Goal: Task Accomplishment & Management: Complete application form

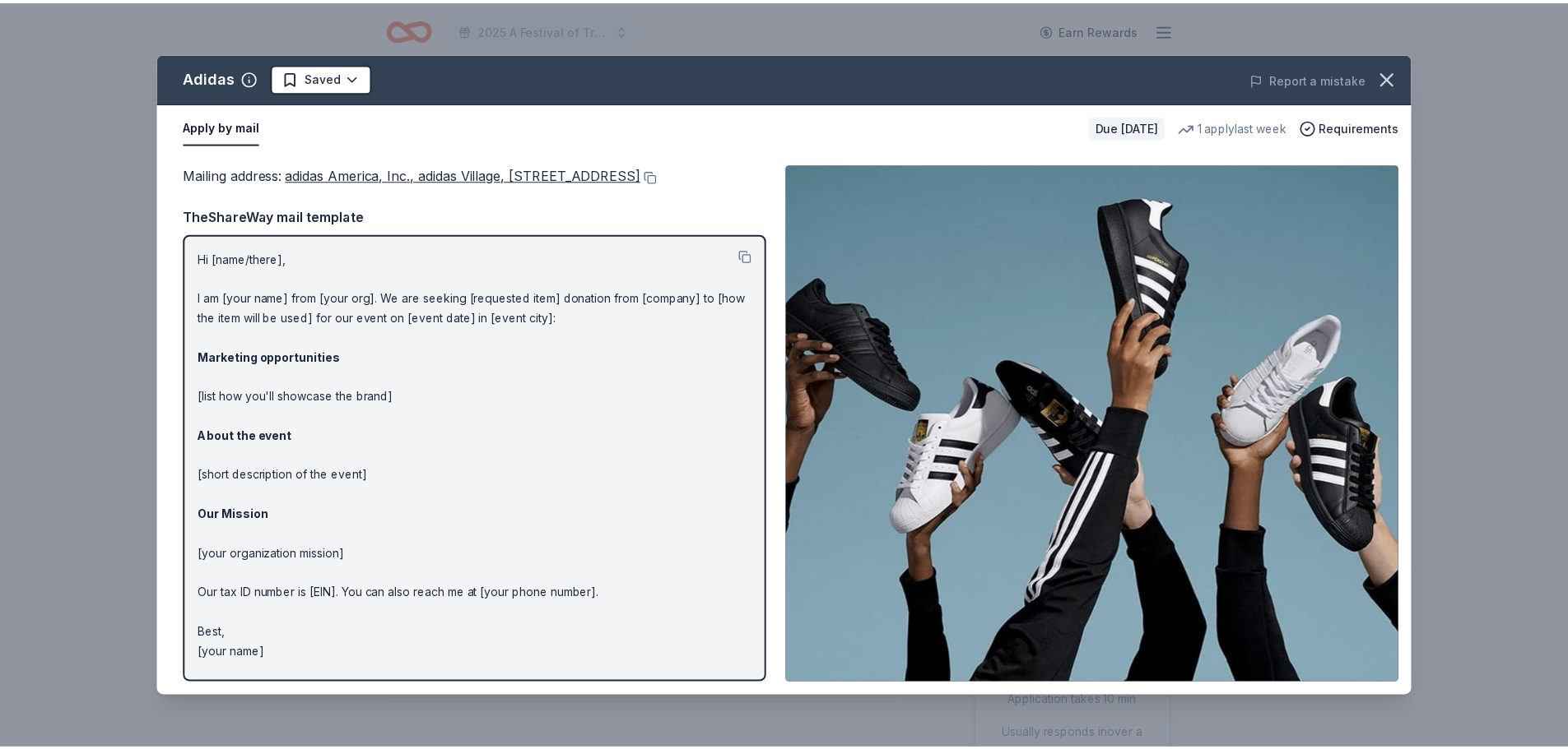
scroll to position [329, 0]
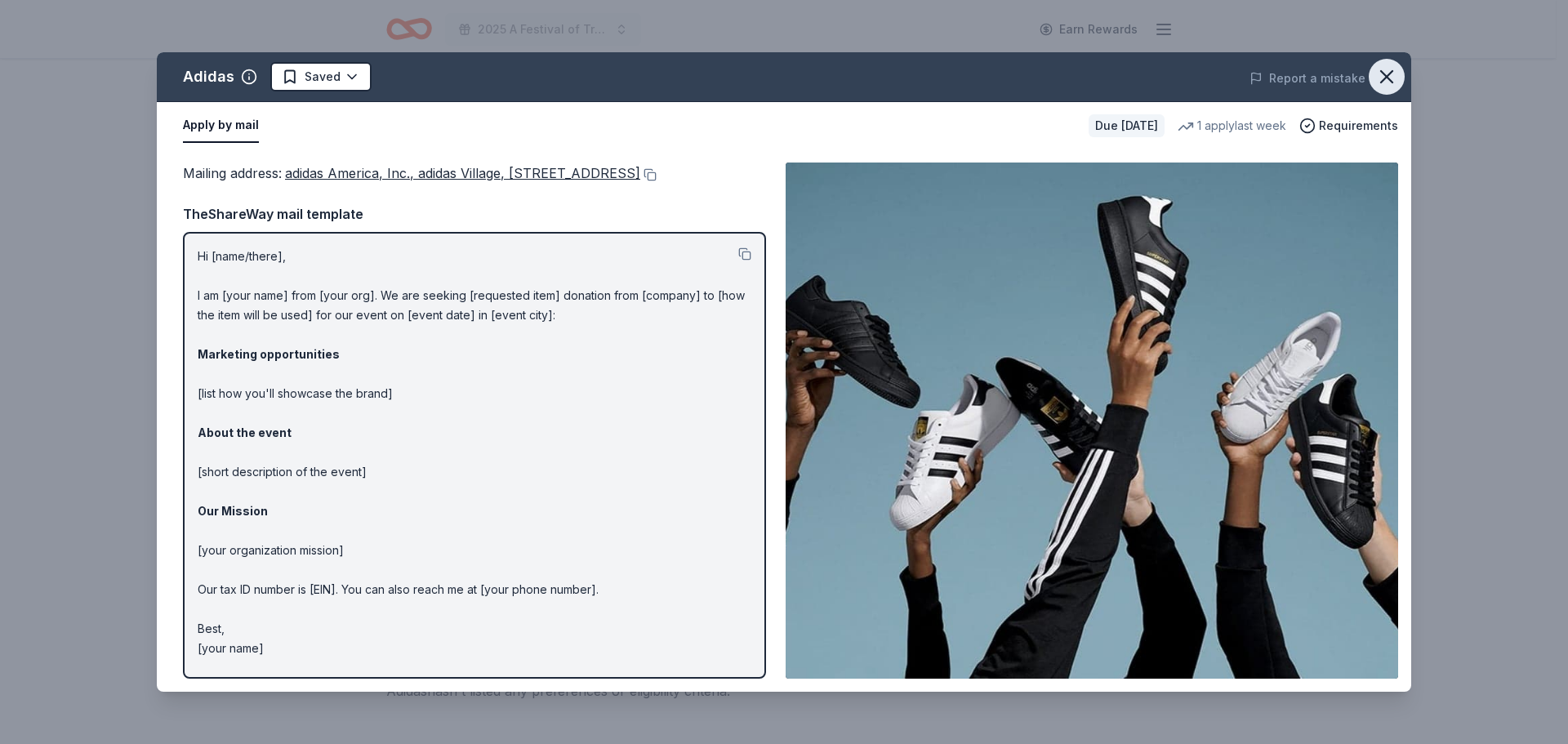
click at [1385, 77] on icon "button" at bounding box center [1386, 76] width 23 height 23
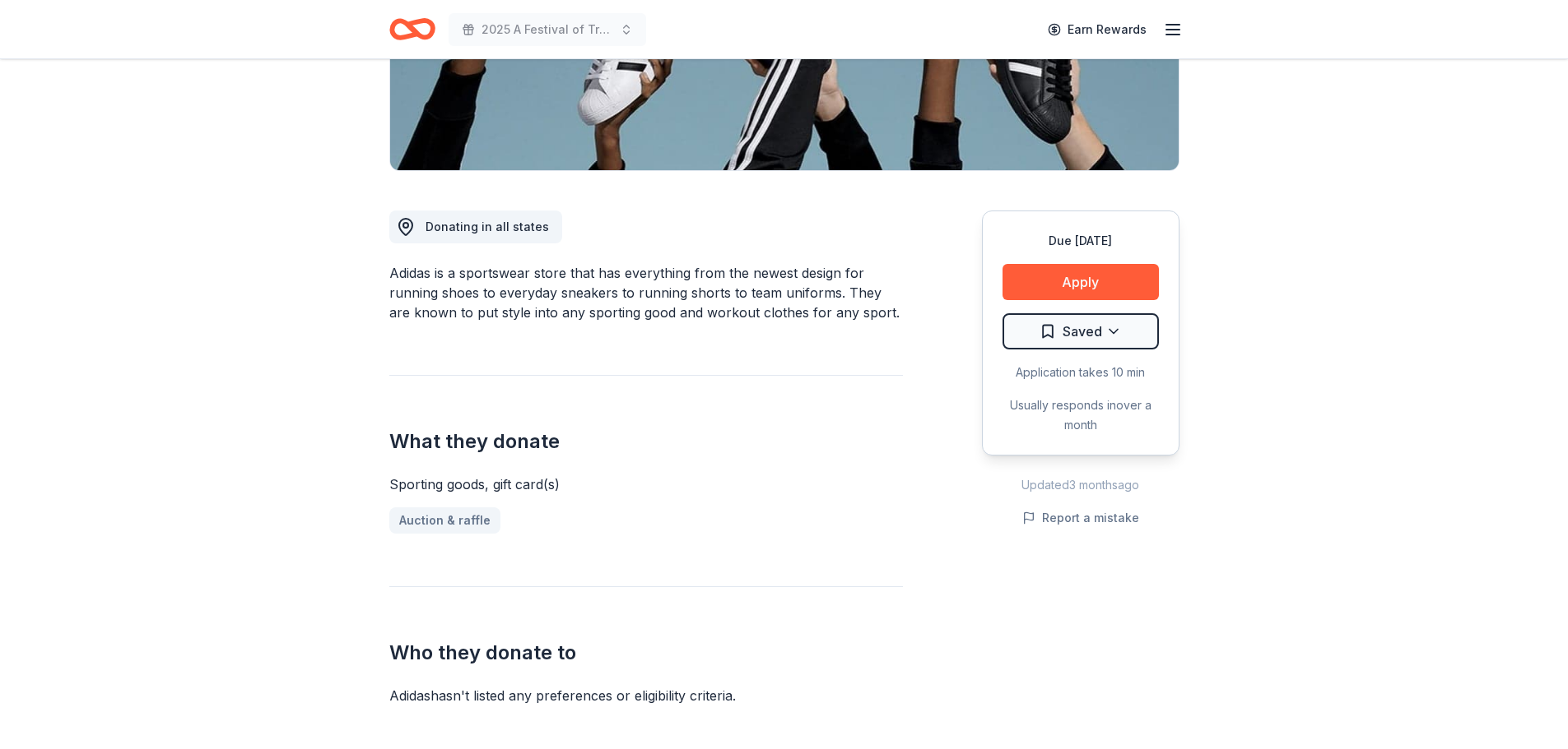
scroll to position [0, 0]
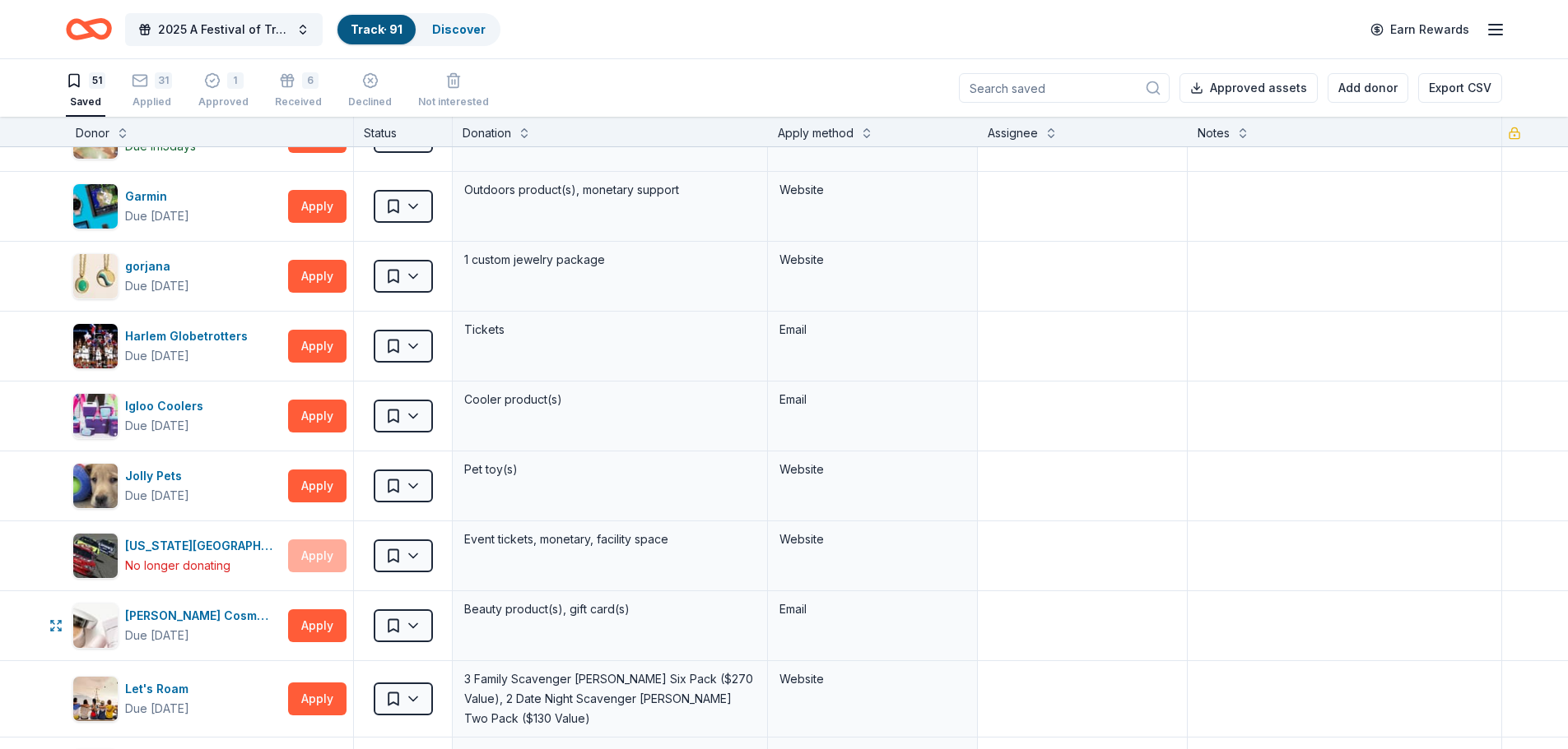
scroll to position [1151, 0]
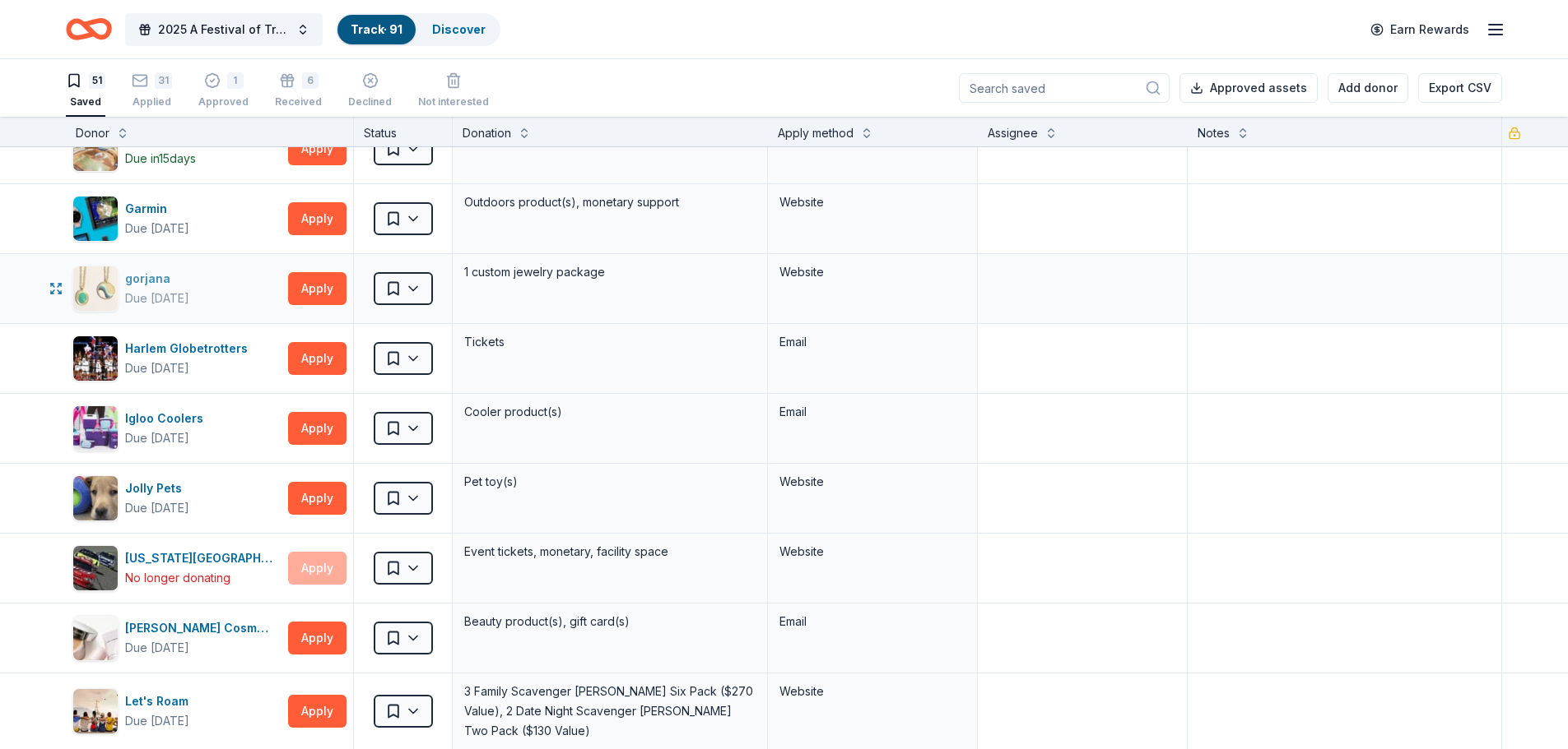
click at [141, 287] on div "gorjana" at bounding box center [157, 279] width 65 height 19
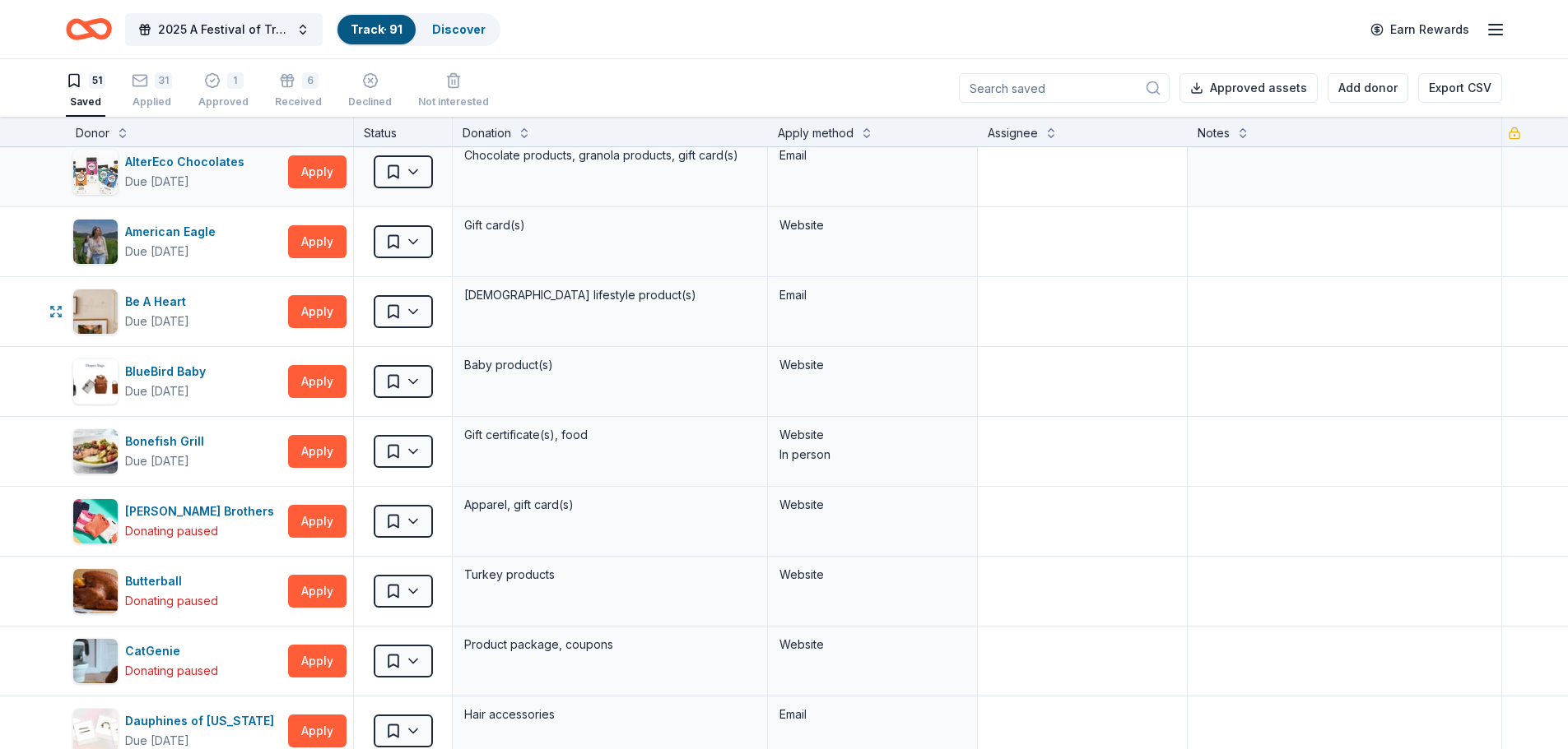
scroll to position [247, 0]
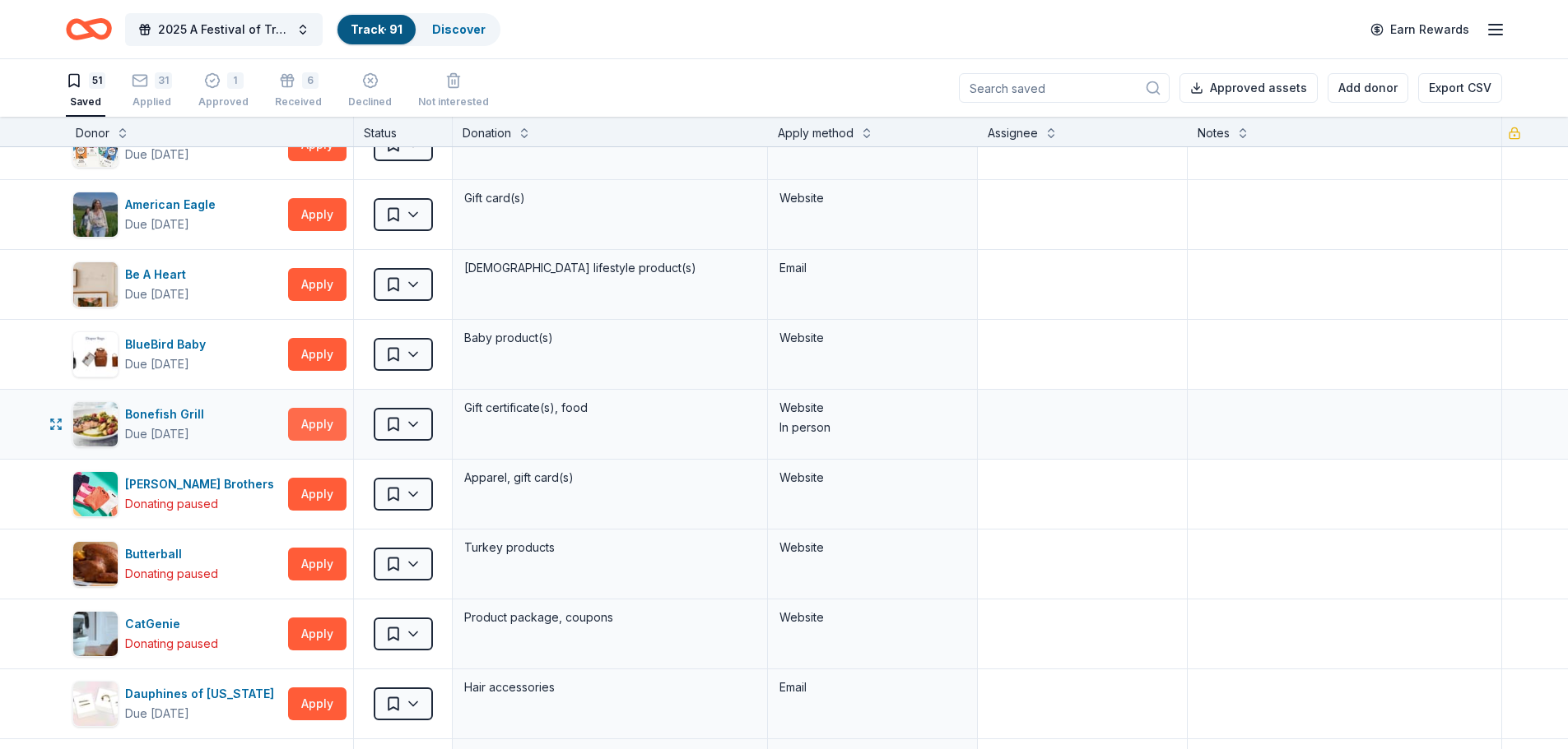
click at [300, 428] on button "Apply" at bounding box center [318, 424] width 58 height 33
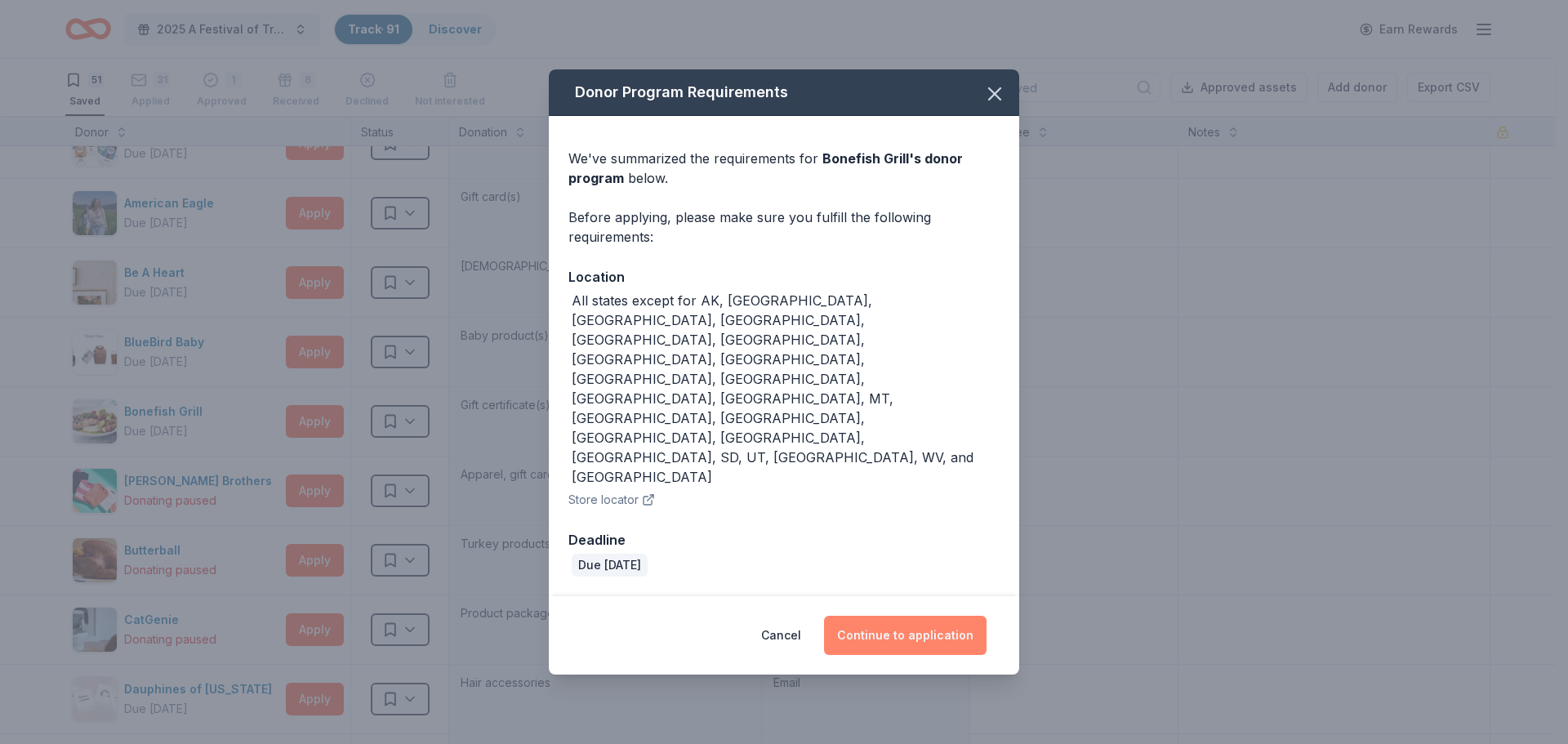
click at [891, 616] on button "Continue to application" at bounding box center [905, 635] width 162 height 40
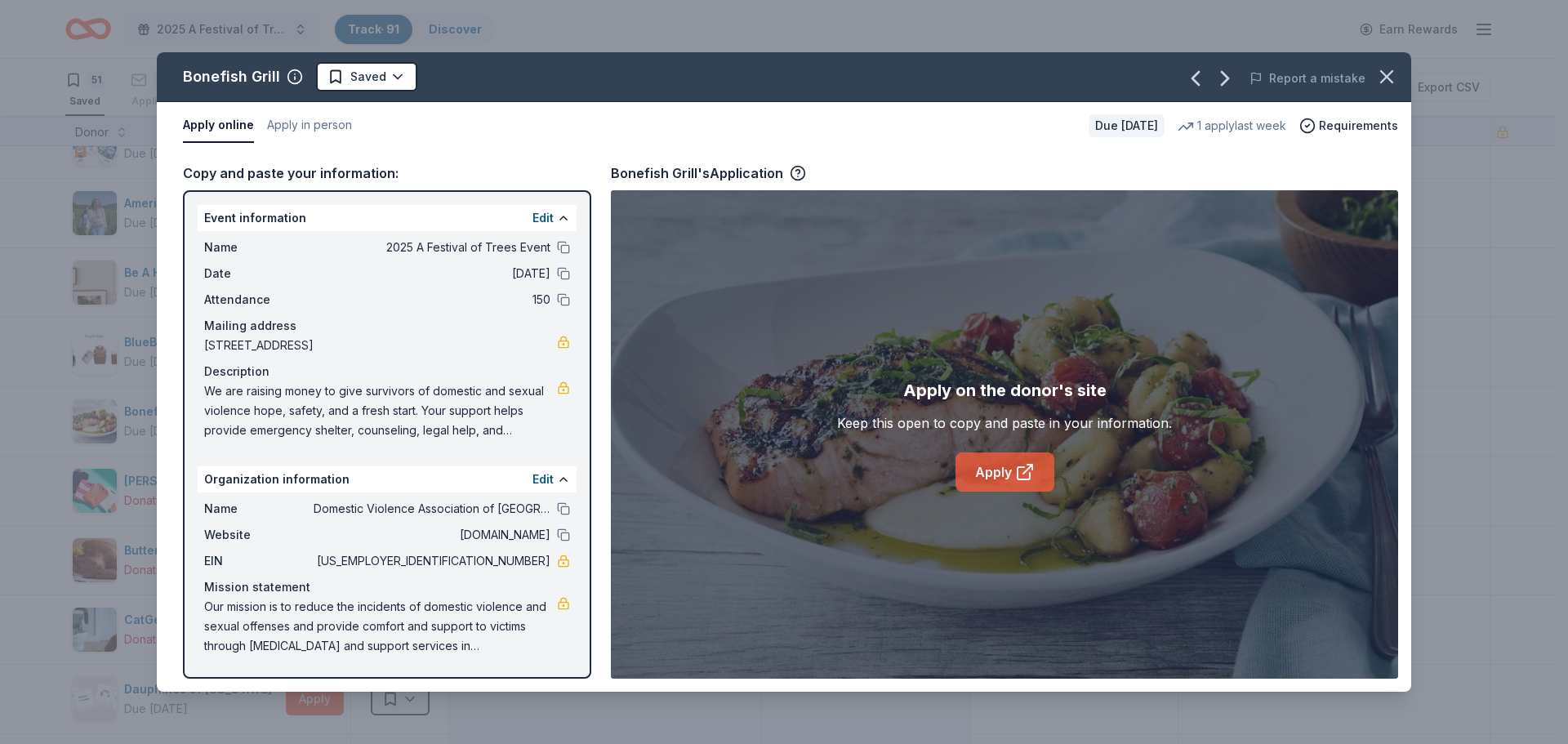
click at [989, 473] on link "Apply" at bounding box center [1004, 472] width 99 height 40
click at [1385, 76] on icon "button" at bounding box center [1386, 76] width 11 height 11
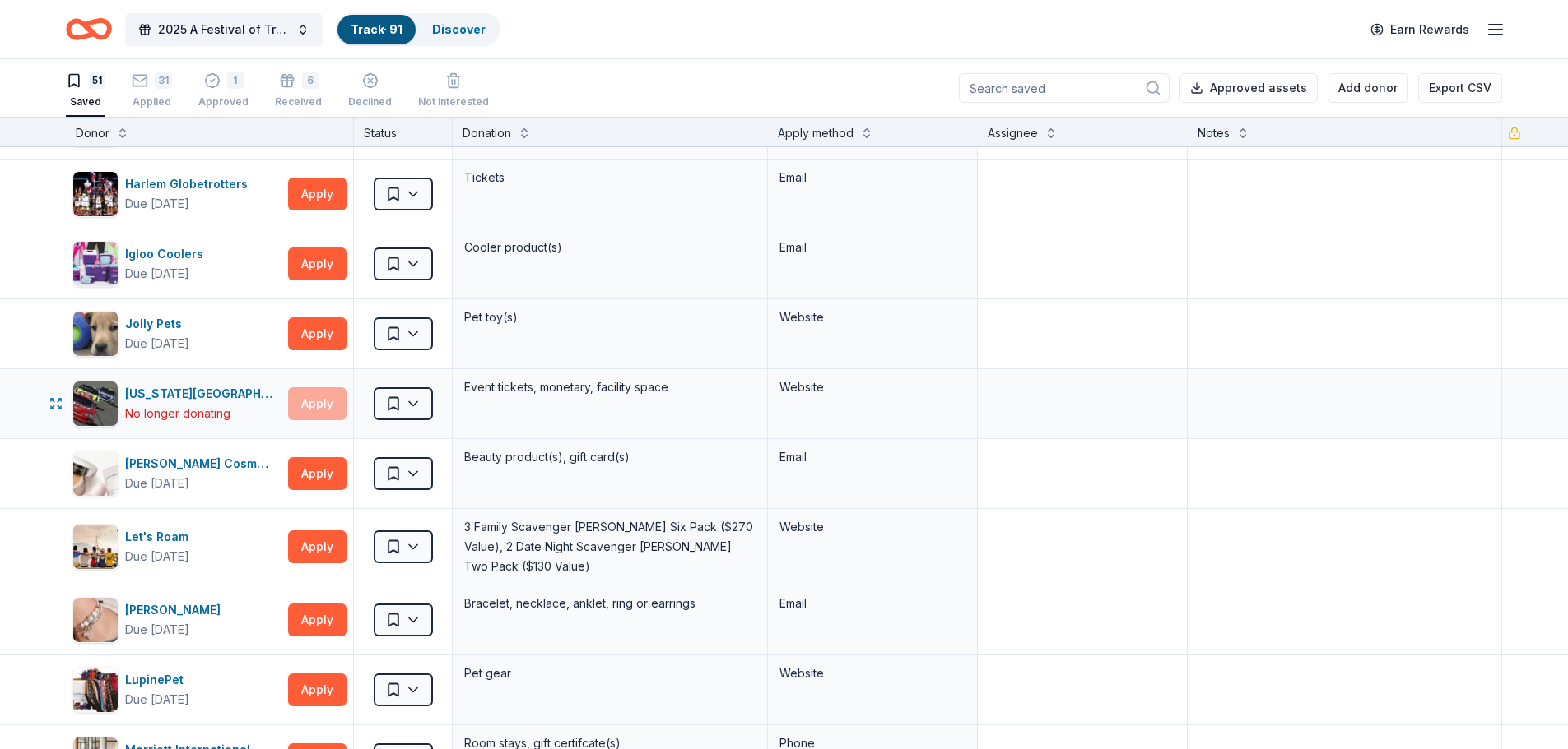
scroll to position [1398, 0]
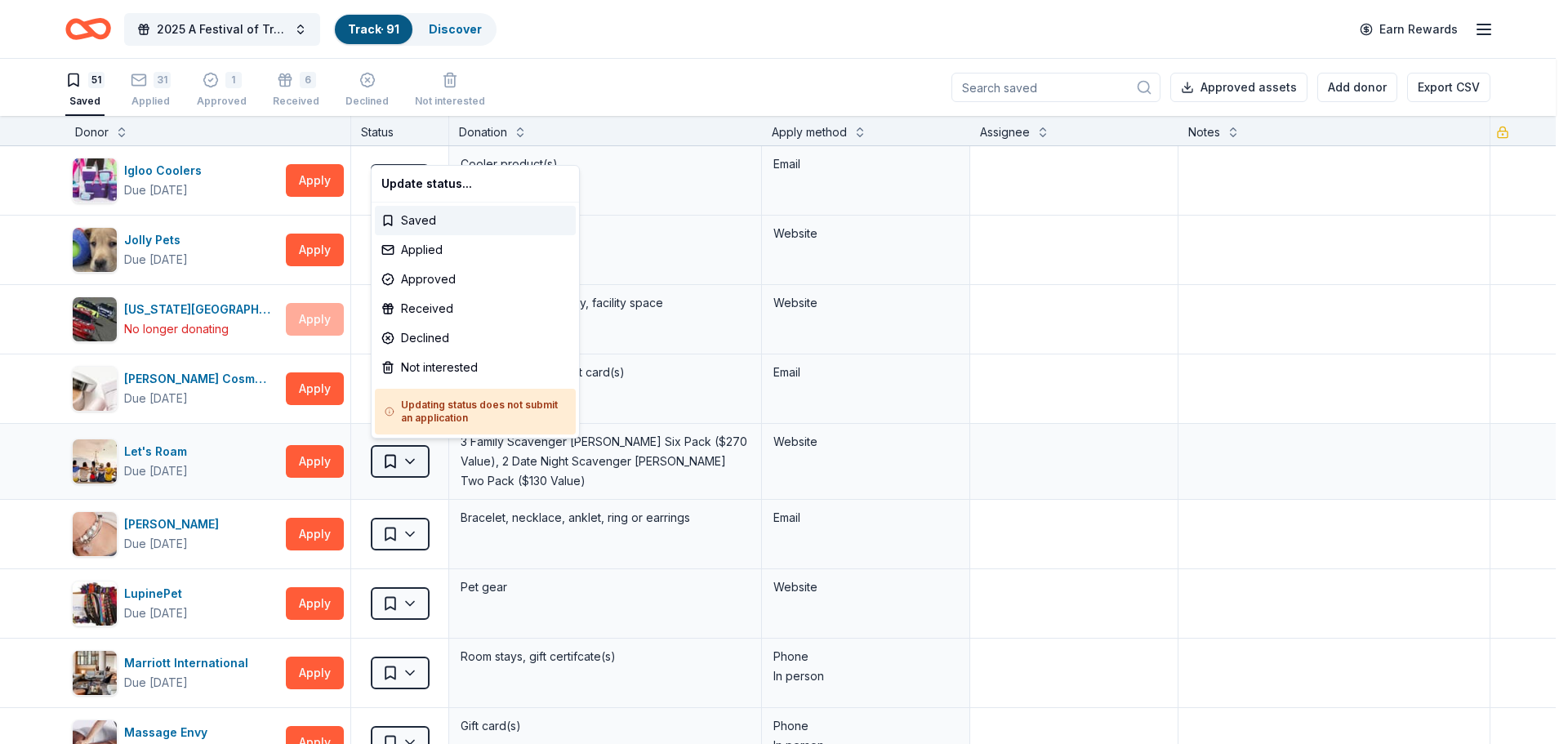
click at [404, 457] on html "2025 A Festival of Trees Event Track · 91 Discover Earn Rewards 51 Saved 31 App…" at bounding box center [784, 372] width 1568 height 744
click at [424, 311] on div "Received" at bounding box center [475, 308] width 201 height 29
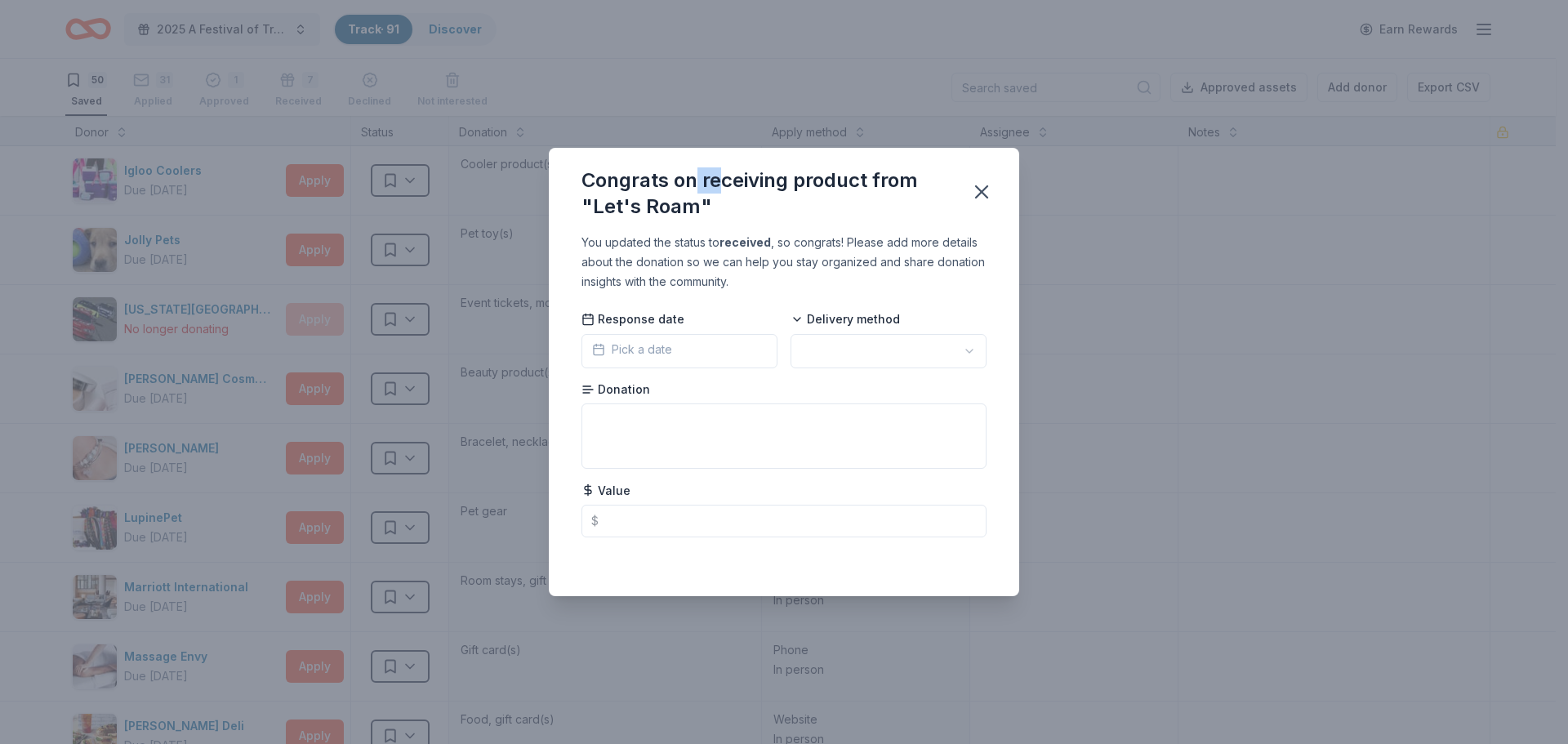
drag, startPoint x: 695, startPoint y: 171, endPoint x: 717, endPoint y: 178, distance: 23.1
click at [717, 178] on div "Congrats on receiving product from "Let's Roam"" at bounding box center [766, 194] width 369 height 53
click at [658, 320] on span "Response date" at bounding box center [632, 319] width 103 height 17
click at [603, 352] on rect "button" at bounding box center [598, 350] width 10 height 10
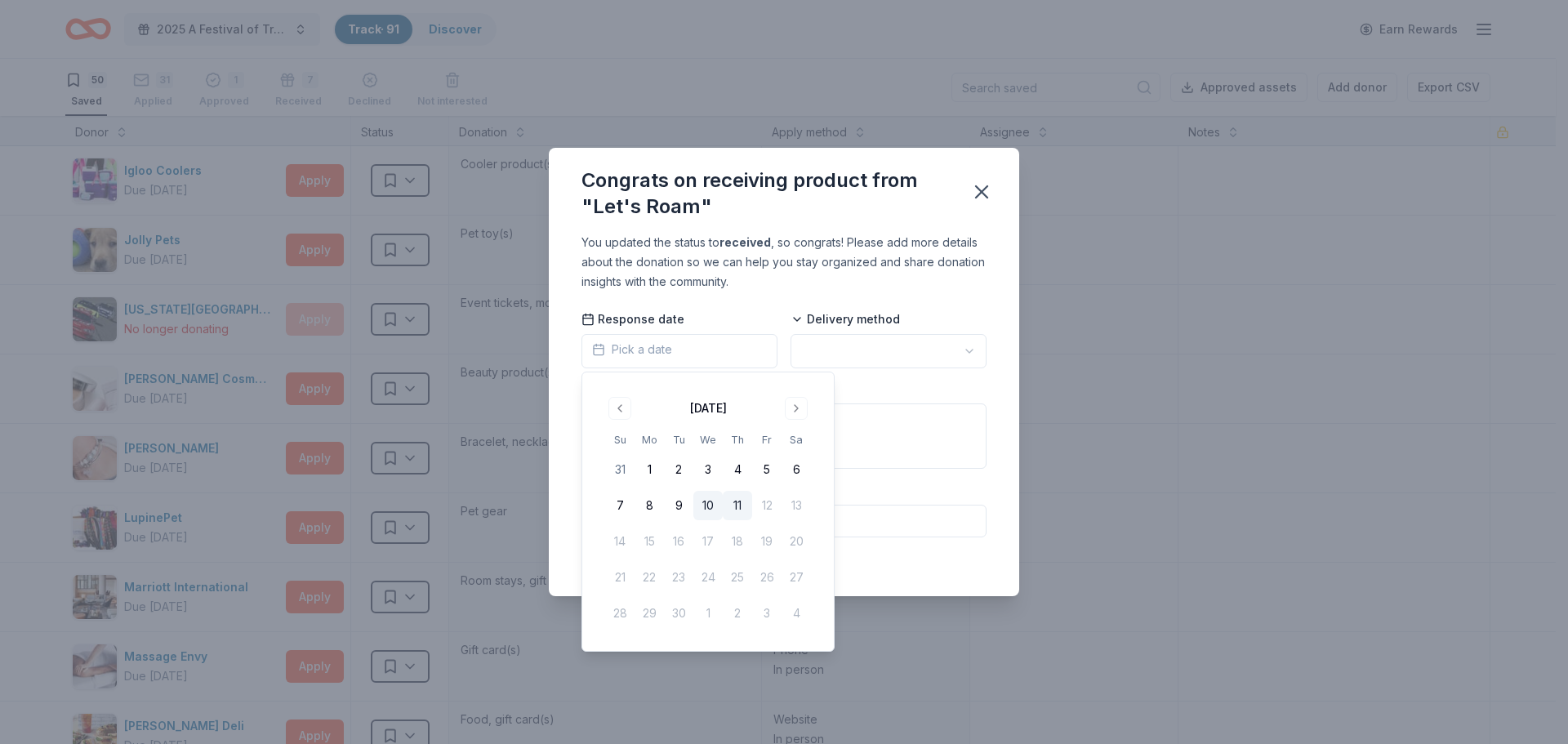
click at [709, 502] on button "10" at bounding box center [708, 505] width 29 height 29
click at [982, 191] on icon "button" at bounding box center [982, 191] width 11 height 11
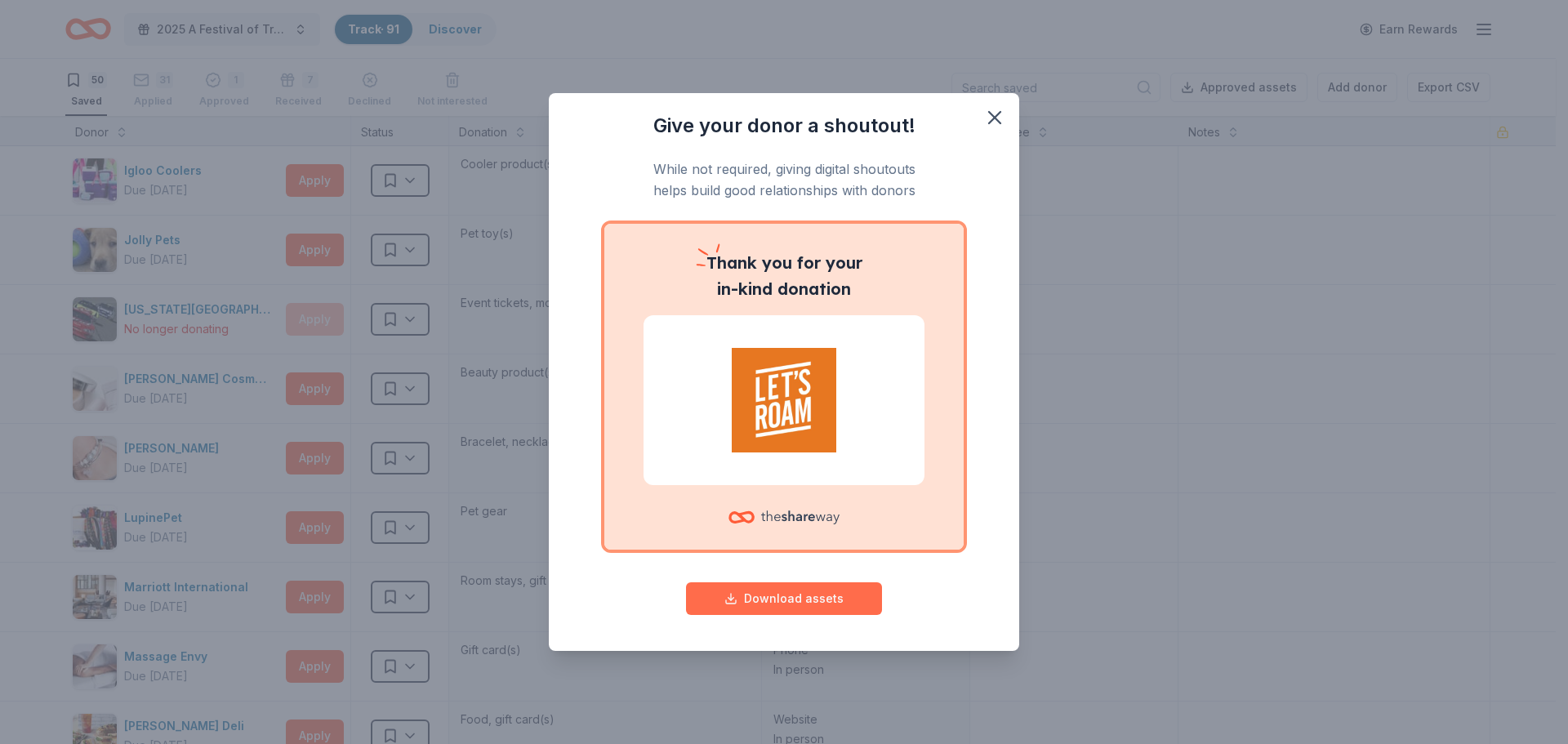
click at [784, 601] on button "Download assets" at bounding box center [783, 598] width 196 height 33
click at [989, 118] on icon "button" at bounding box center [995, 118] width 23 height 23
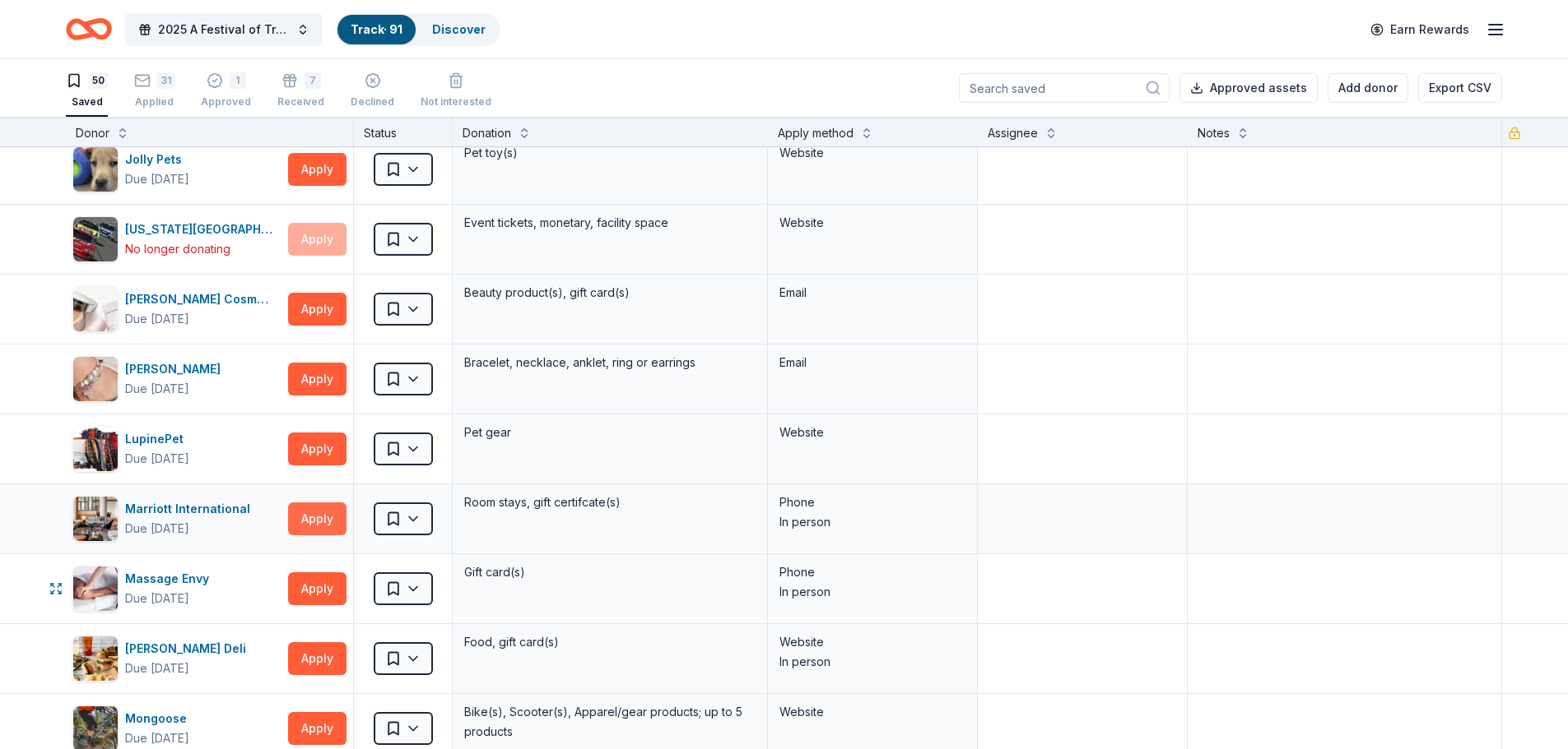
scroll to position [1563, 0]
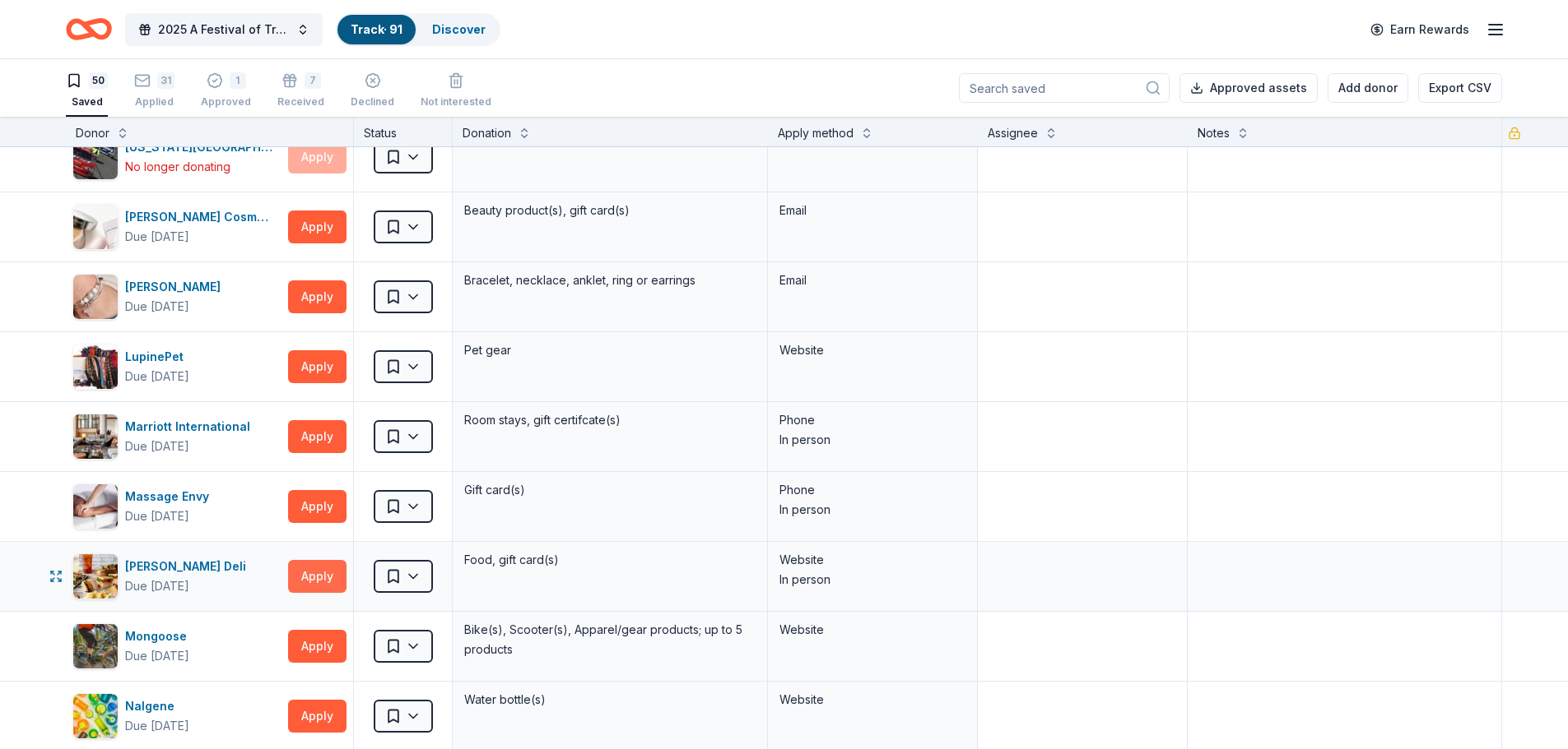
click at [325, 574] on button "Apply" at bounding box center [318, 576] width 58 height 33
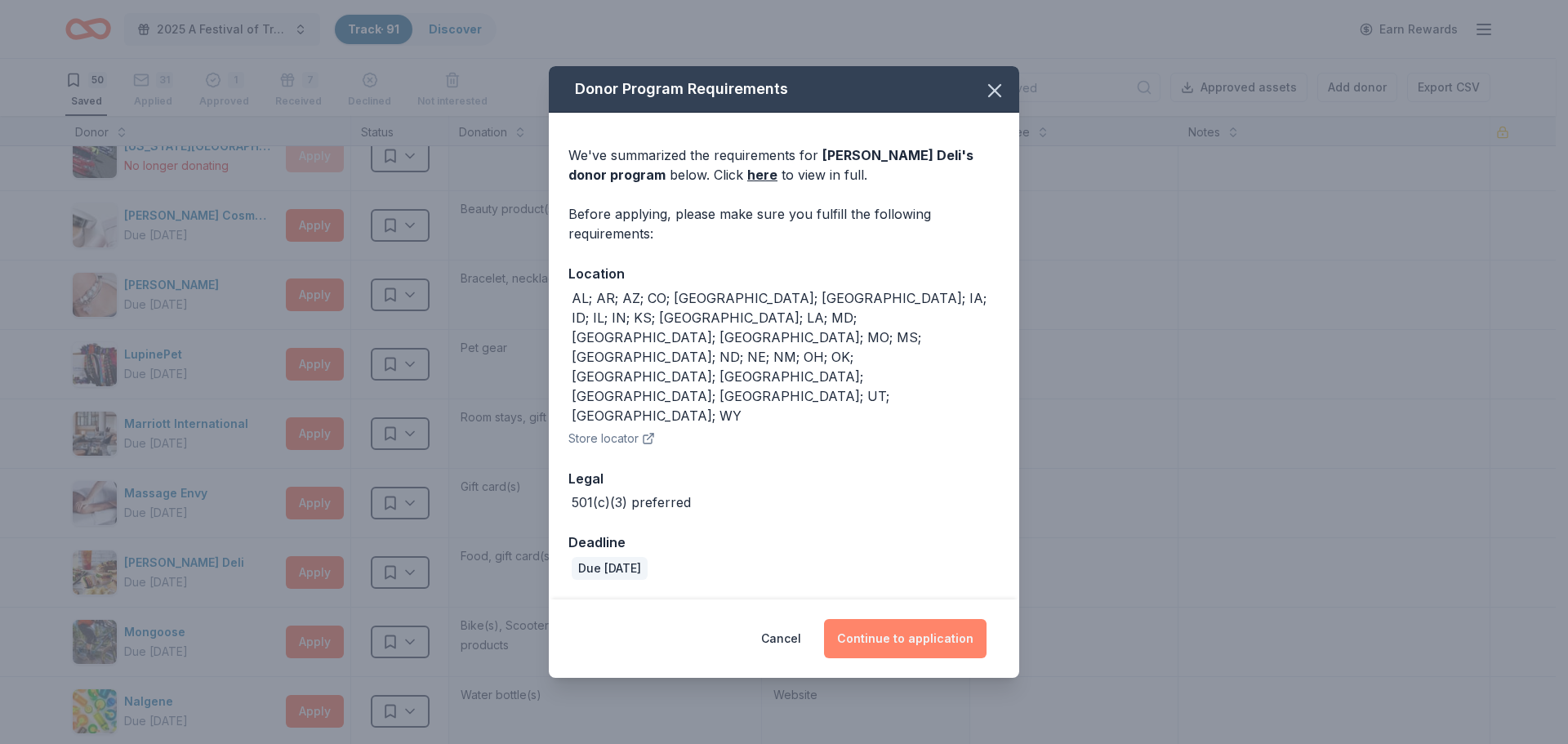
click at [907, 619] on button "Continue to application" at bounding box center [905, 639] width 162 height 40
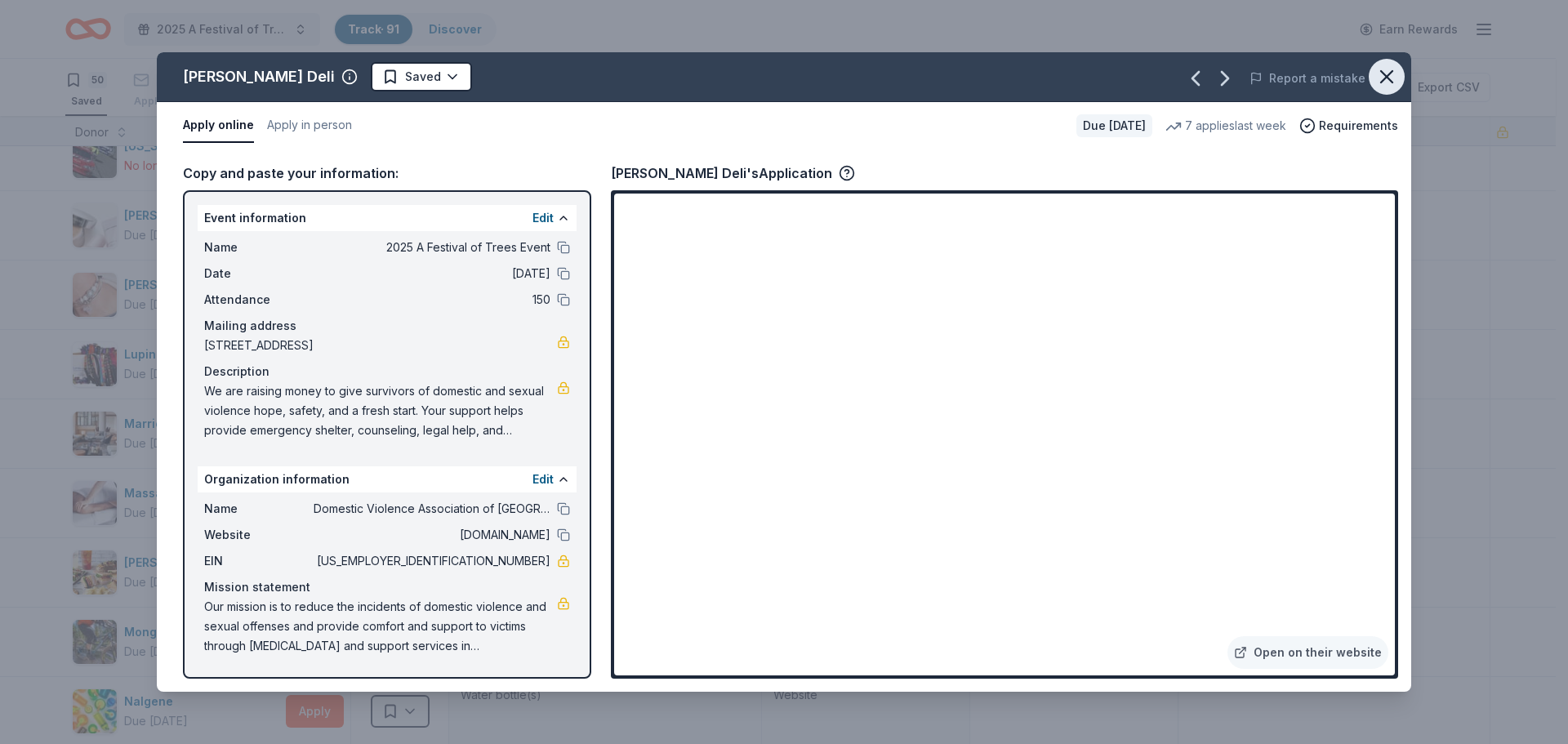
click at [1385, 75] on icon "button" at bounding box center [1386, 76] width 11 height 11
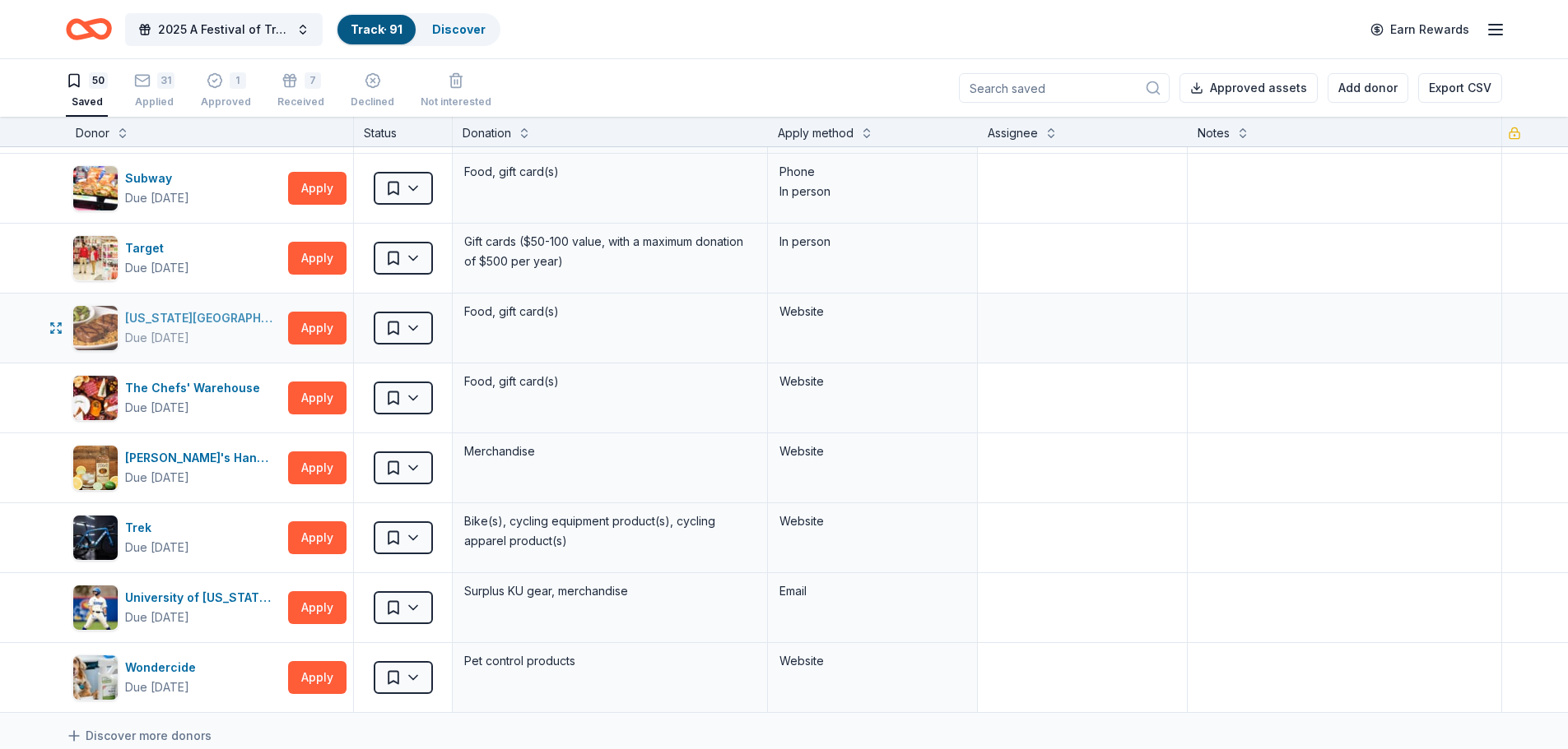
scroll to position [2962, 0]
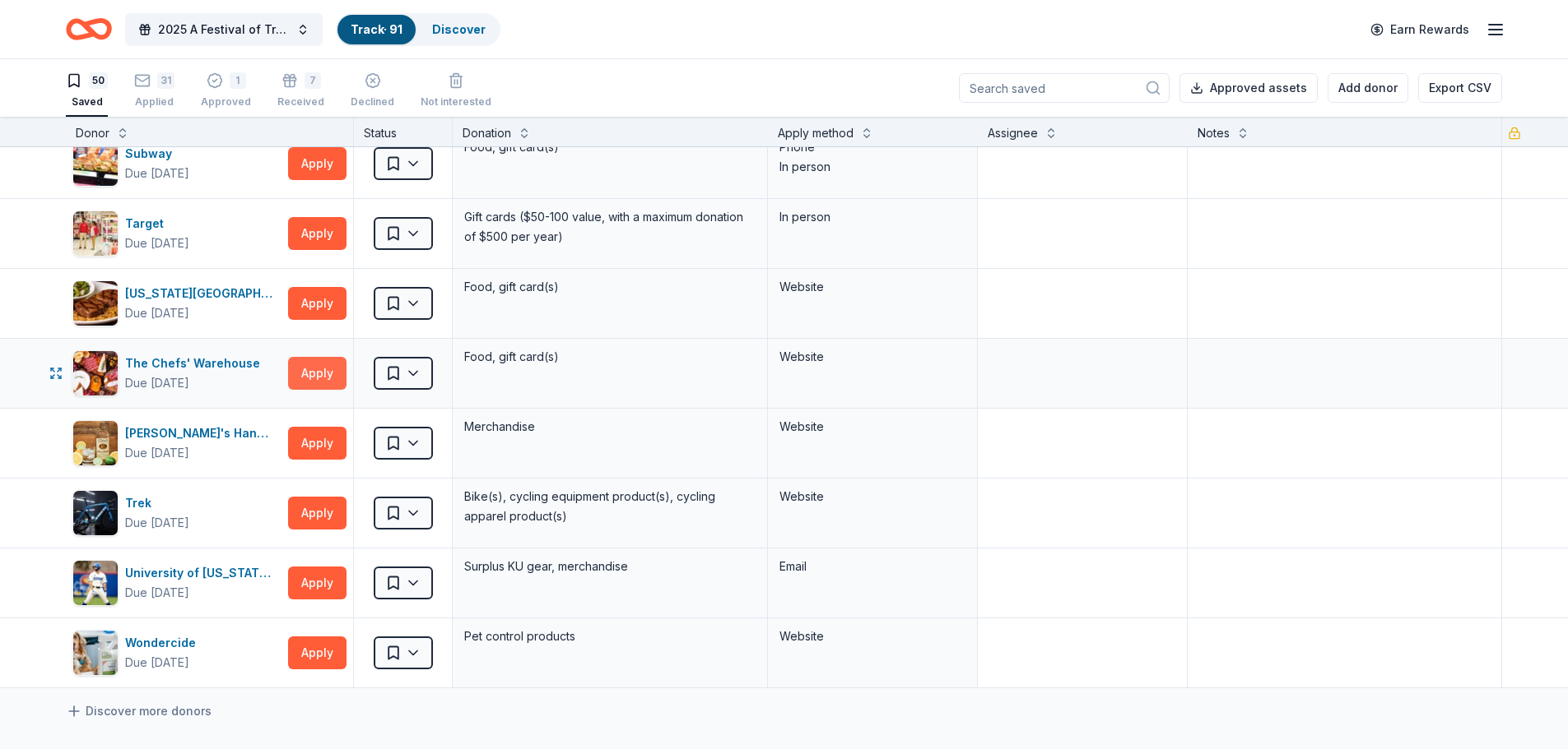
click at [300, 366] on button "Apply" at bounding box center [318, 373] width 58 height 33
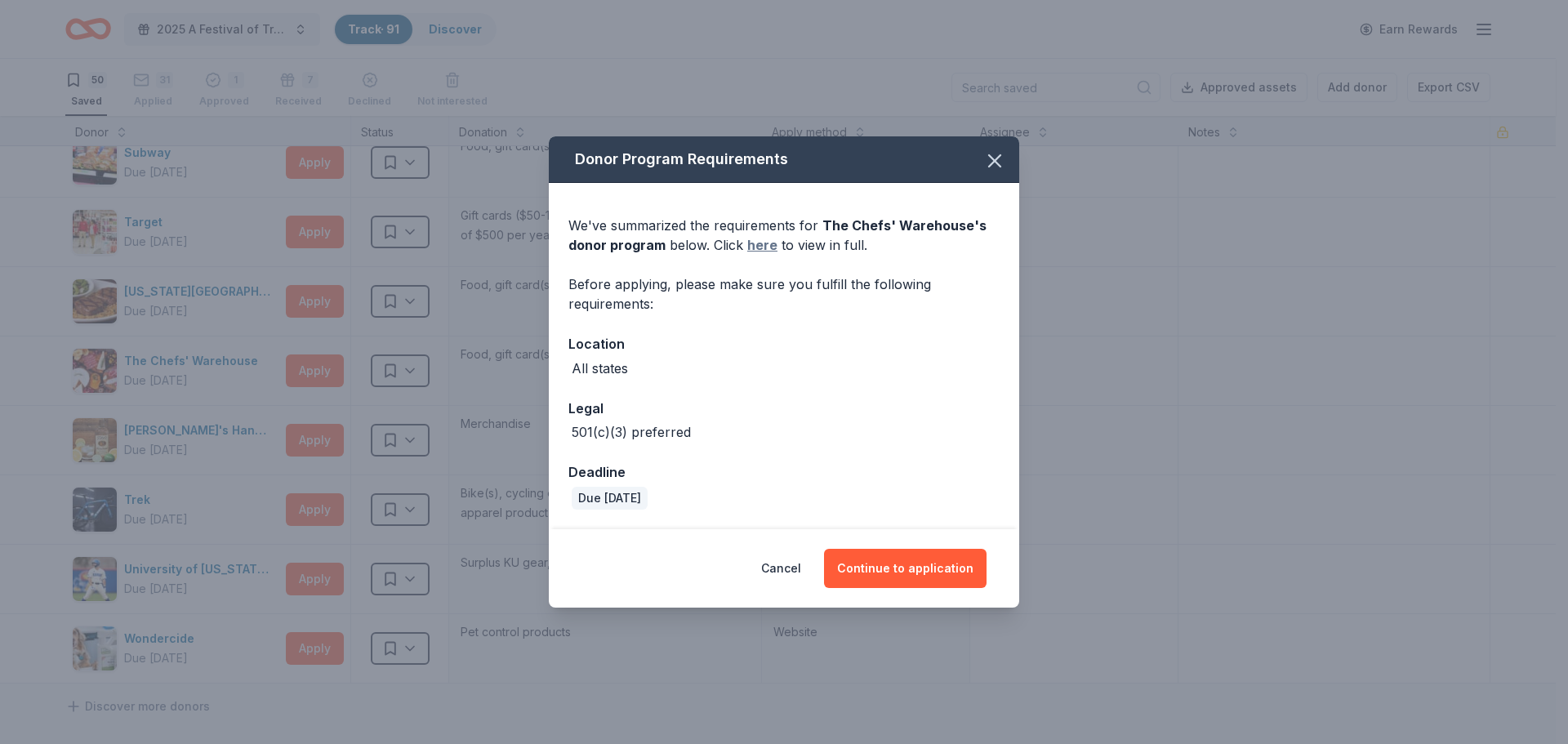
click at [760, 238] on link "here" at bounding box center [762, 245] width 30 height 19
click at [995, 160] on icon "button" at bounding box center [994, 161] width 11 height 11
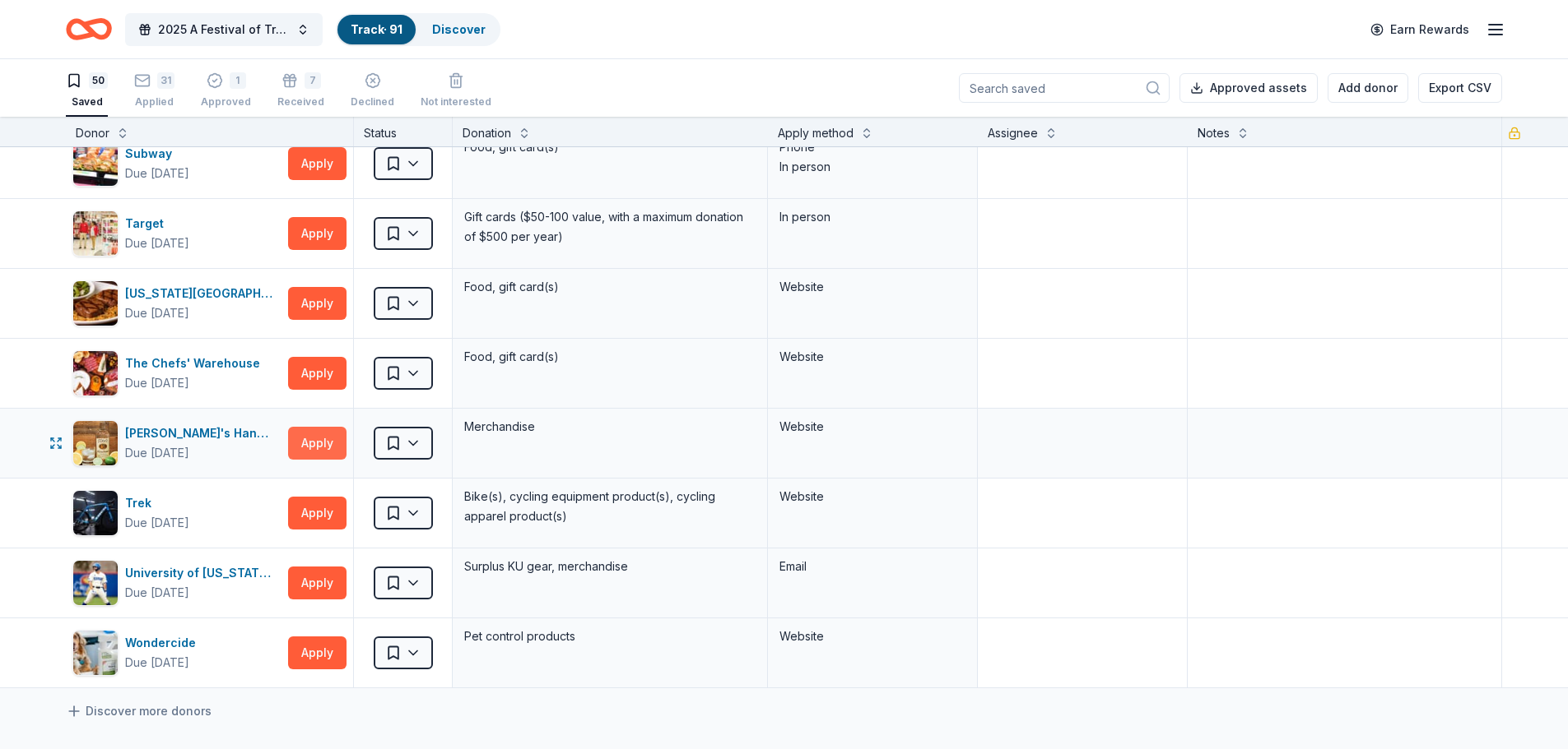
click at [324, 455] on button "Apply" at bounding box center [318, 443] width 58 height 33
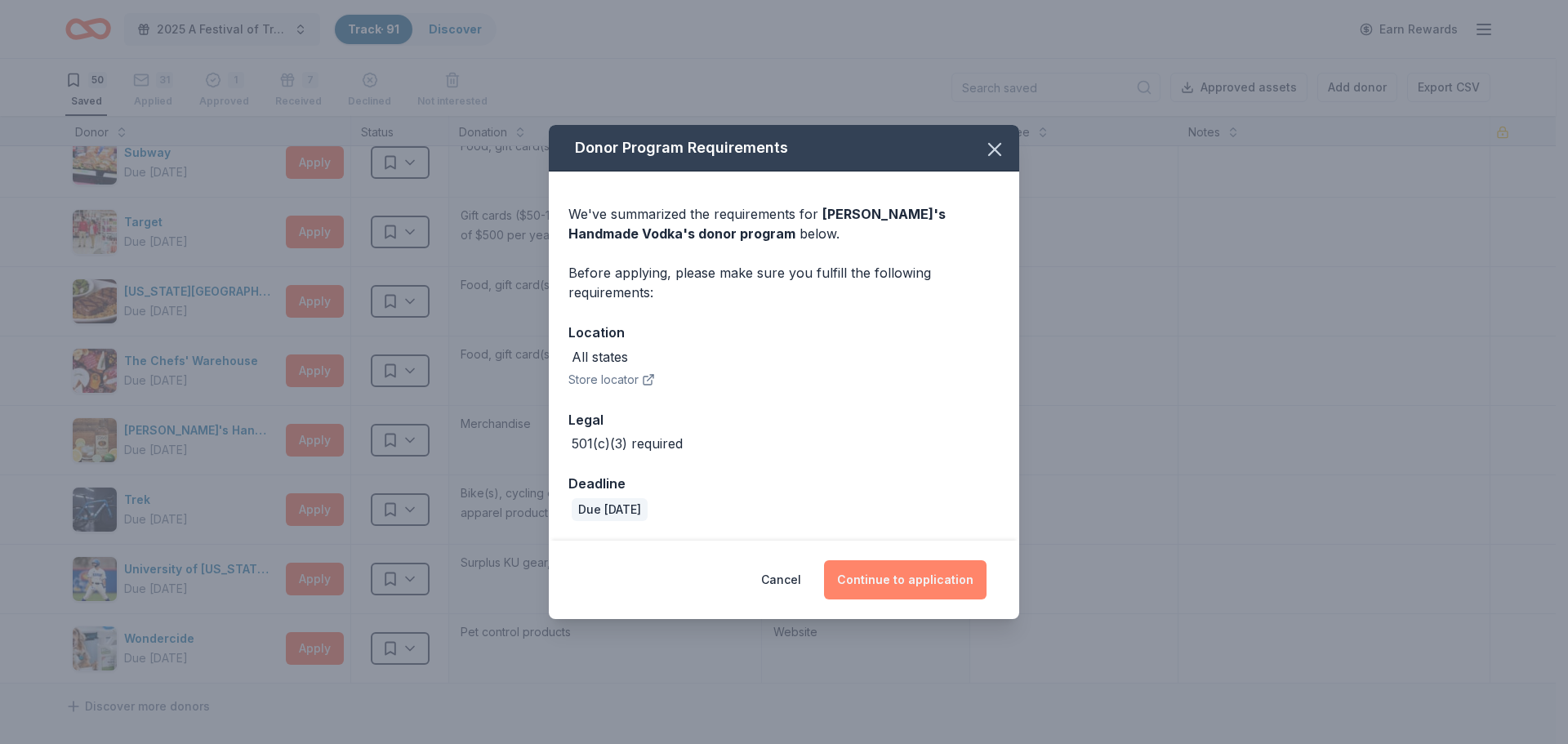
click at [931, 576] on button "Continue to application" at bounding box center [905, 580] width 162 height 40
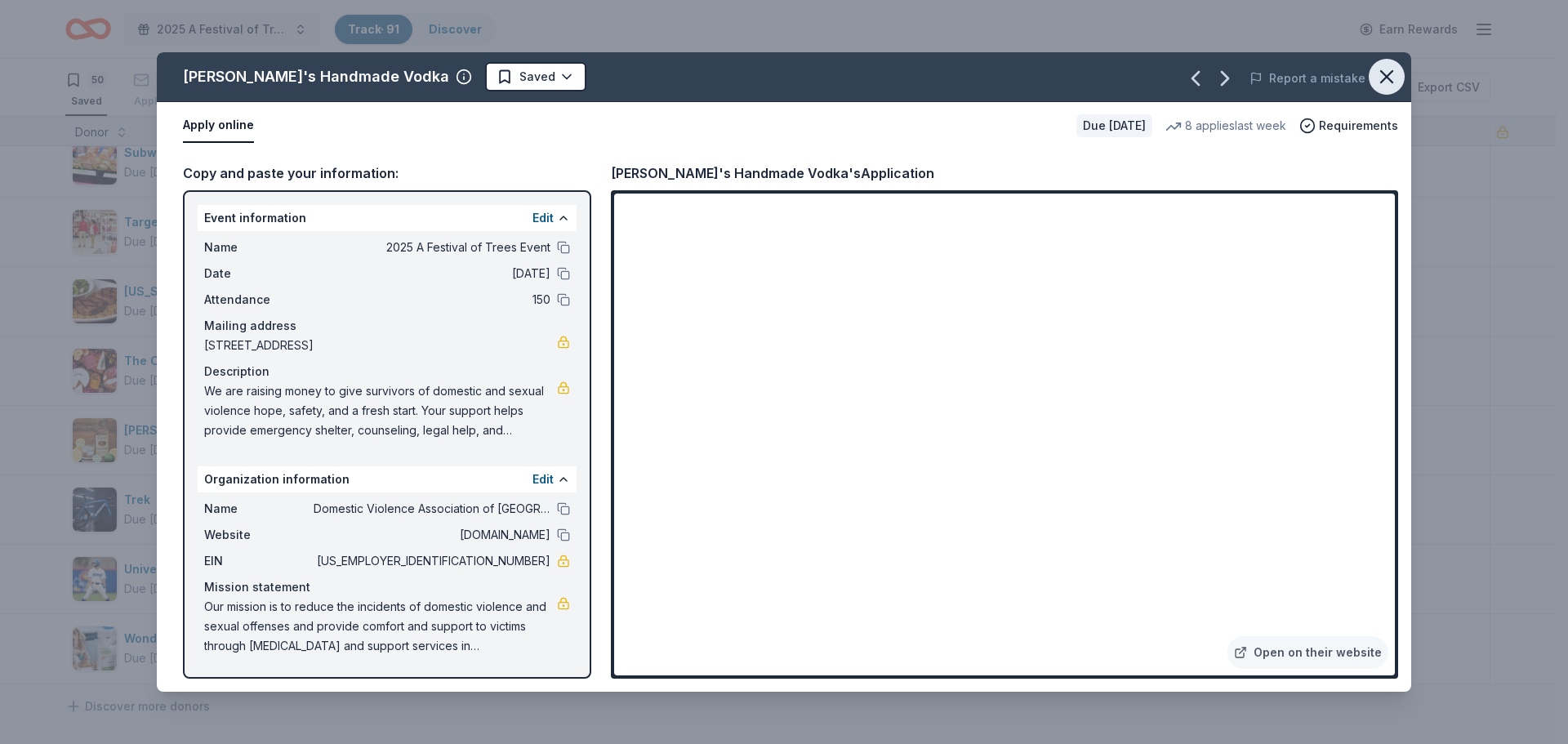
click at [1393, 69] on icon "button" at bounding box center [1386, 76] width 23 height 23
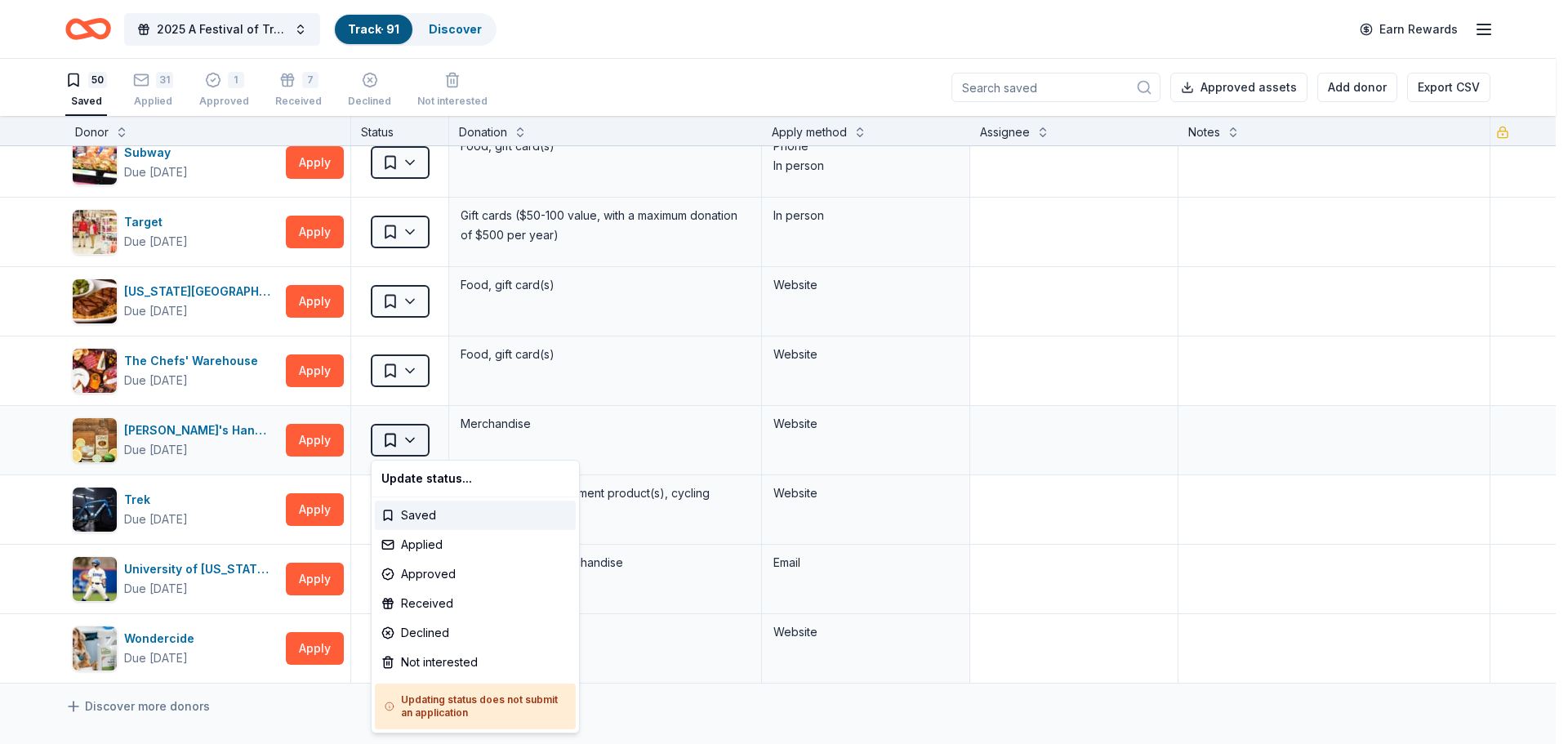
click at [410, 439] on html "2025 A Festival of Trees Event Track · 91 Discover Earn Rewards 50 Saved 31 App…" at bounding box center [784, 372] width 1568 height 744
click at [404, 544] on div "Applied" at bounding box center [475, 545] width 201 height 29
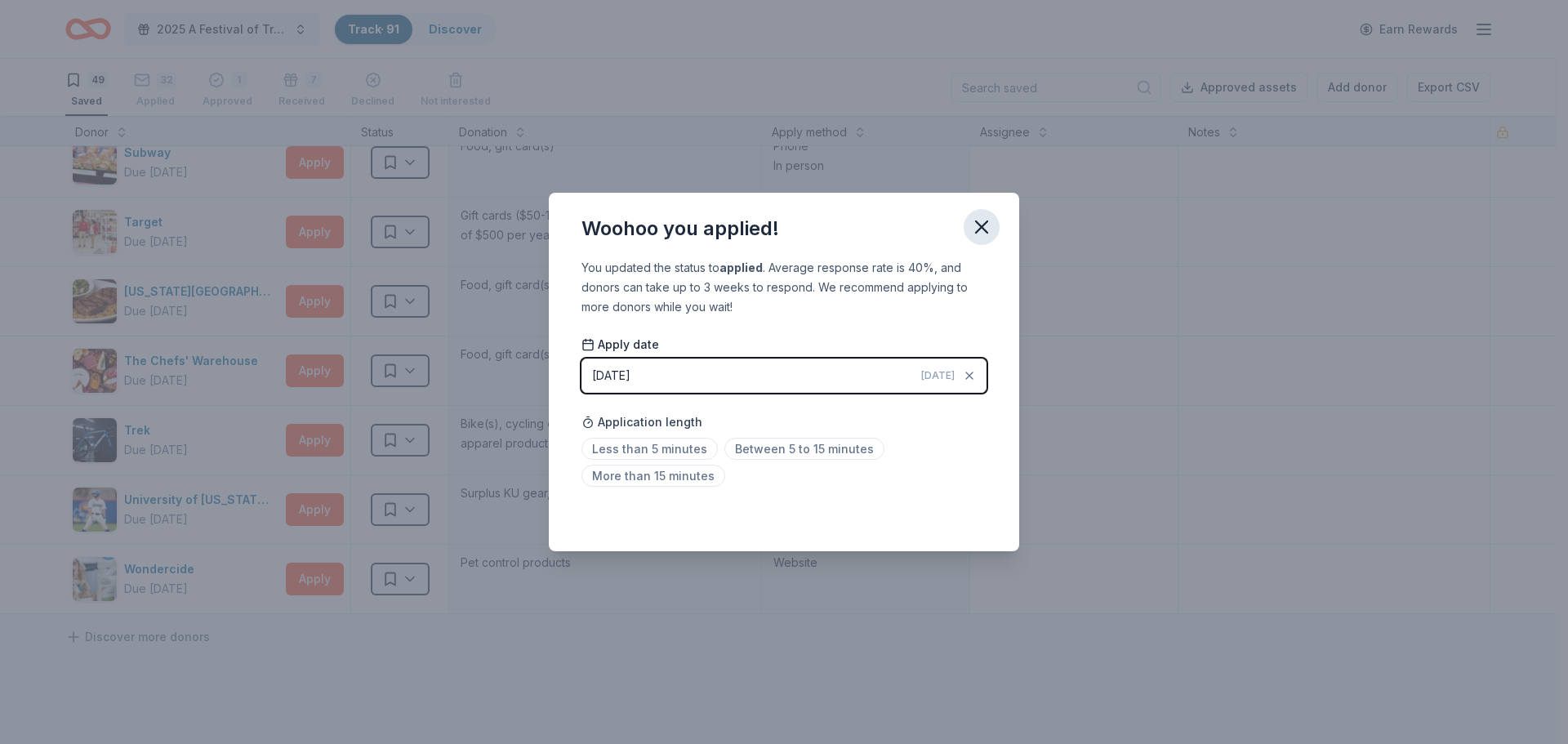
click at [978, 226] on icon "button" at bounding box center [982, 228] width 23 height 23
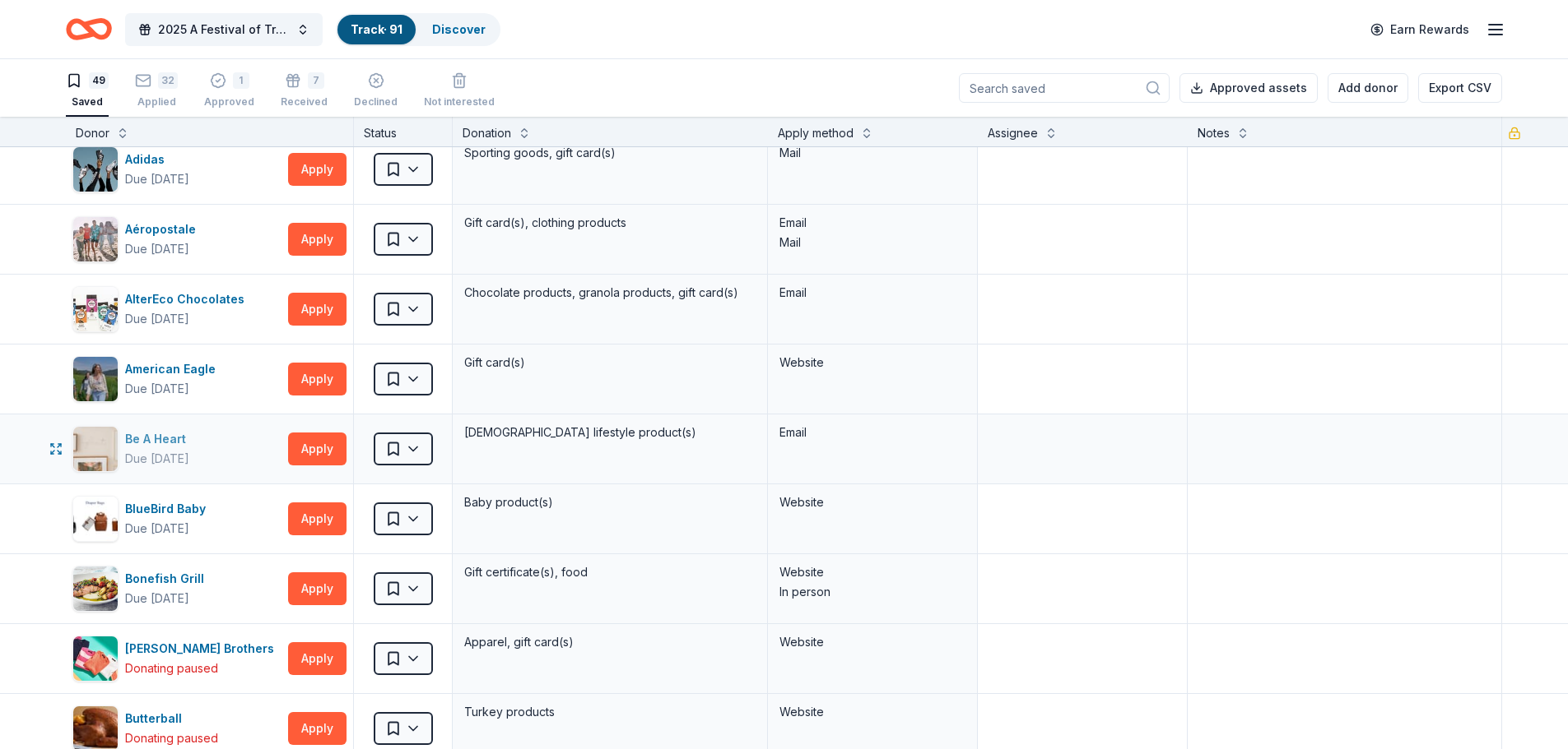
scroll to position [164, 0]
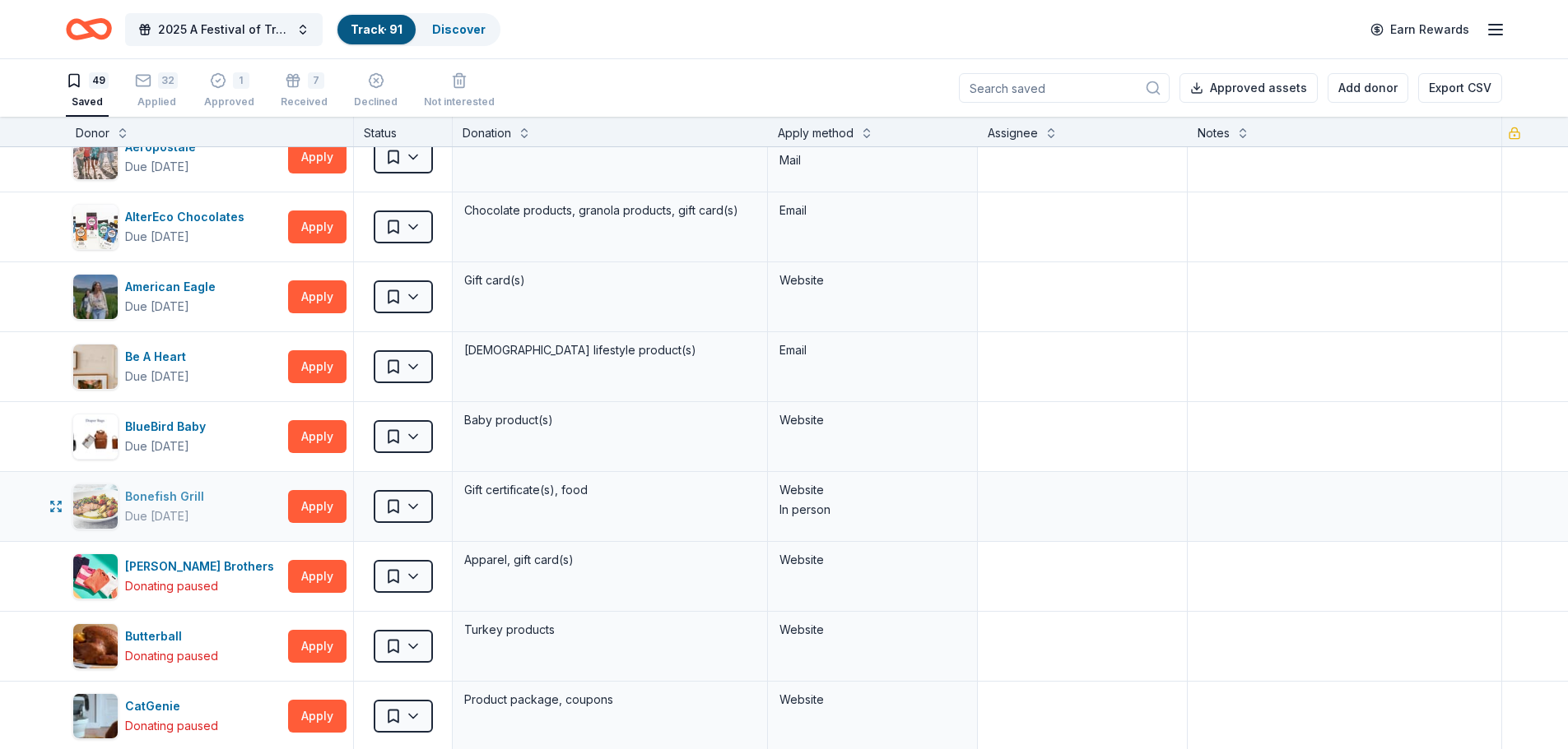
click at [142, 499] on div "Bonefish Grill" at bounding box center [167, 497] width 86 height 19
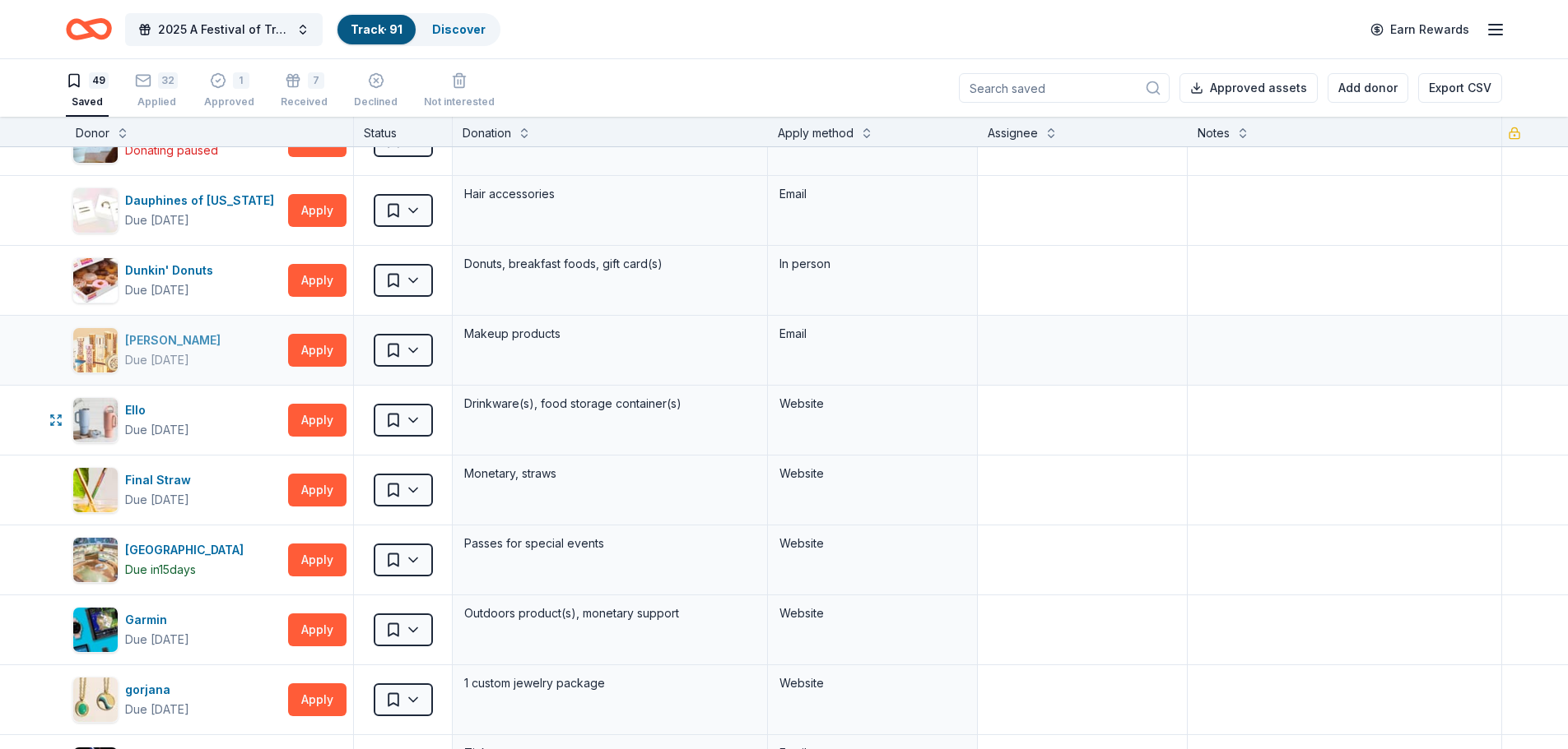
scroll to position [822, 0]
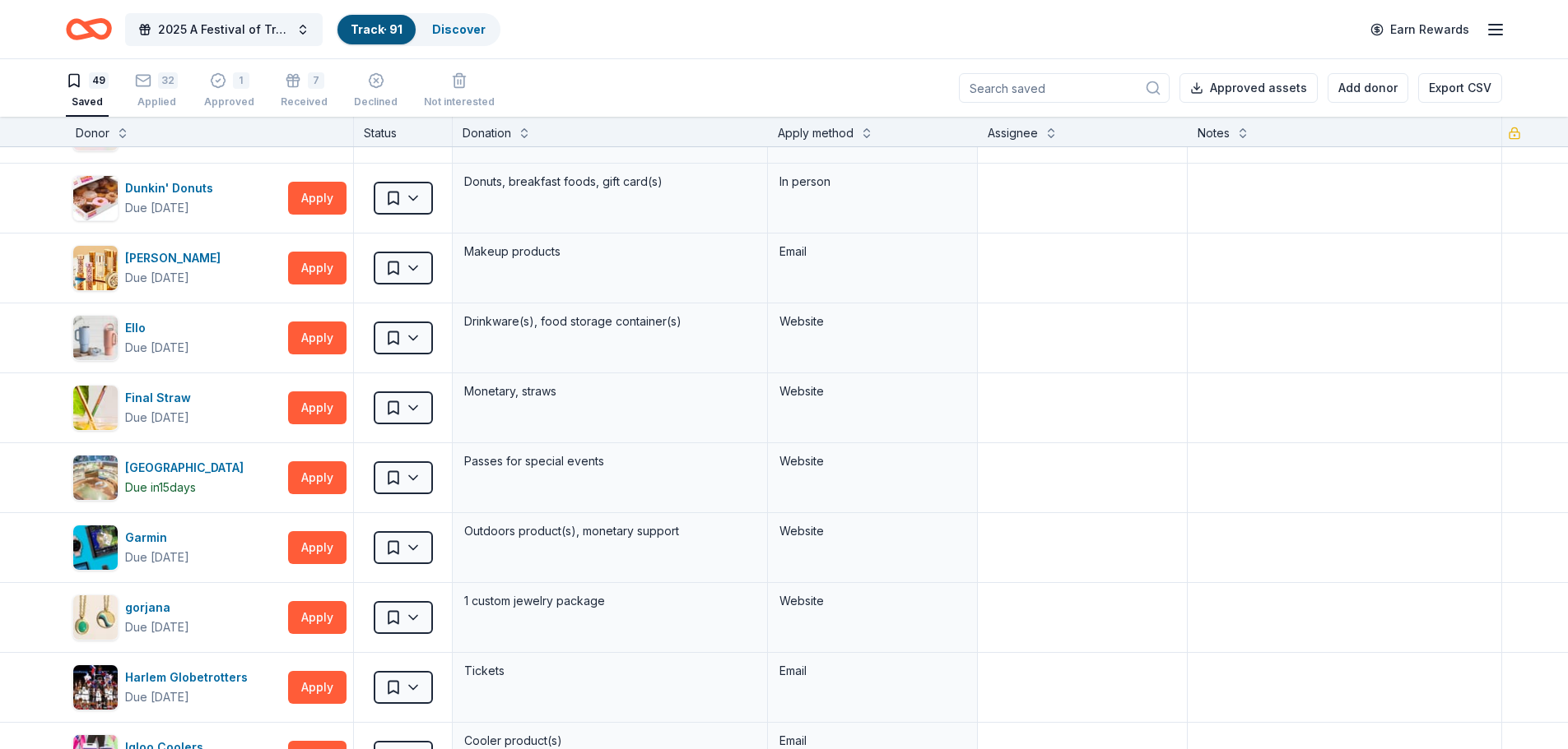
click at [93, 26] on icon "Home" at bounding box center [88, 29] width 46 height 39
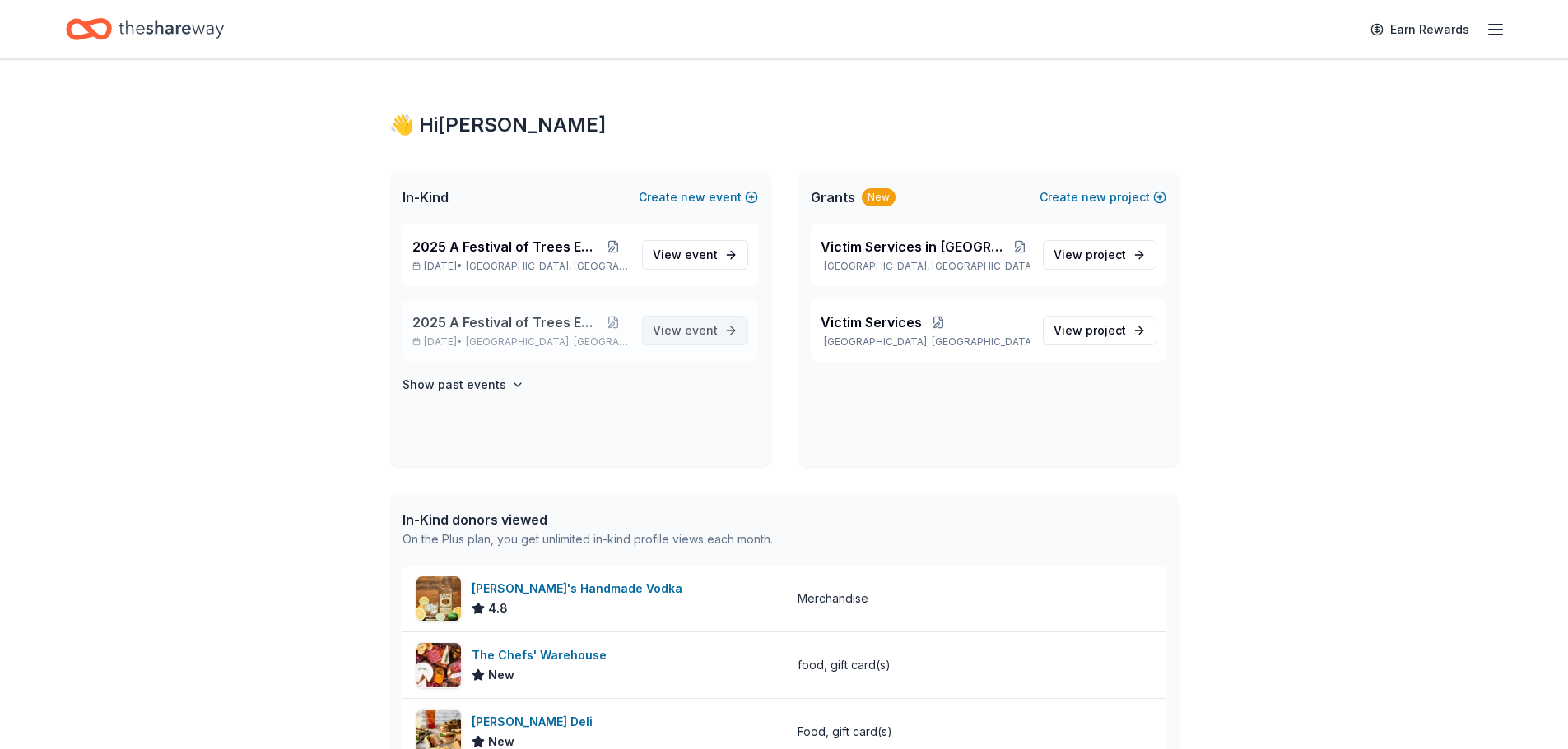
click at [700, 332] on span "event" at bounding box center [701, 331] width 33 height 14
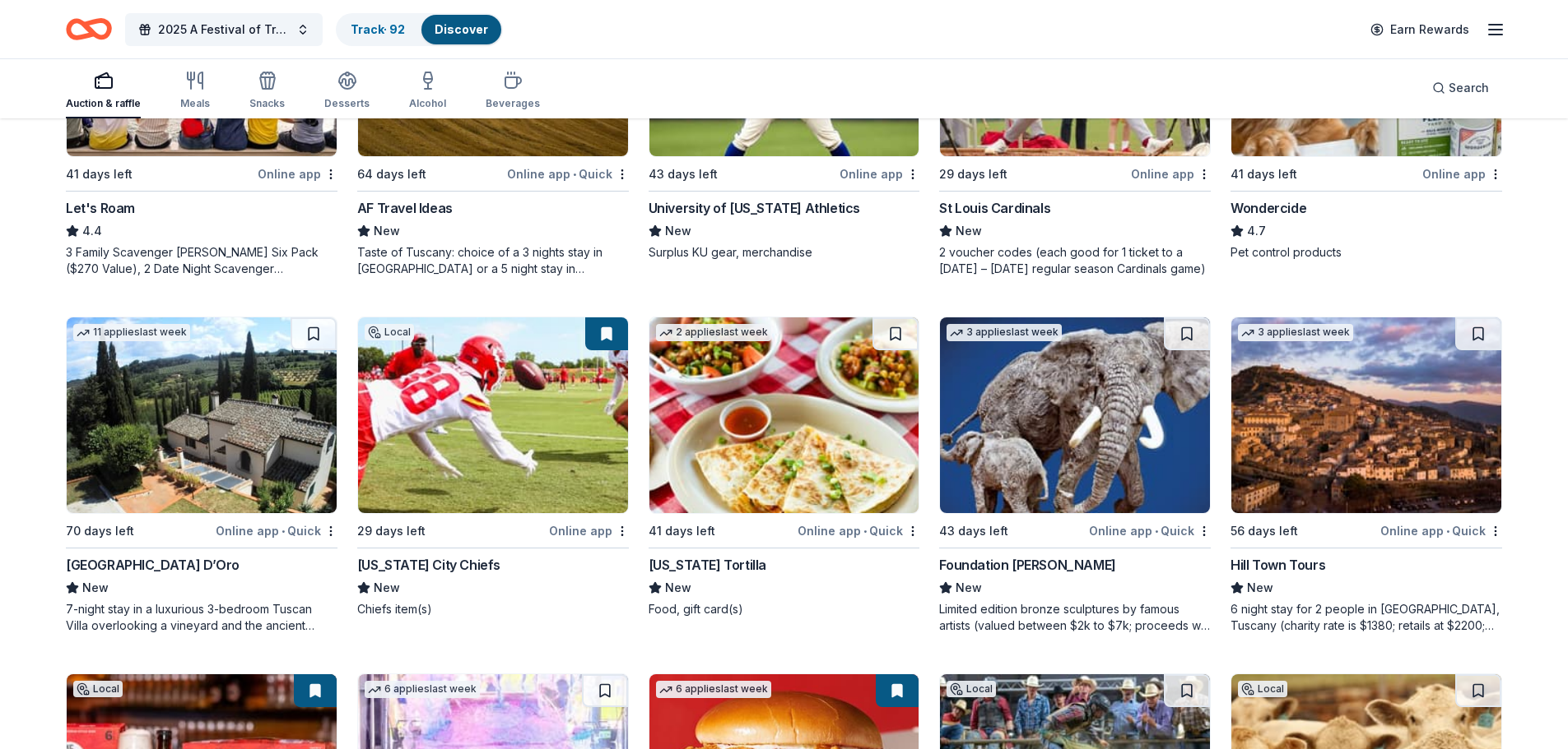
scroll to position [1069, 0]
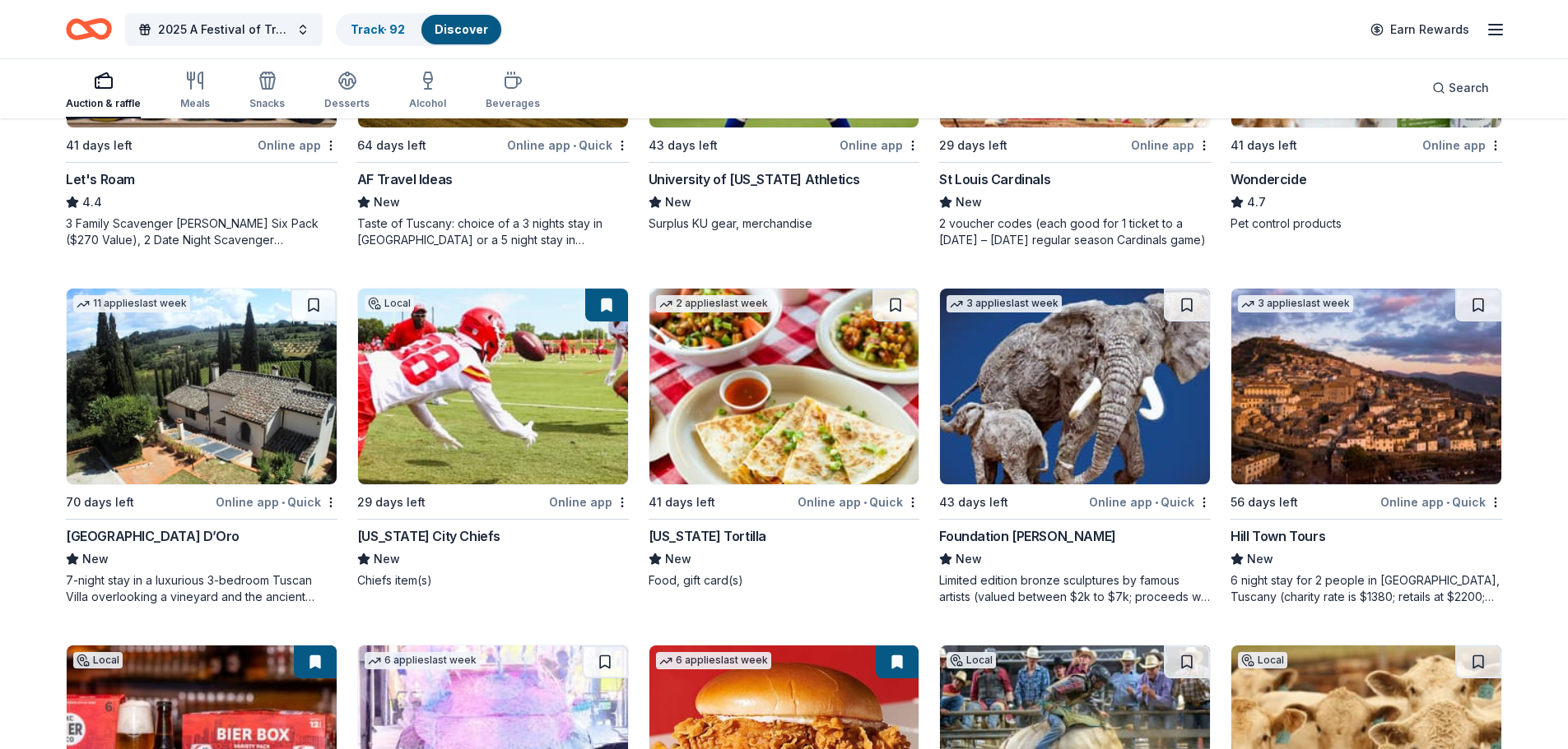
click at [173, 383] on img at bounding box center [201, 386] width 270 height 195
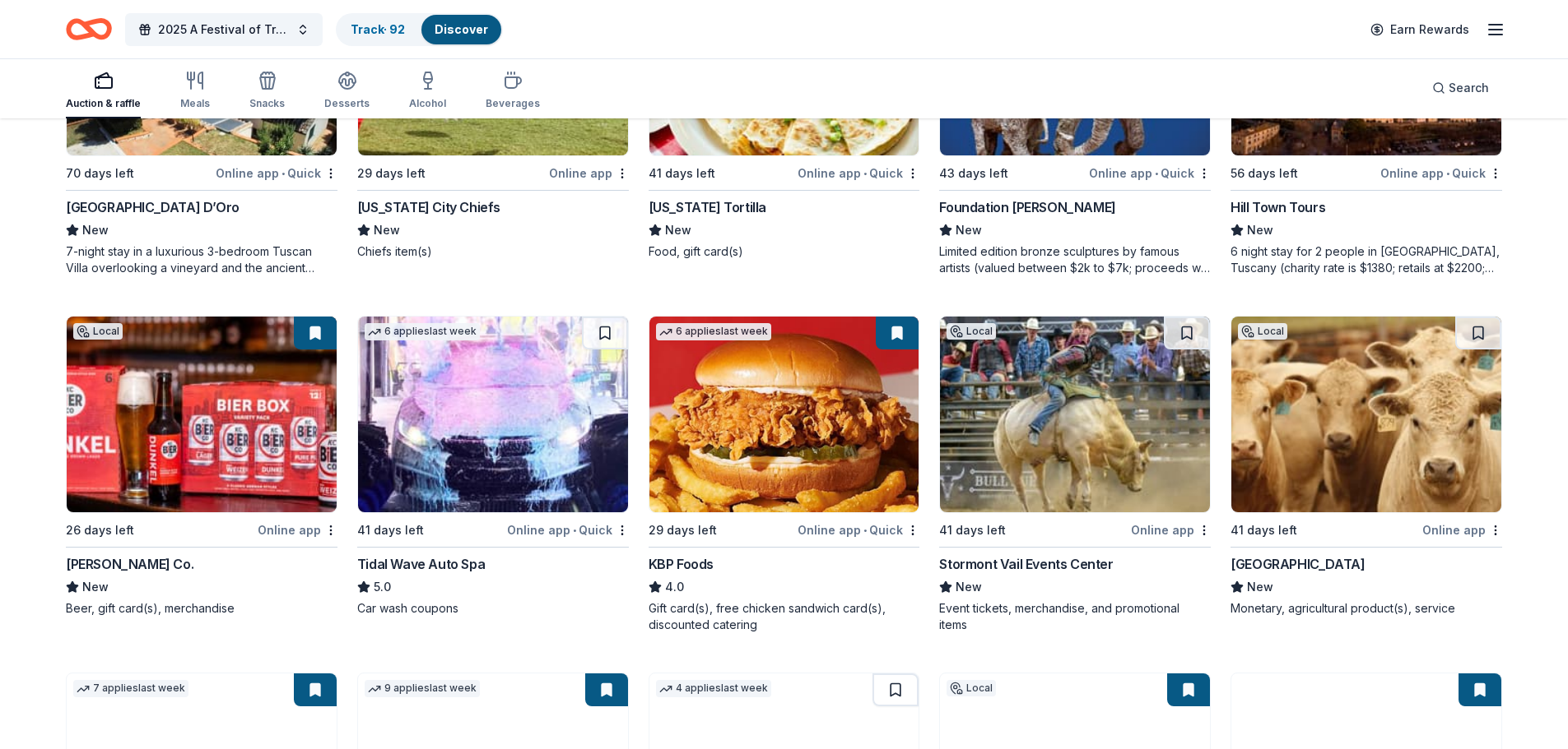
scroll to position [1480, 0]
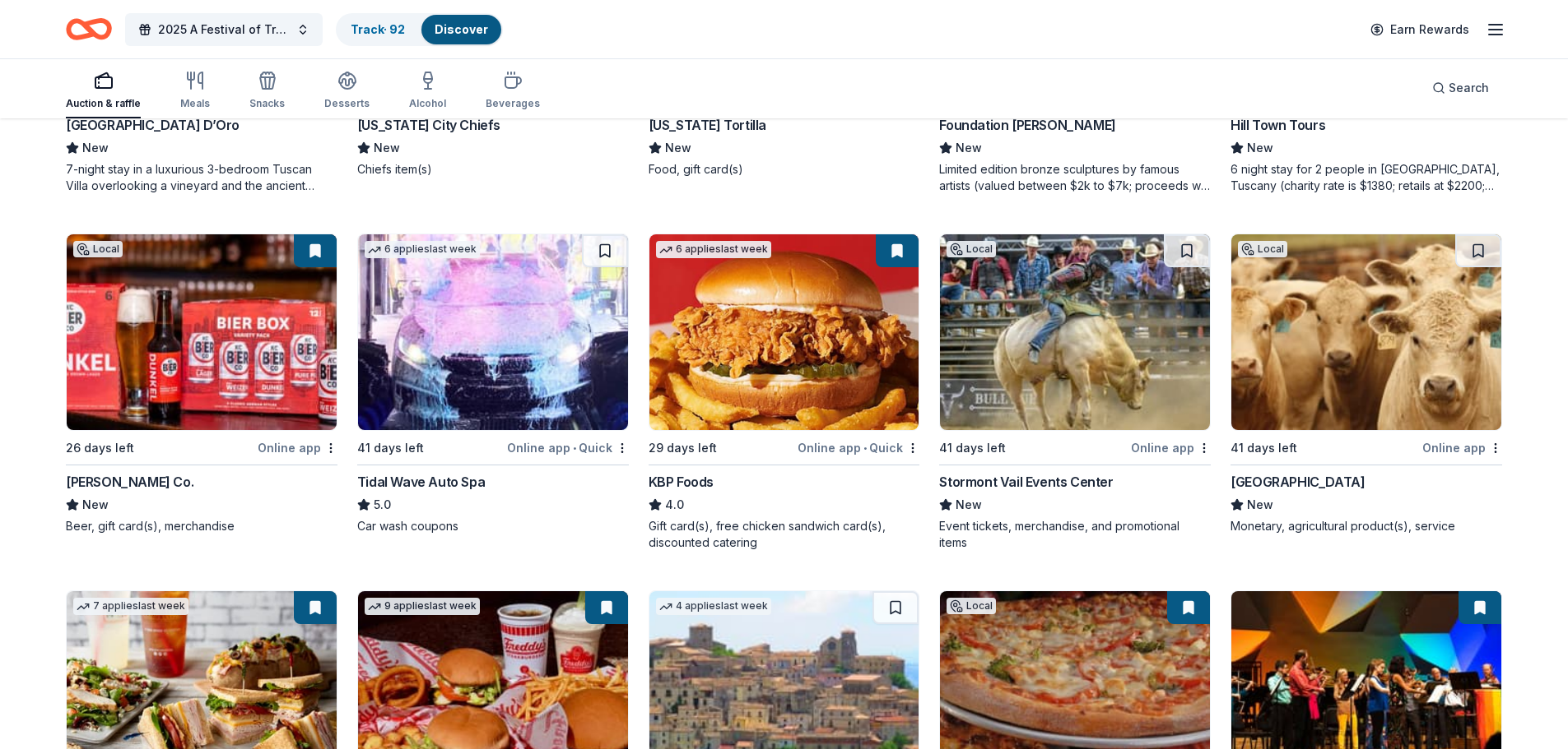
click at [1368, 331] on img at bounding box center [1366, 332] width 270 height 195
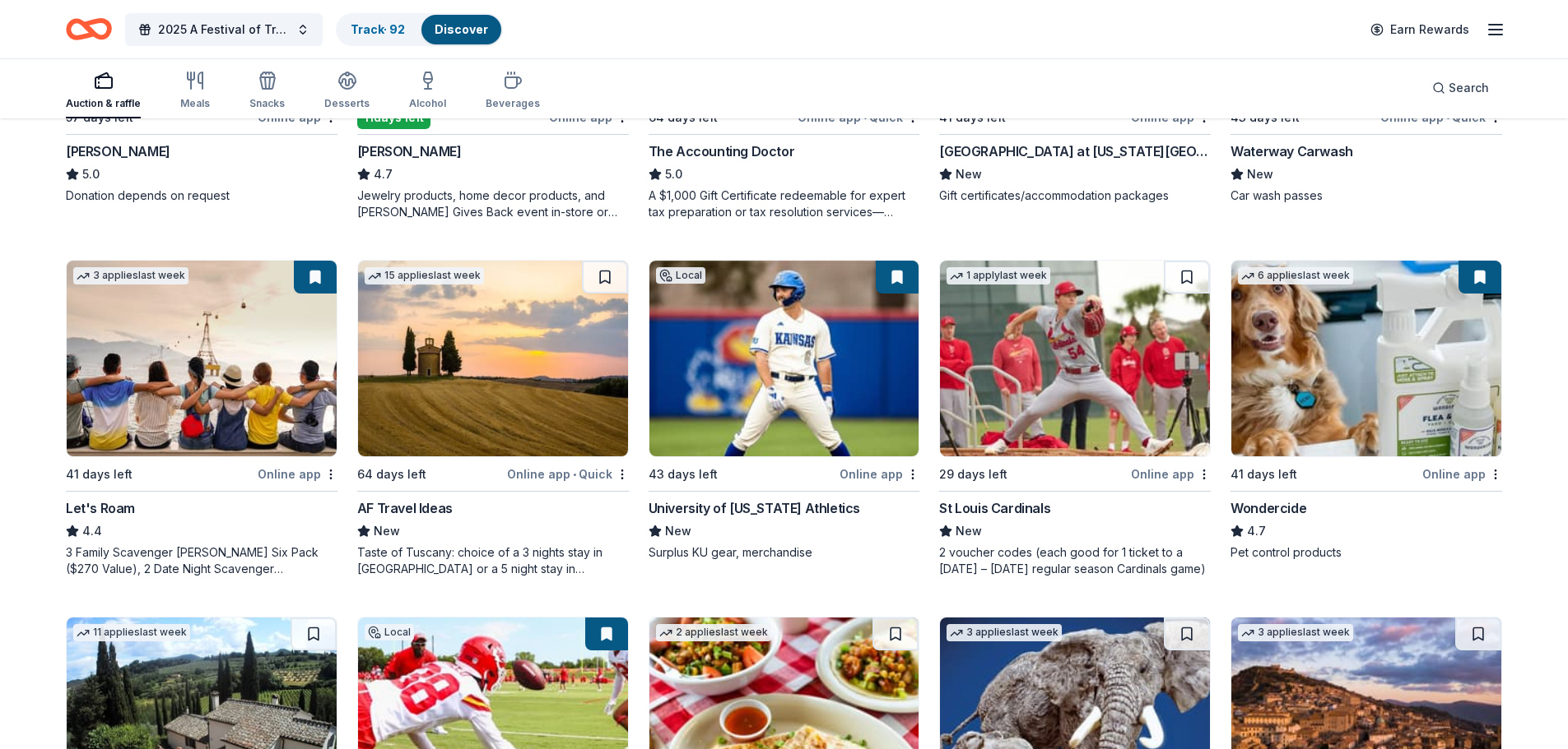
scroll to position [658, 0]
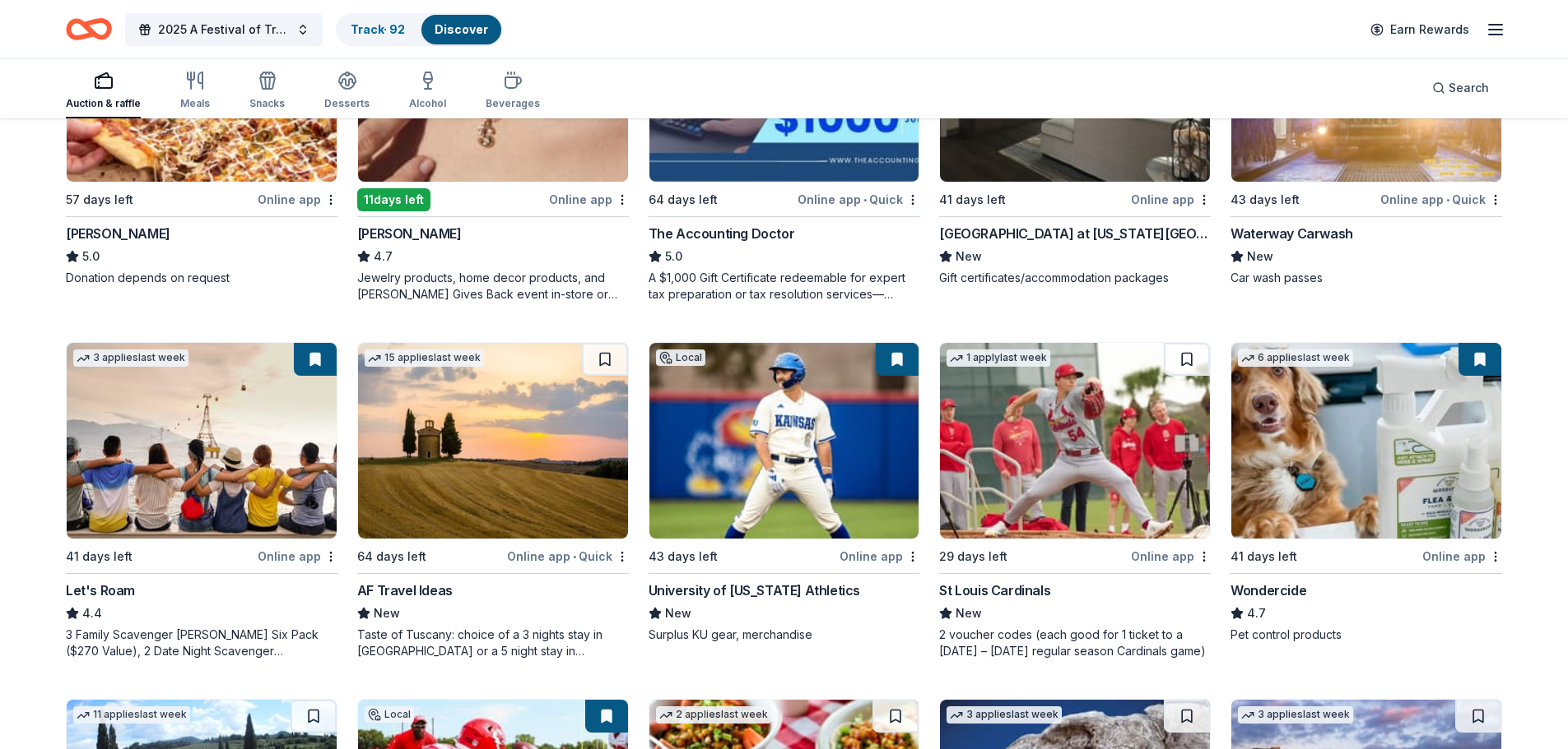
click at [504, 427] on img at bounding box center [493, 440] width 270 height 195
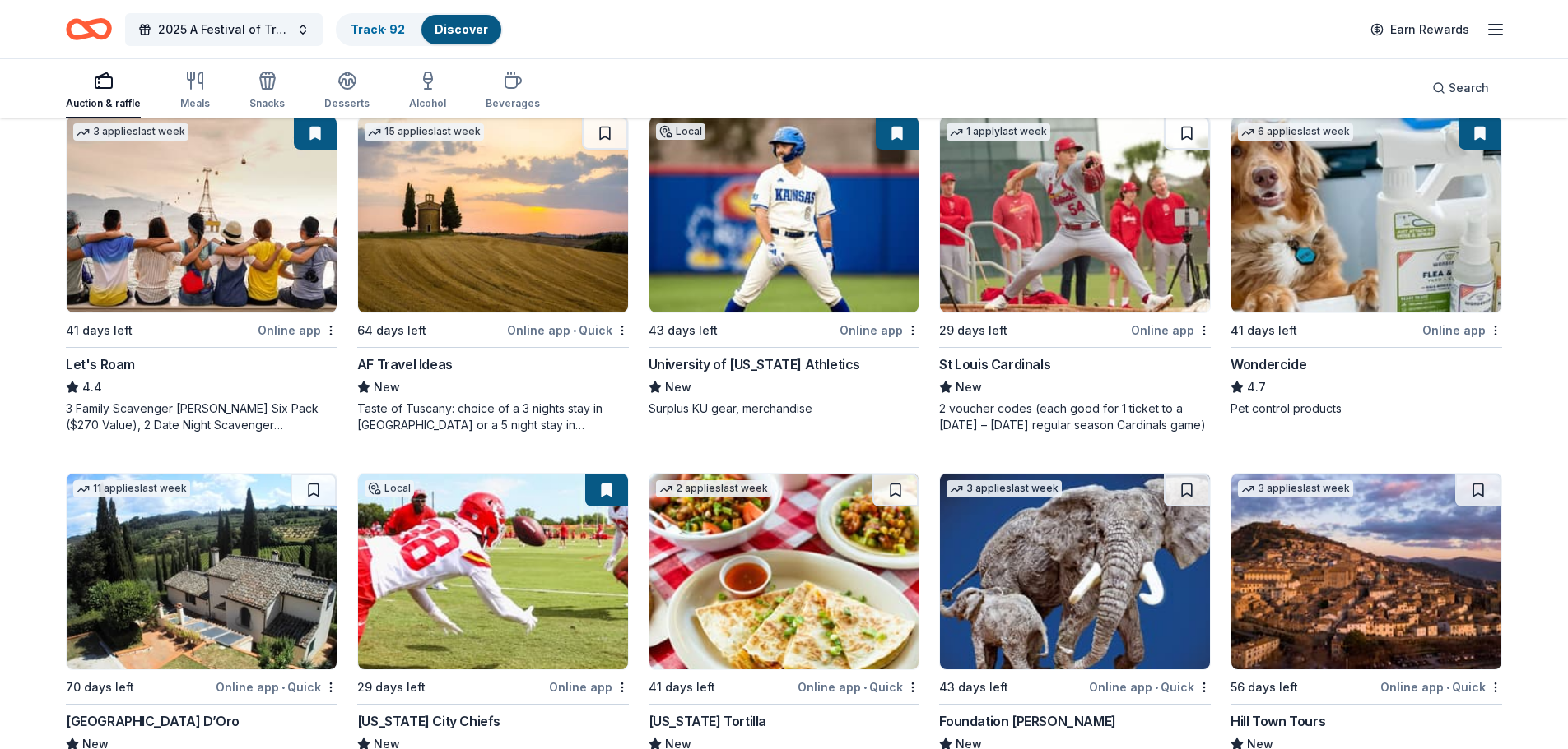
scroll to position [905, 0]
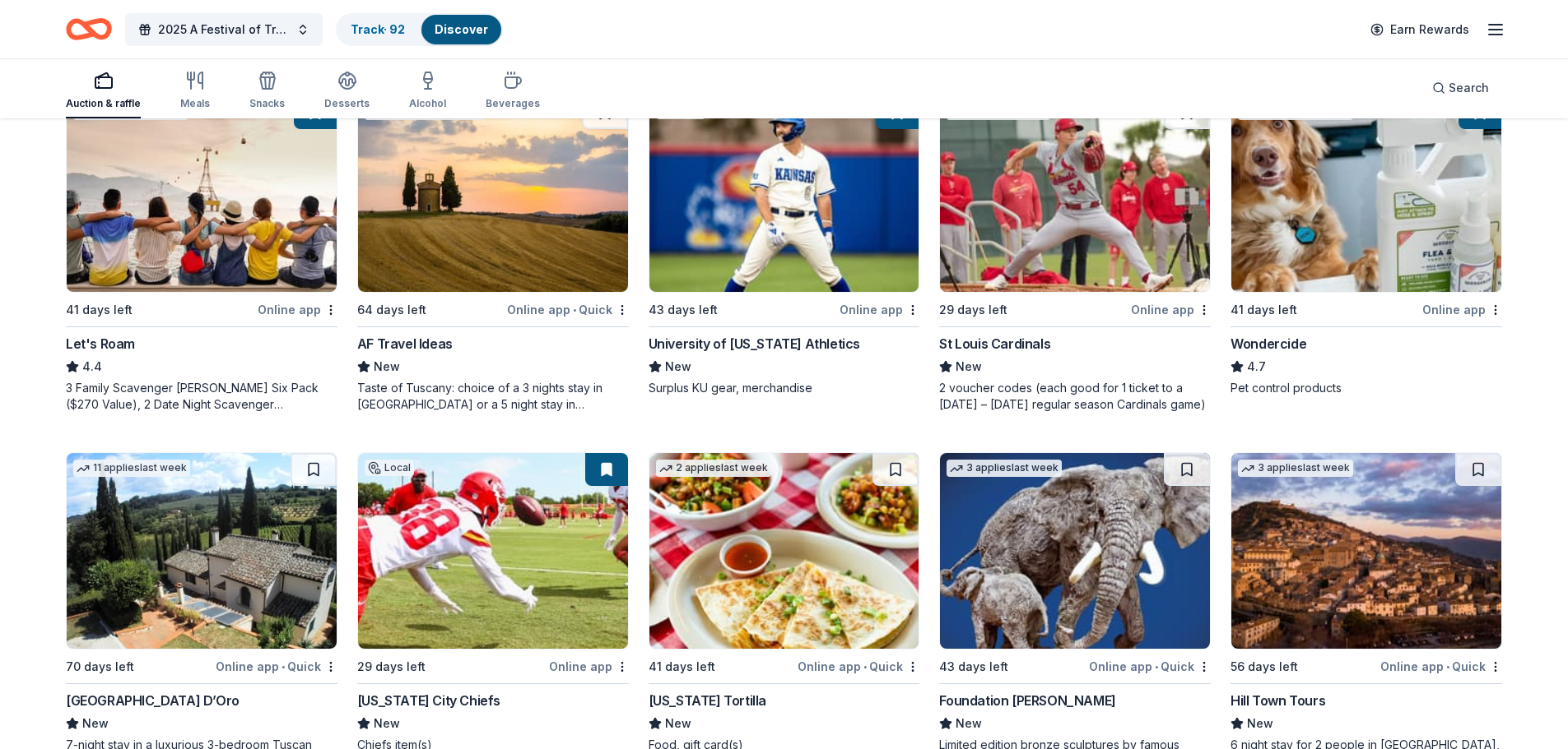
click at [146, 538] on img at bounding box center [201, 551] width 270 height 195
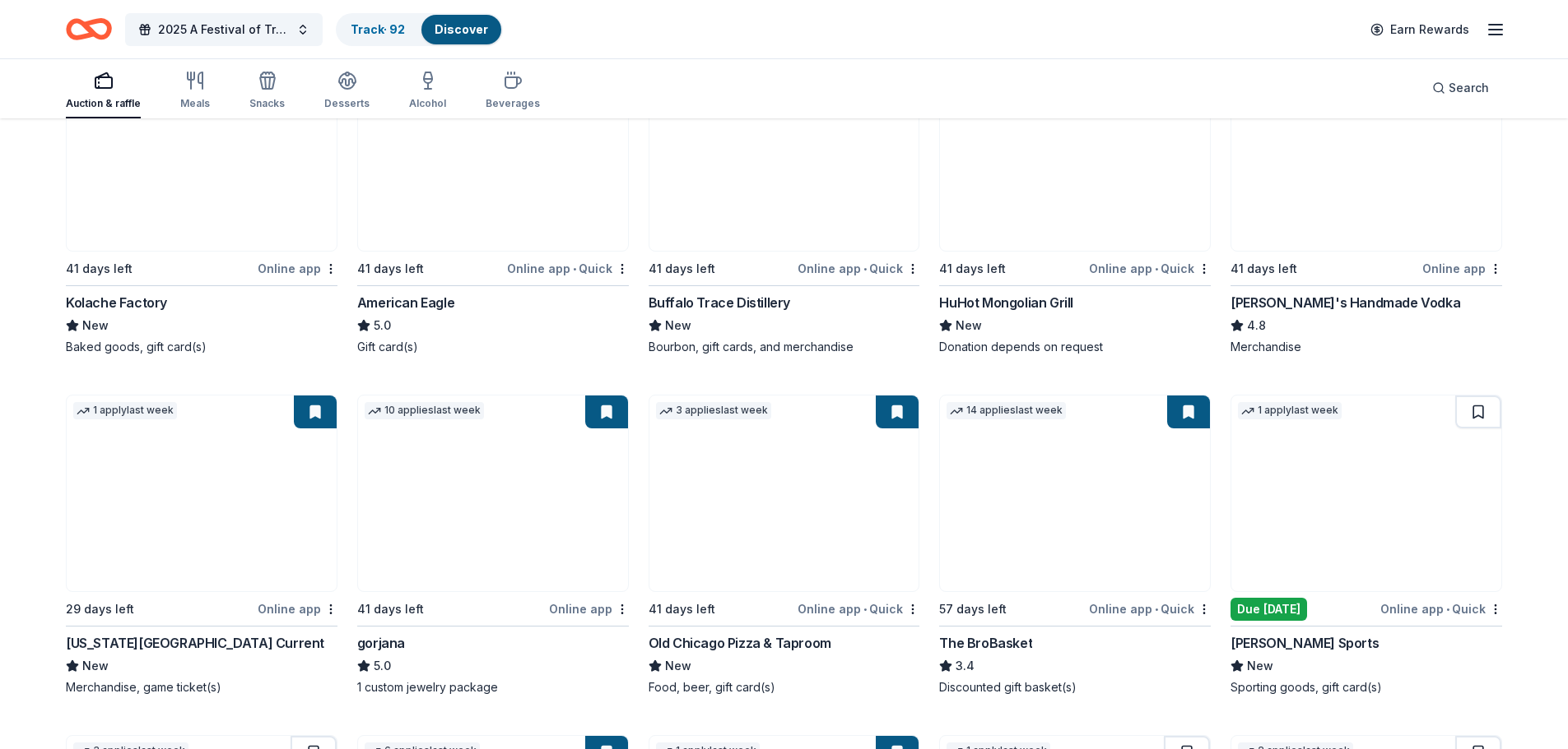
scroll to position [2797, 0]
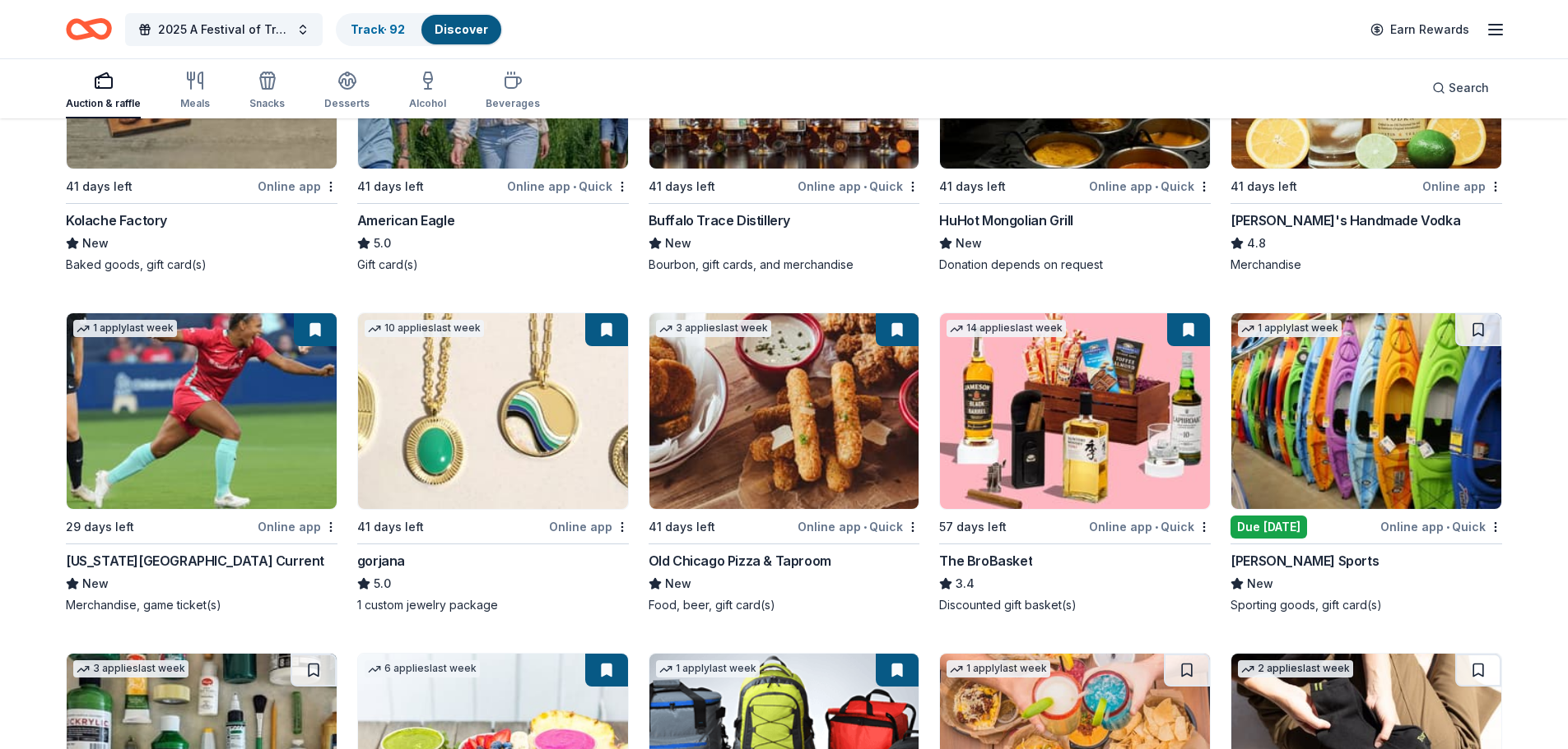
click at [1319, 399] on img at bounding box center [1366, 410] width 270 height 195
click at [1471, 330] on button at bounding box center [1479, 329] width 46 height 33
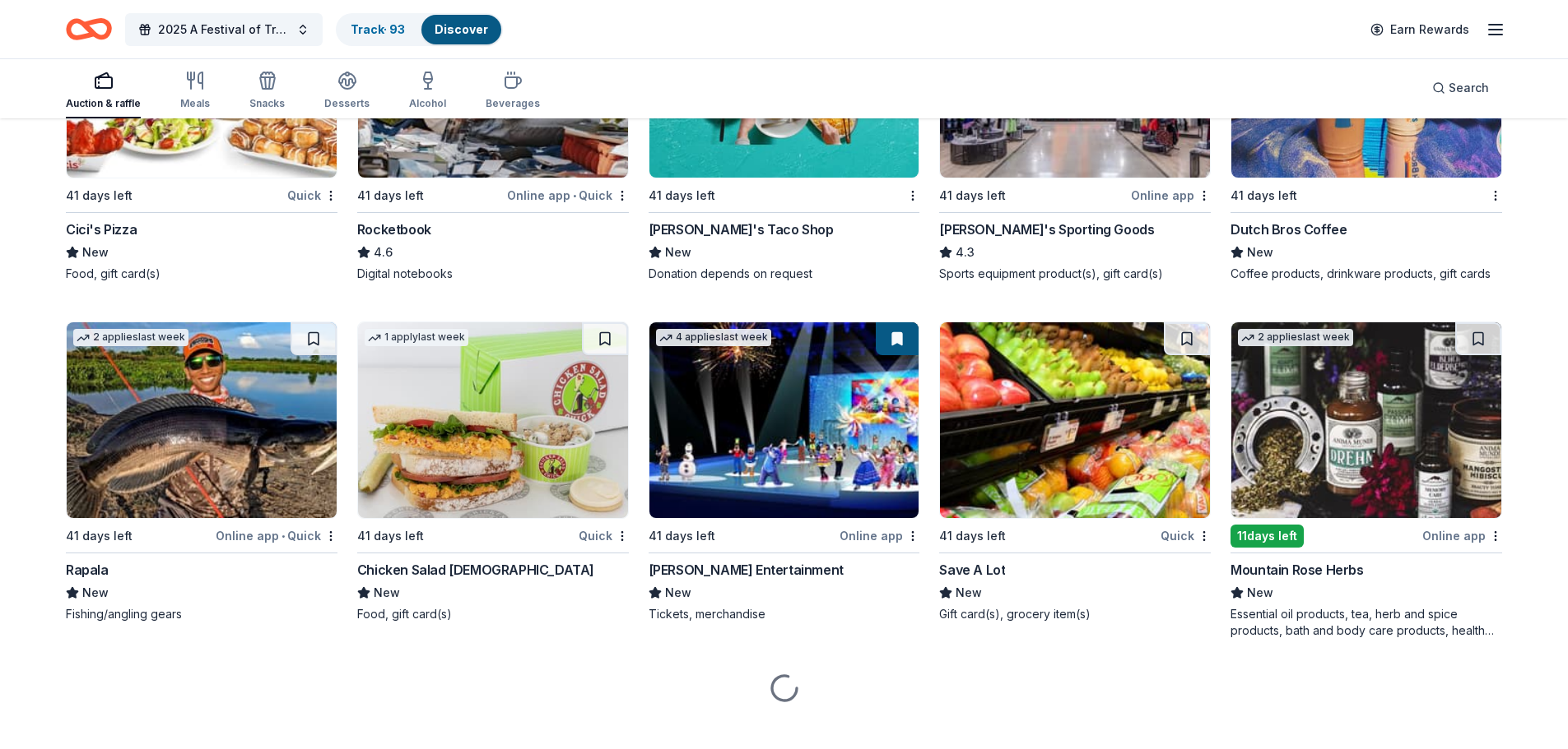
scroll to position [5242, 0]
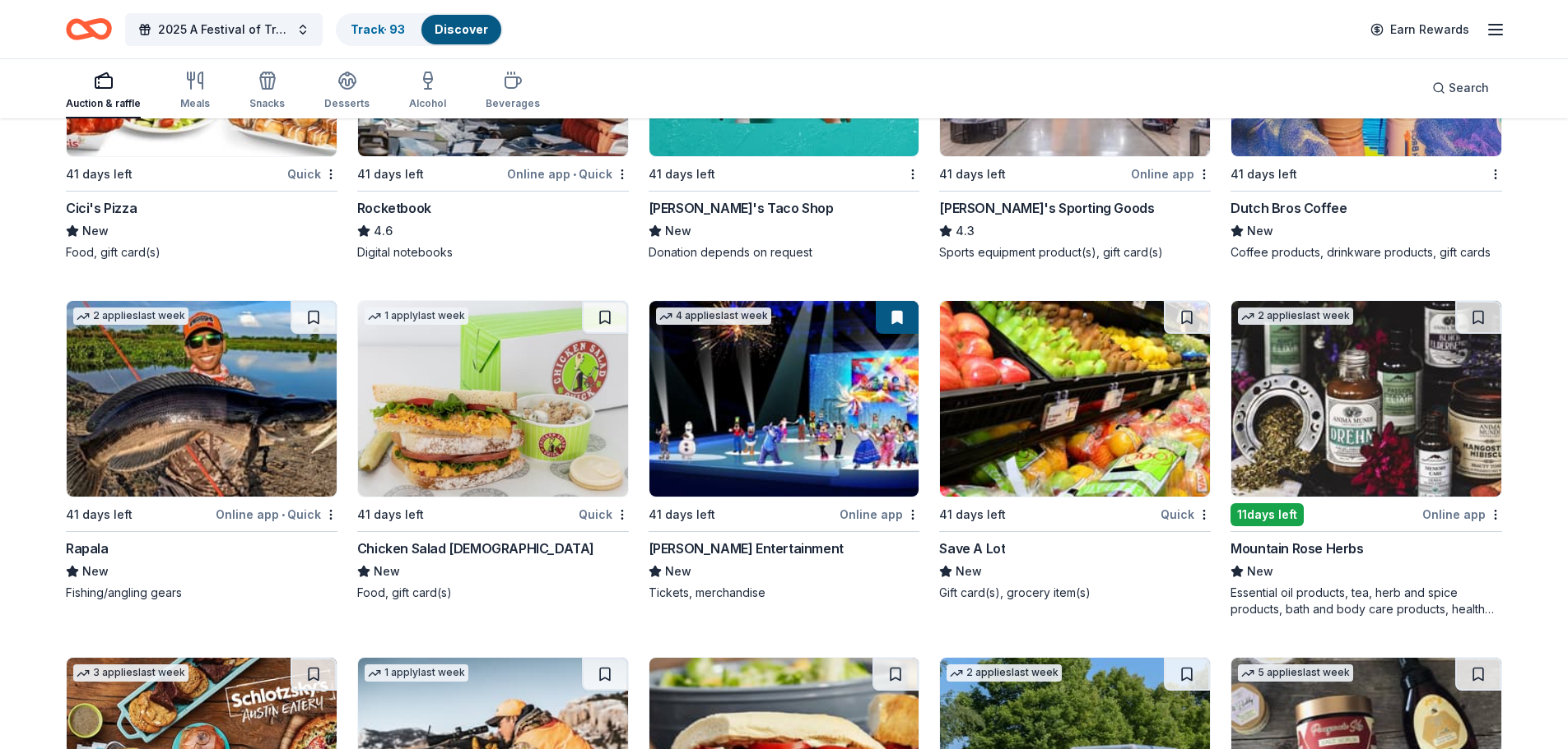
click at [434, 380] on img at bounding box center [493, 398] width 270 height 195
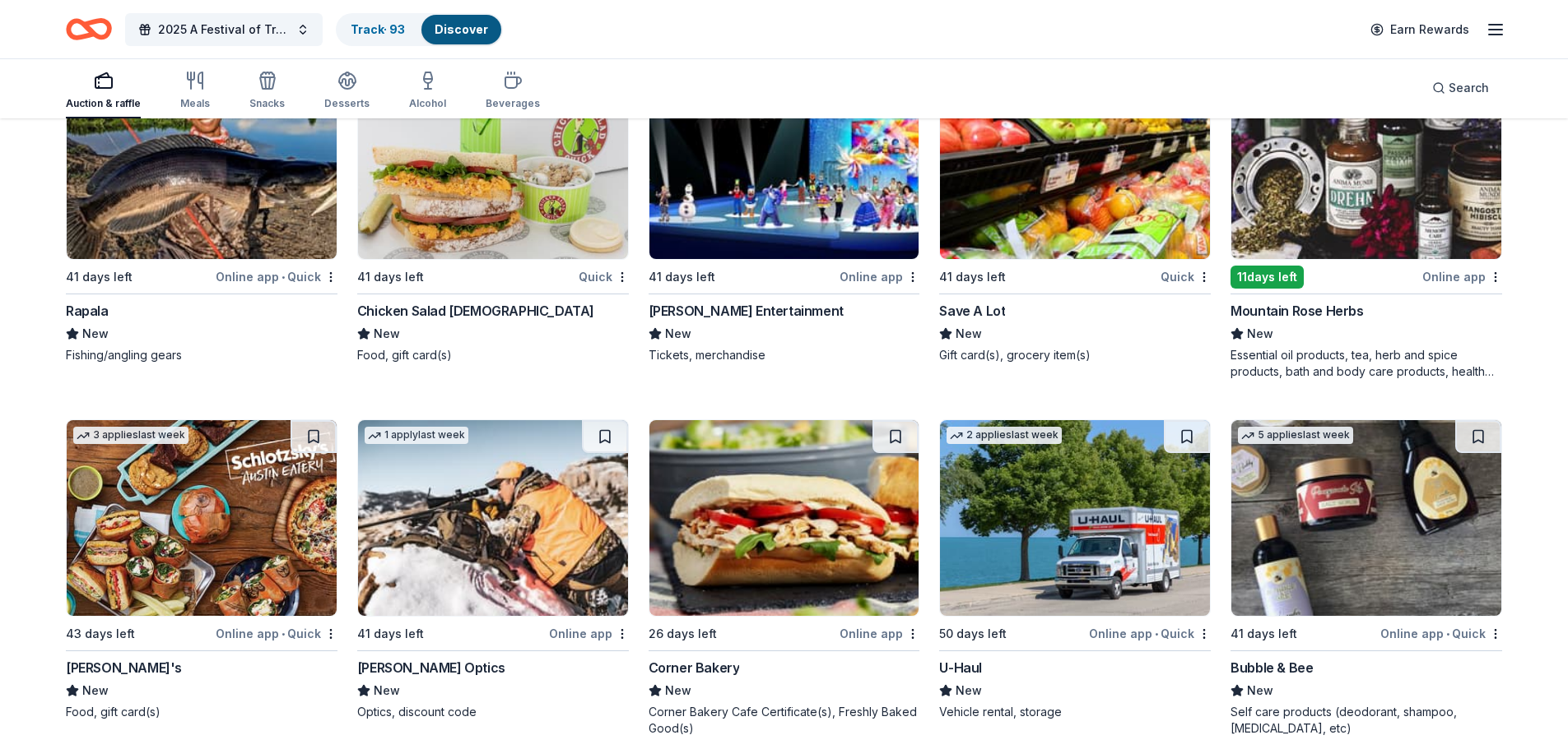
scroll to position [5489, 0]
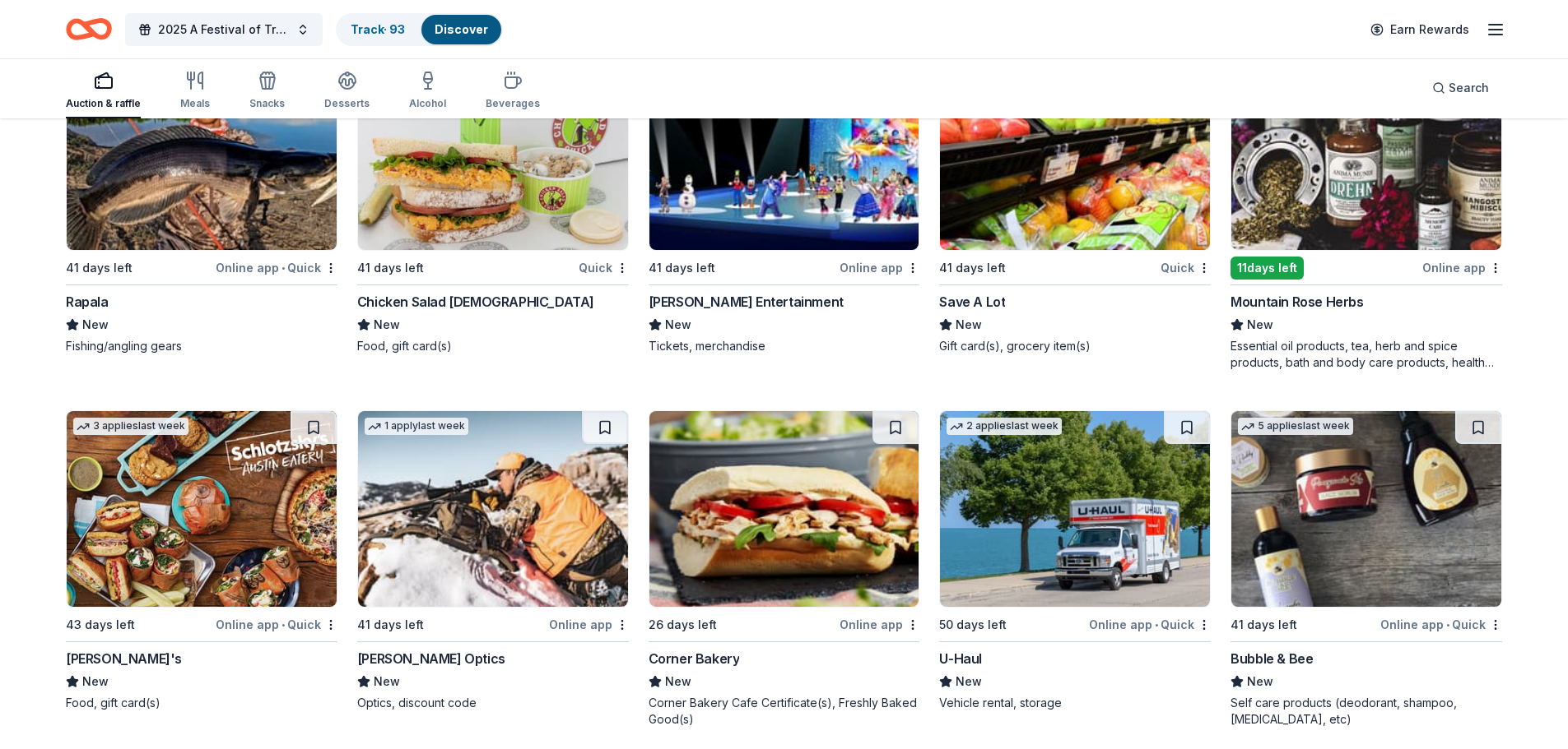
click at [226, 510] on img at bounding box center [201, 508] width 270 height 195
click at [372, 29] on link "Track · 94" at bounding box center [378, 29] width 55 height 14
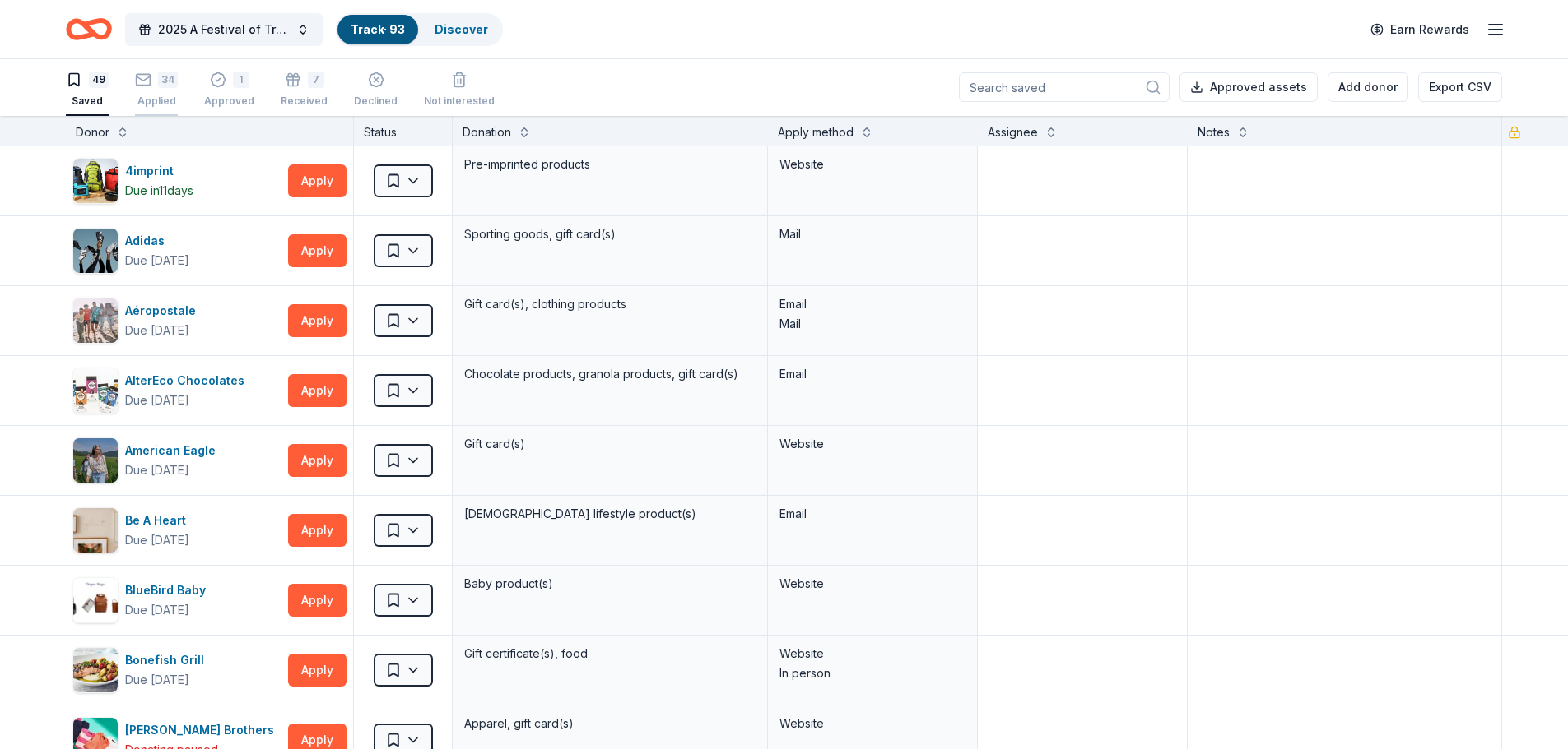
click at [165, 85] on div "34" at bounding box center [168, 80] width 19 height 17
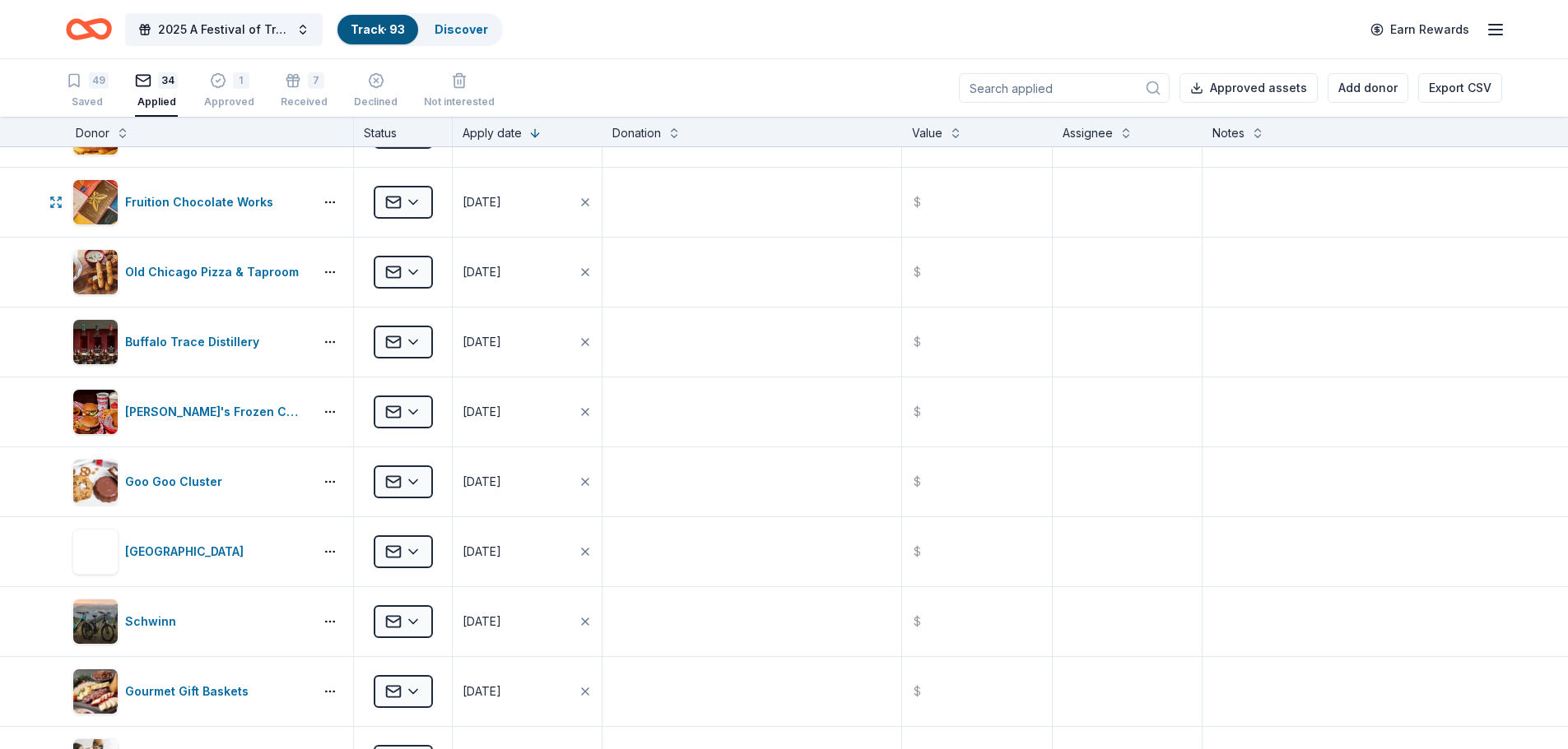
scroll to position [493, 0]
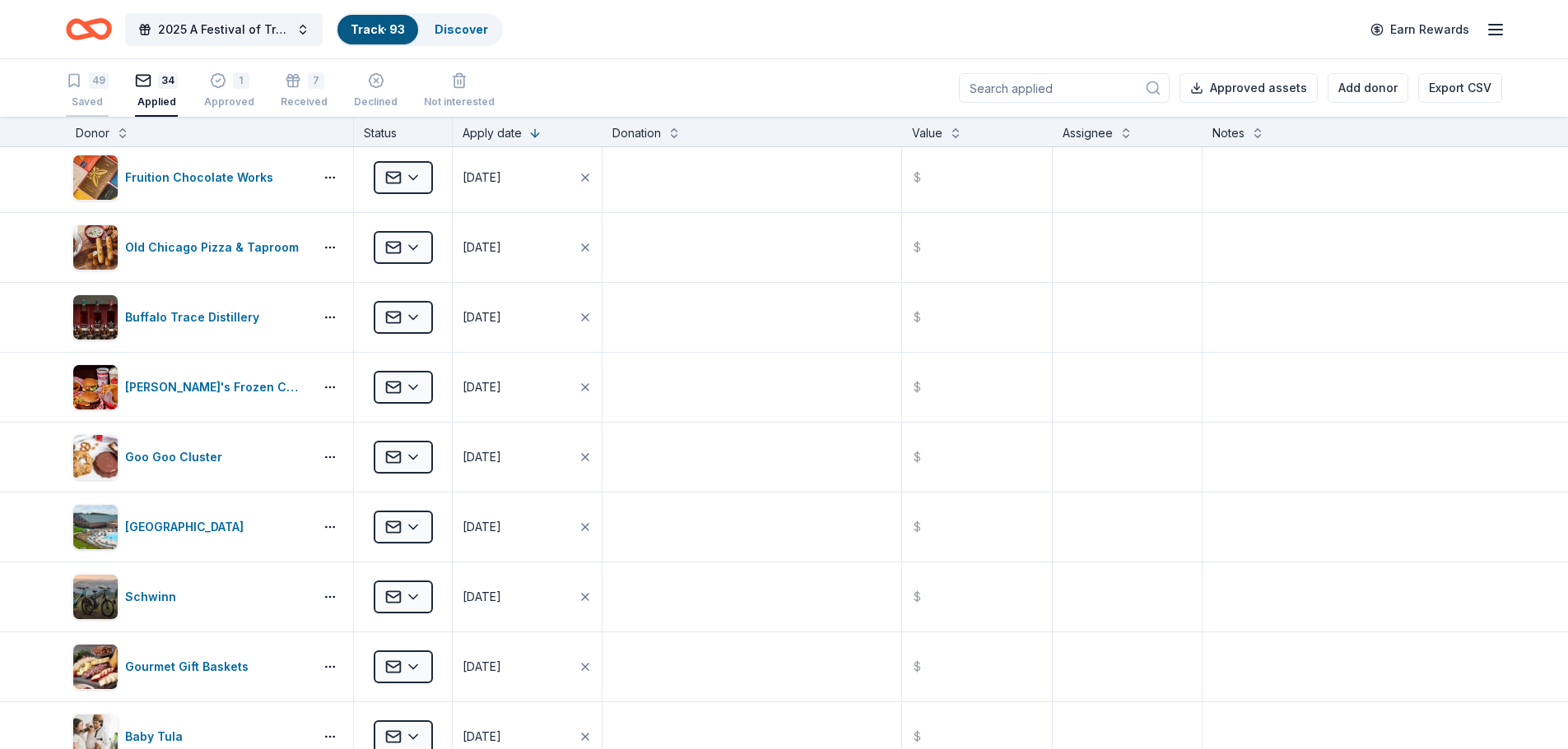
click at [104, 98] on div "Saved" at bounding box center [87, 102] width 42 height 13
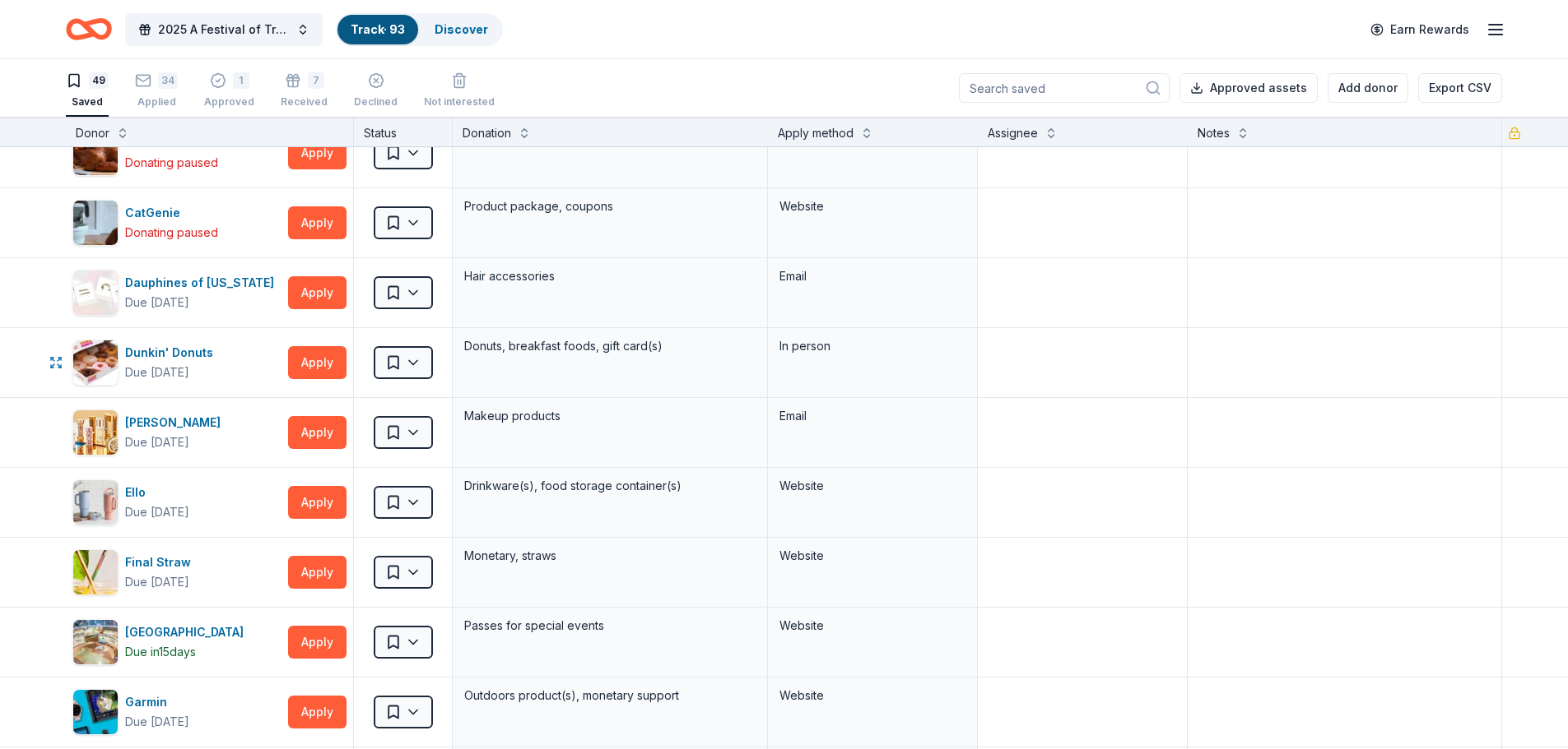
scroll to position [740, 0]
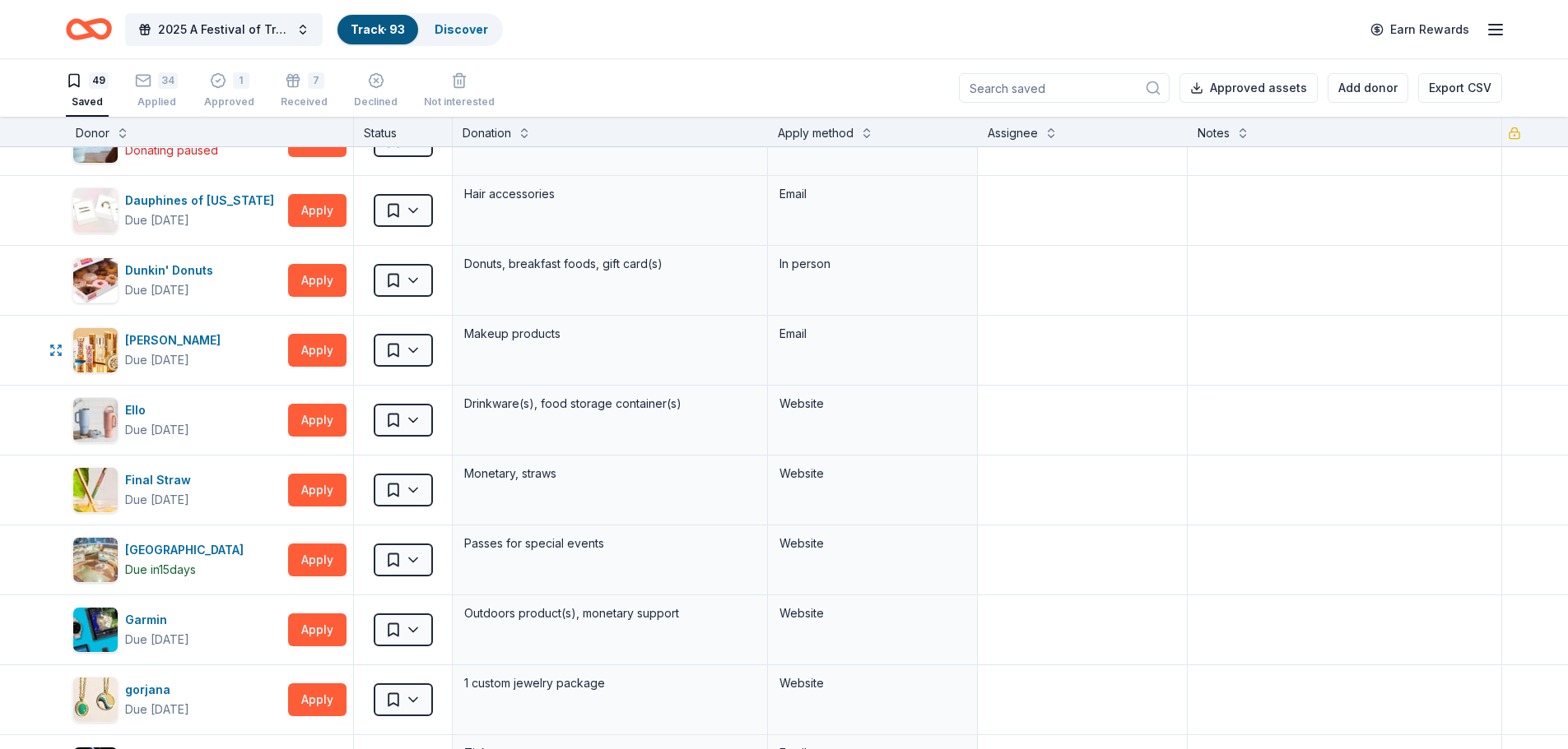
click at [159, 348] on div "[PERSON_NAME]" at bounding box center [175, 340] width 102 height 19
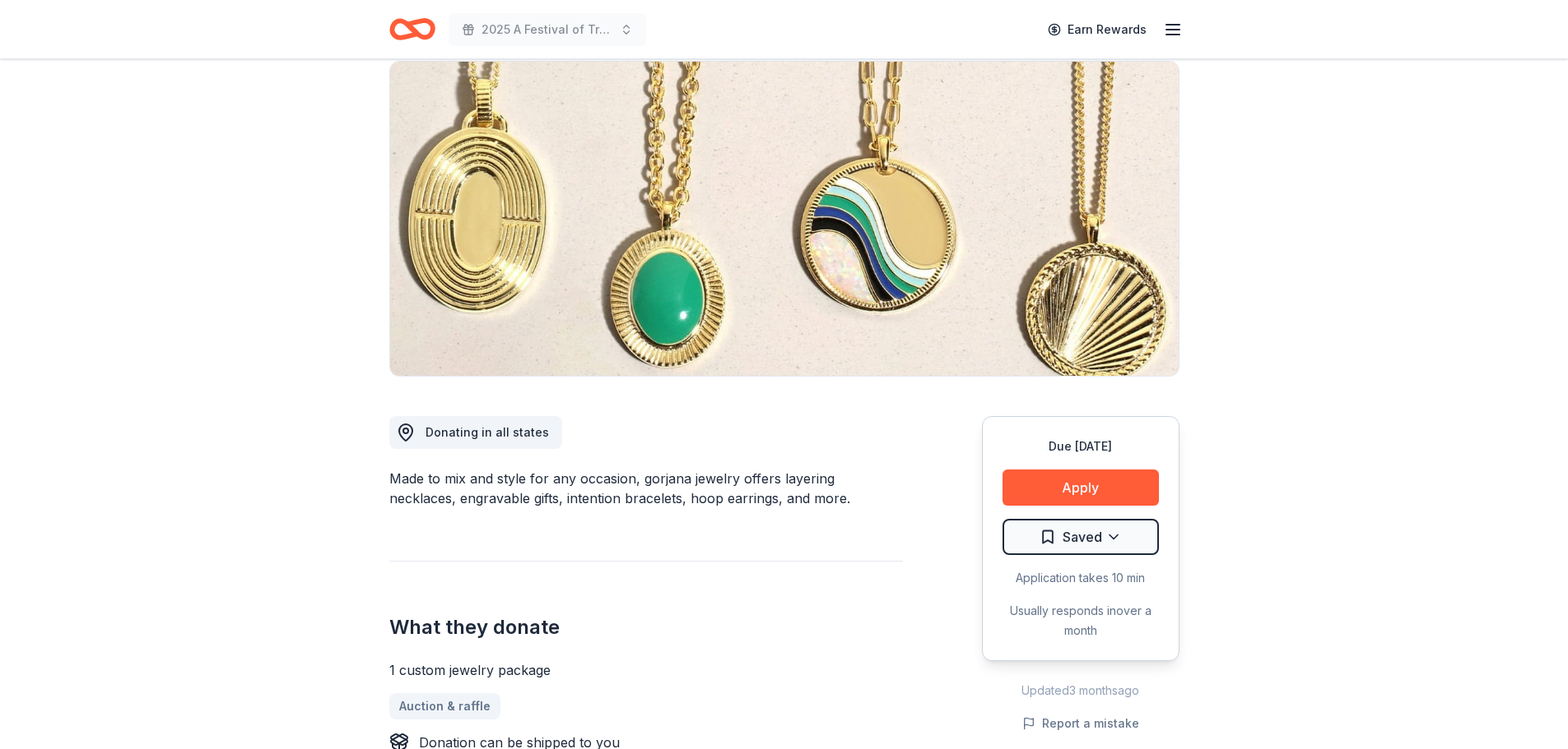
scroll to position [164, 0]
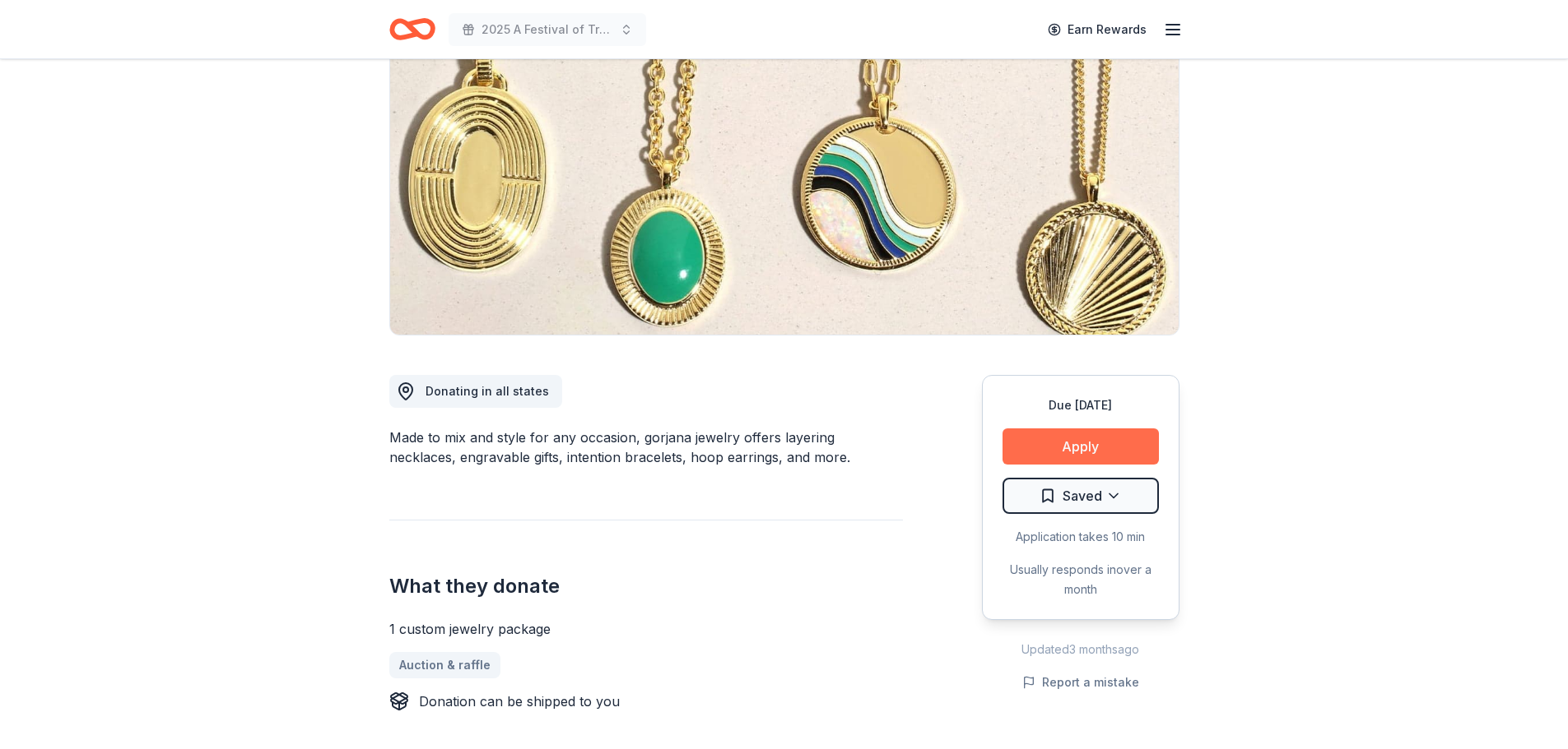
click at [1089, 447] on button "Apply" at bounding box center [1080, 447] width 157 height 36
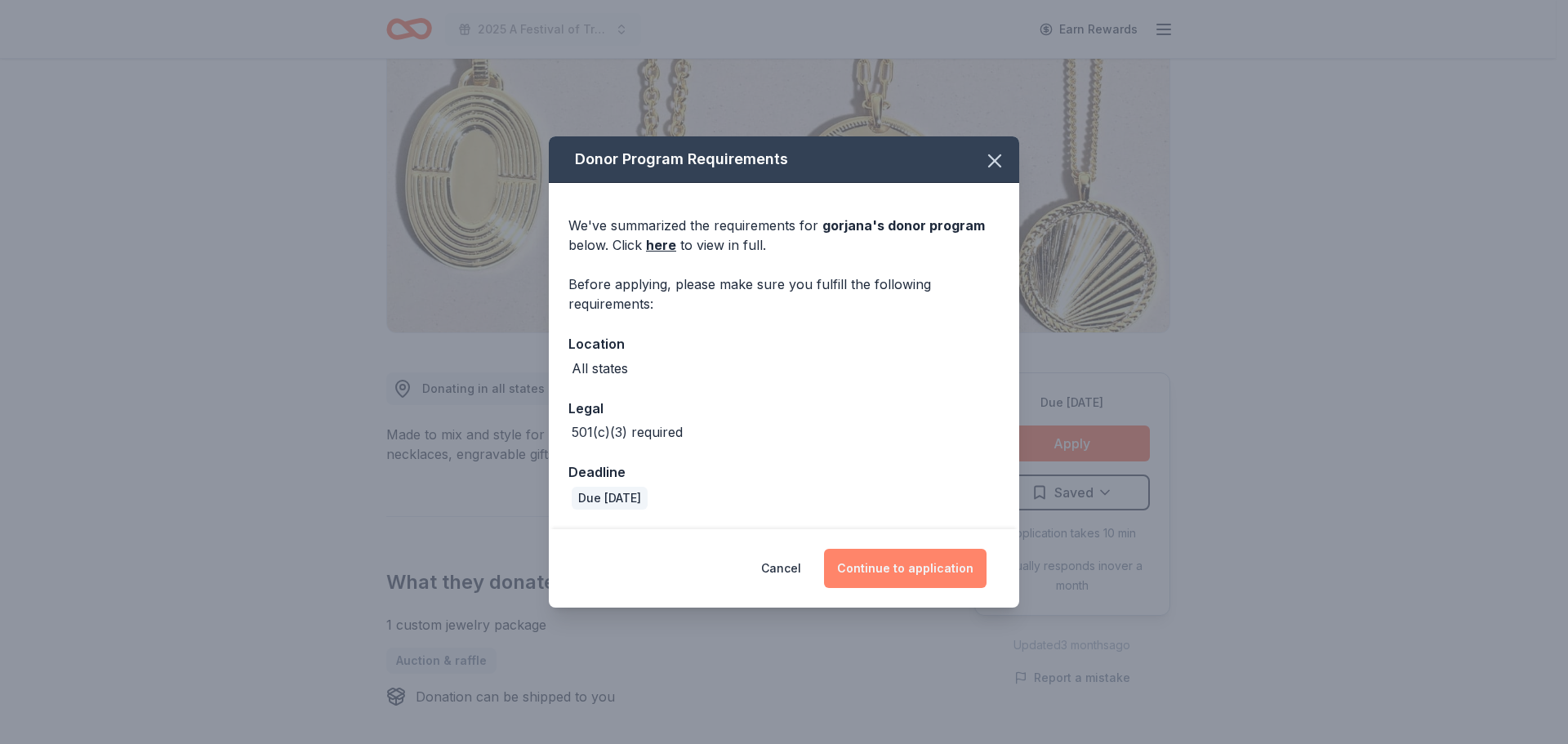
click at [920, 565] on button "Continue to application" at bounding box center [905, 568] width 162 height 40
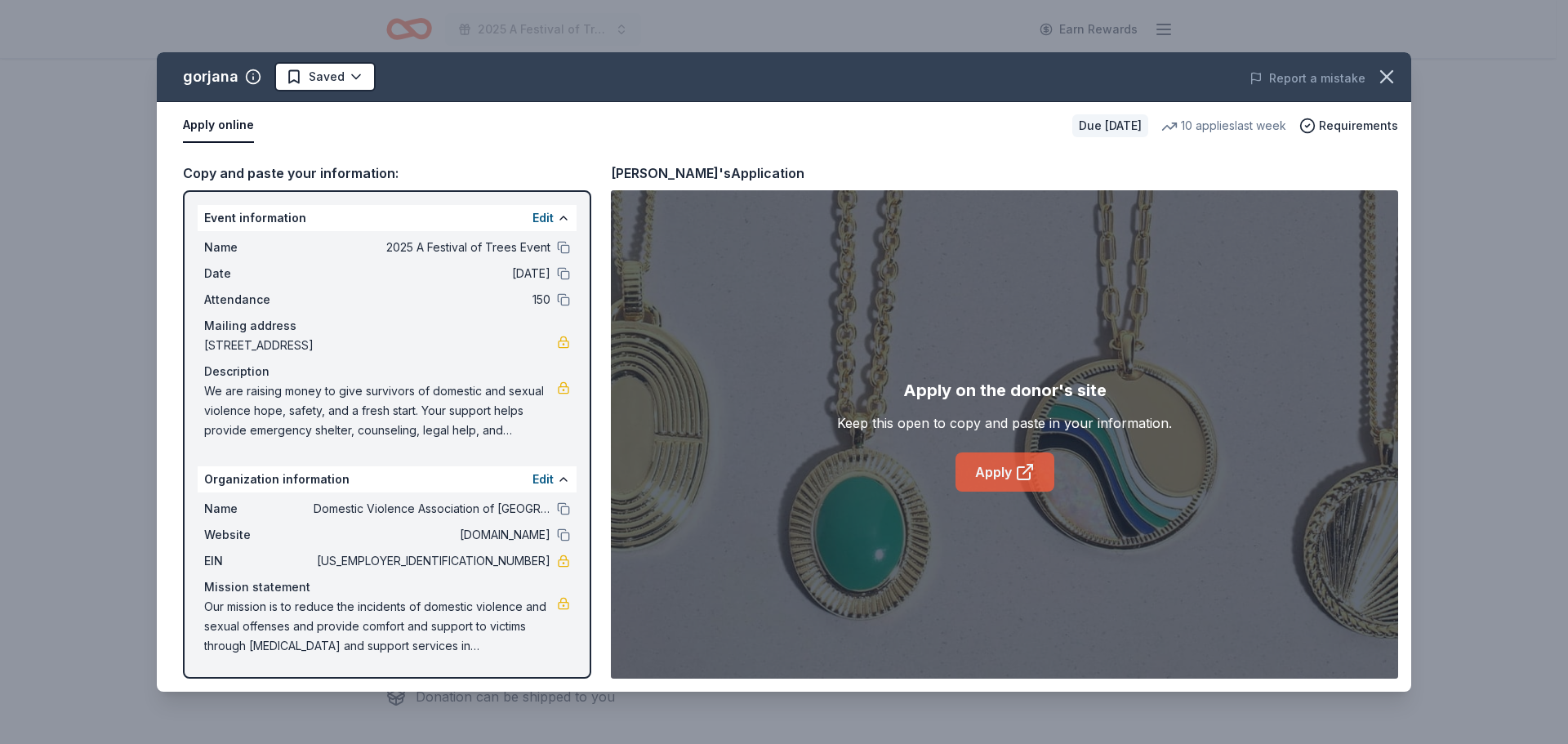
click at [997, 470] on link "Apply" at bounding box center [1004, 472] width 99 height 40
click at [1376, 77] on icon "button" at bounding box center [1386, 76] width 23 height 23
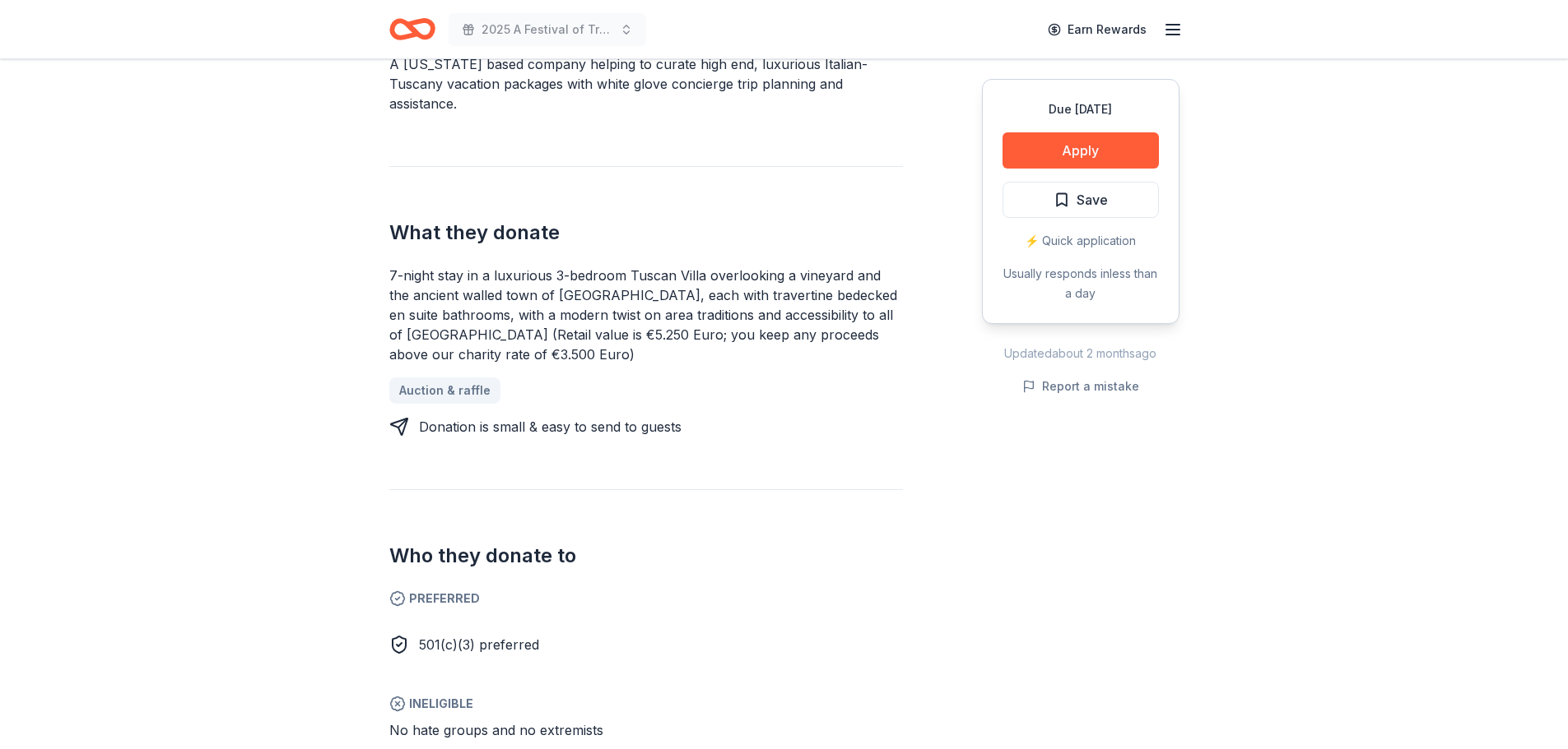
scroll to position [576, 0]
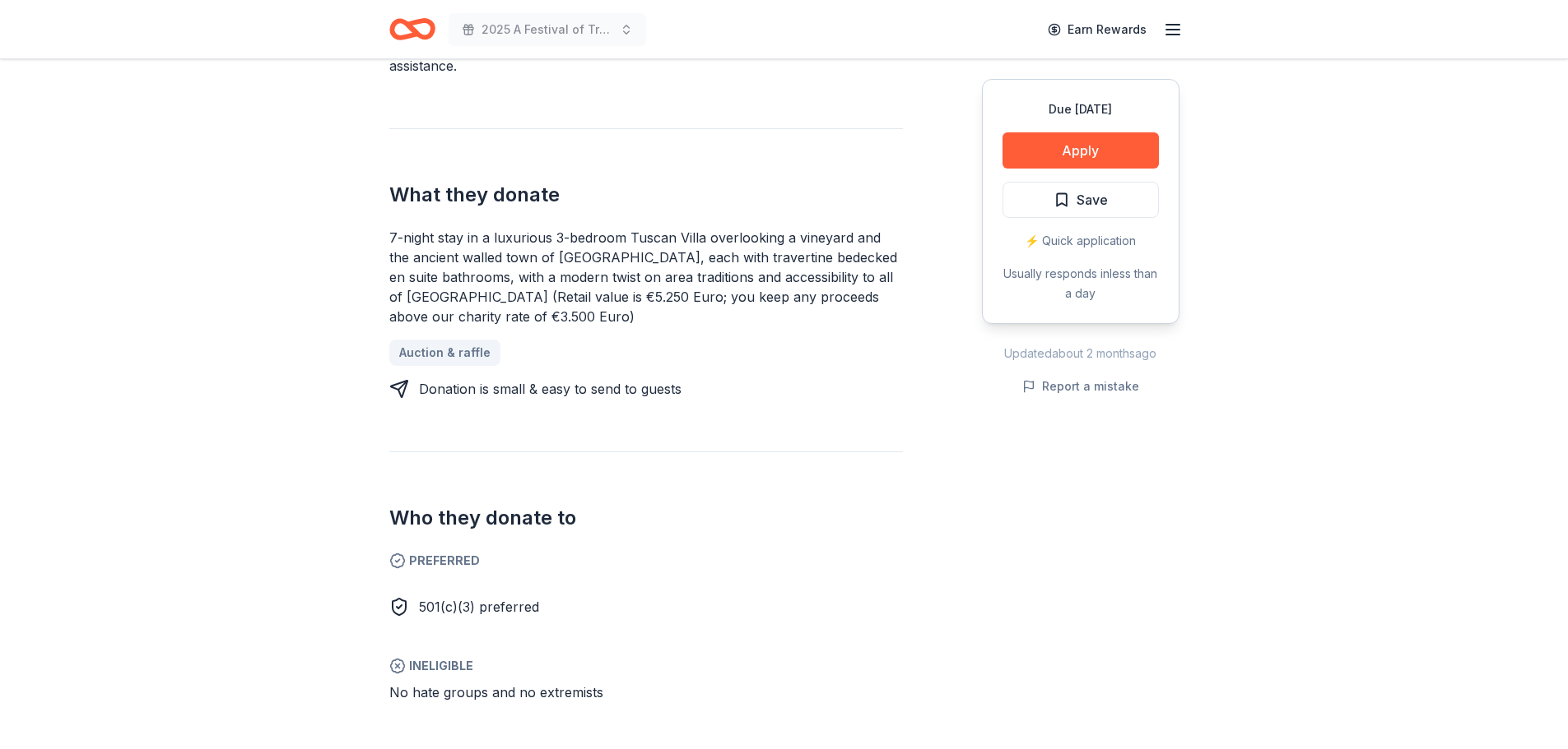
click at [457, 299] on div "7-night stay in a luxurious 3-bedroom Tuscan Villa overlooking a vineyard and t…" at bounding box center [646, 278] width 513 height 99
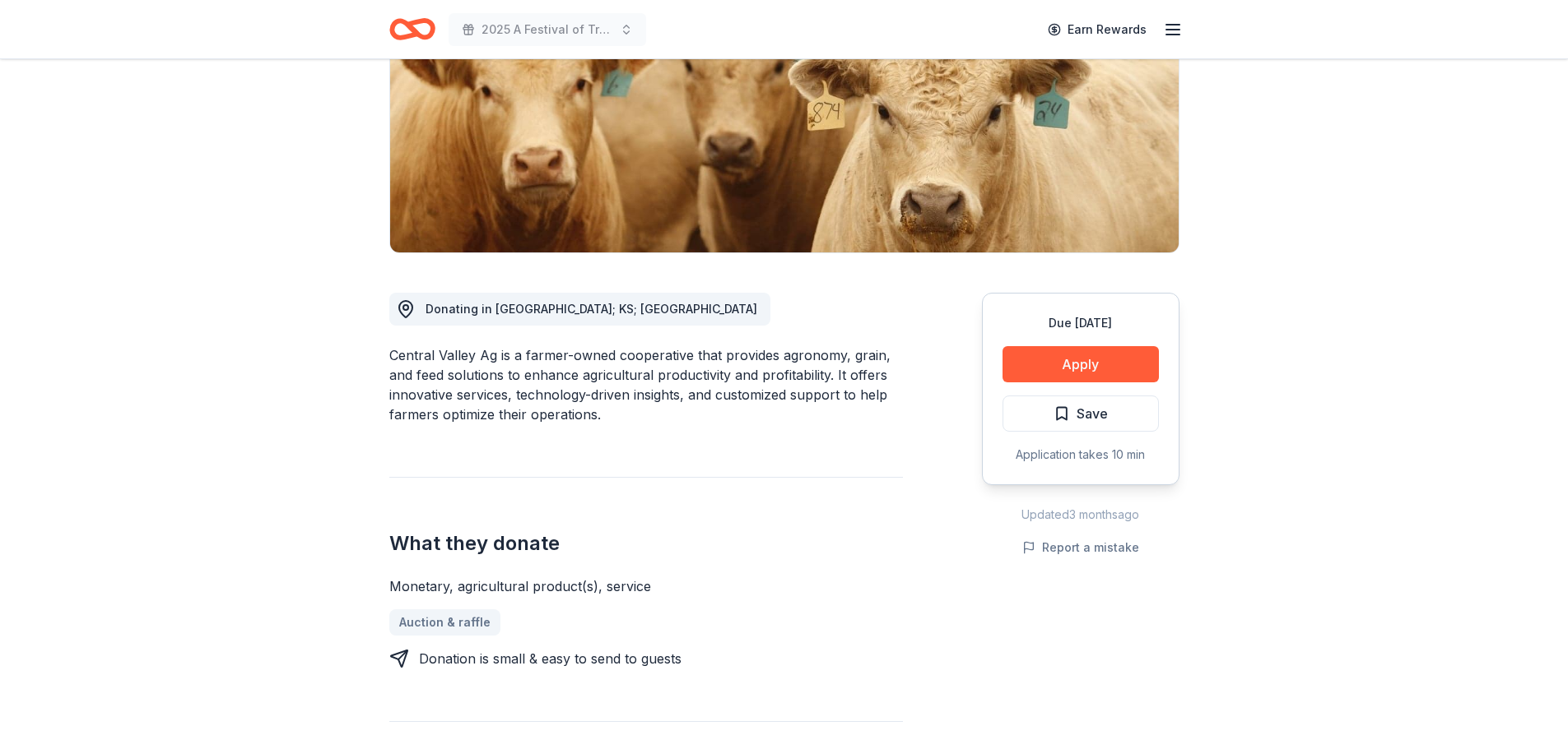
scroll to position [82, 0]
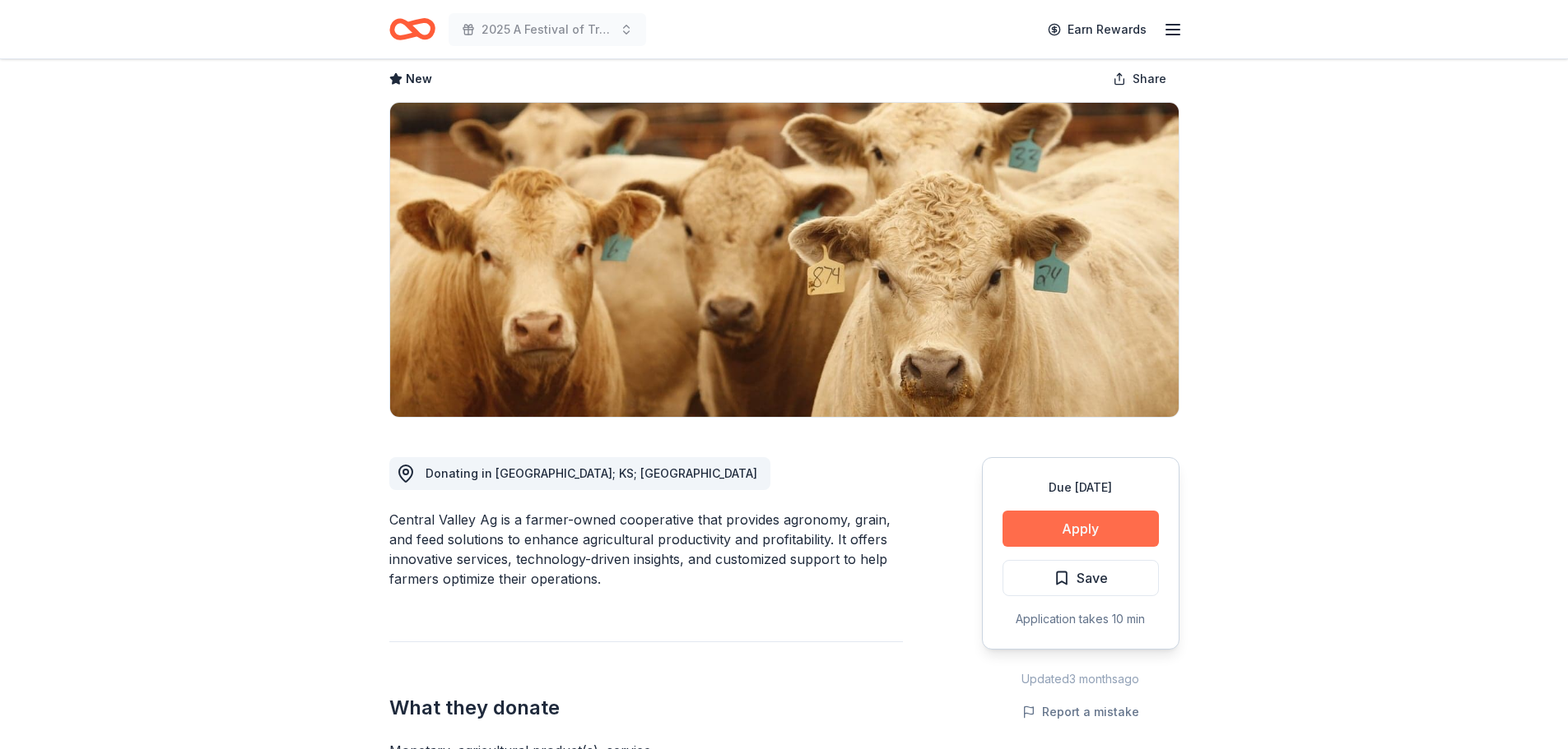
click at [1065, 515] on button "Apply" at bounding box center [1080, 529] width 157 height 36
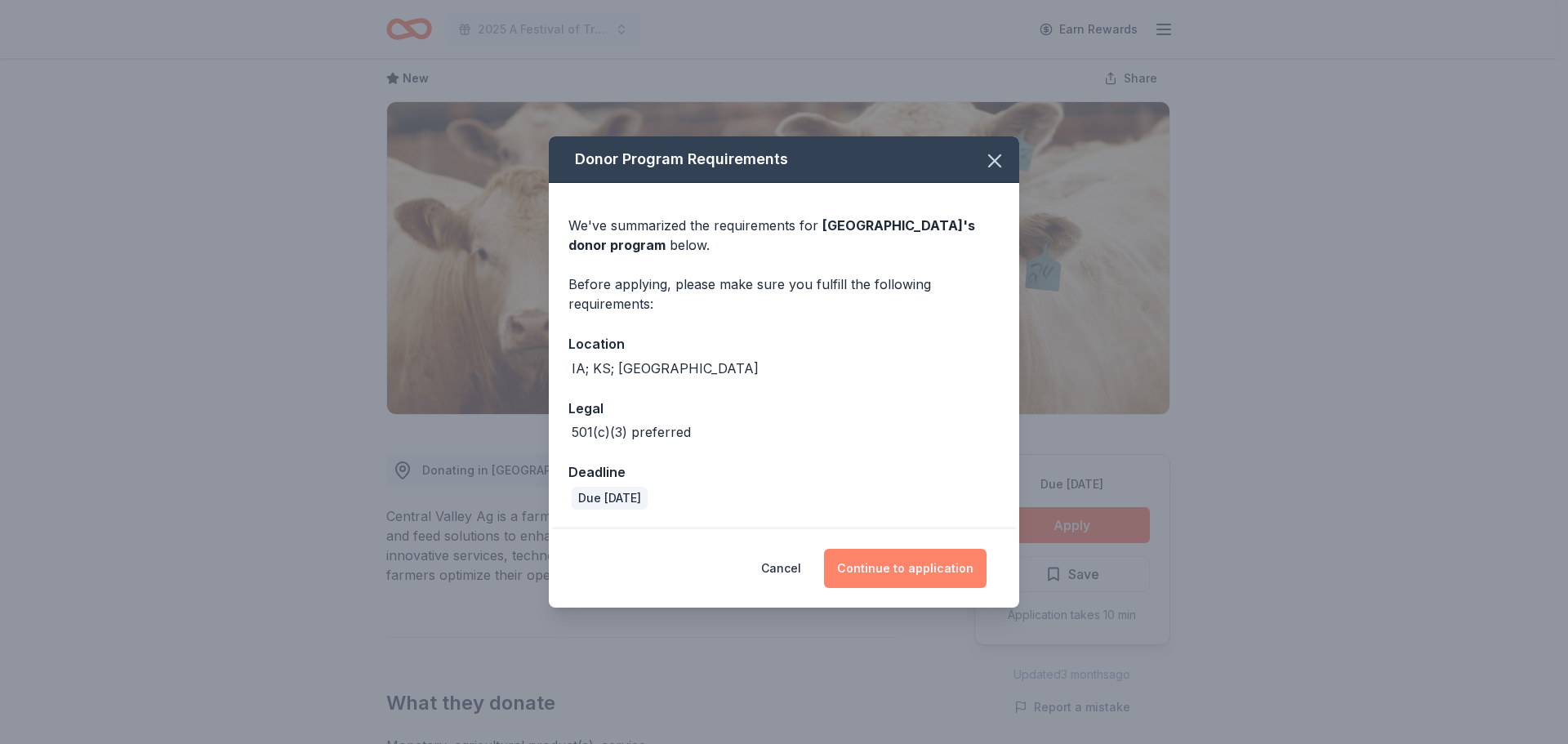
click at [871, 561] on button "Continue to application" at bounding box center [905, 568] width 162 height 40
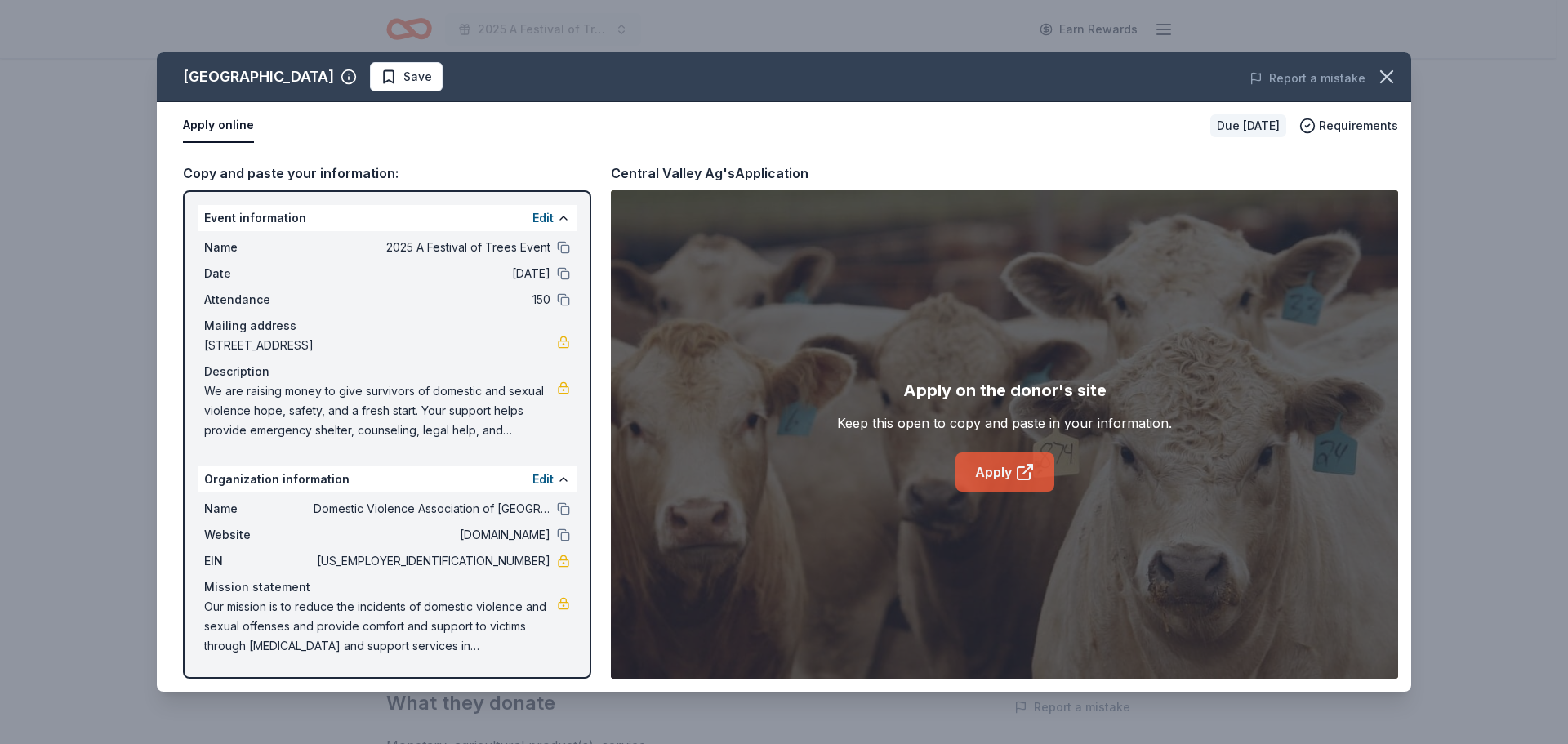
click at [988, 461] on link "Apply" at bounding box center [1004, 472] width 99 height 40
click at [1388, 77] on icon "button" at bounding box center [1386, 76] width 11 height 11
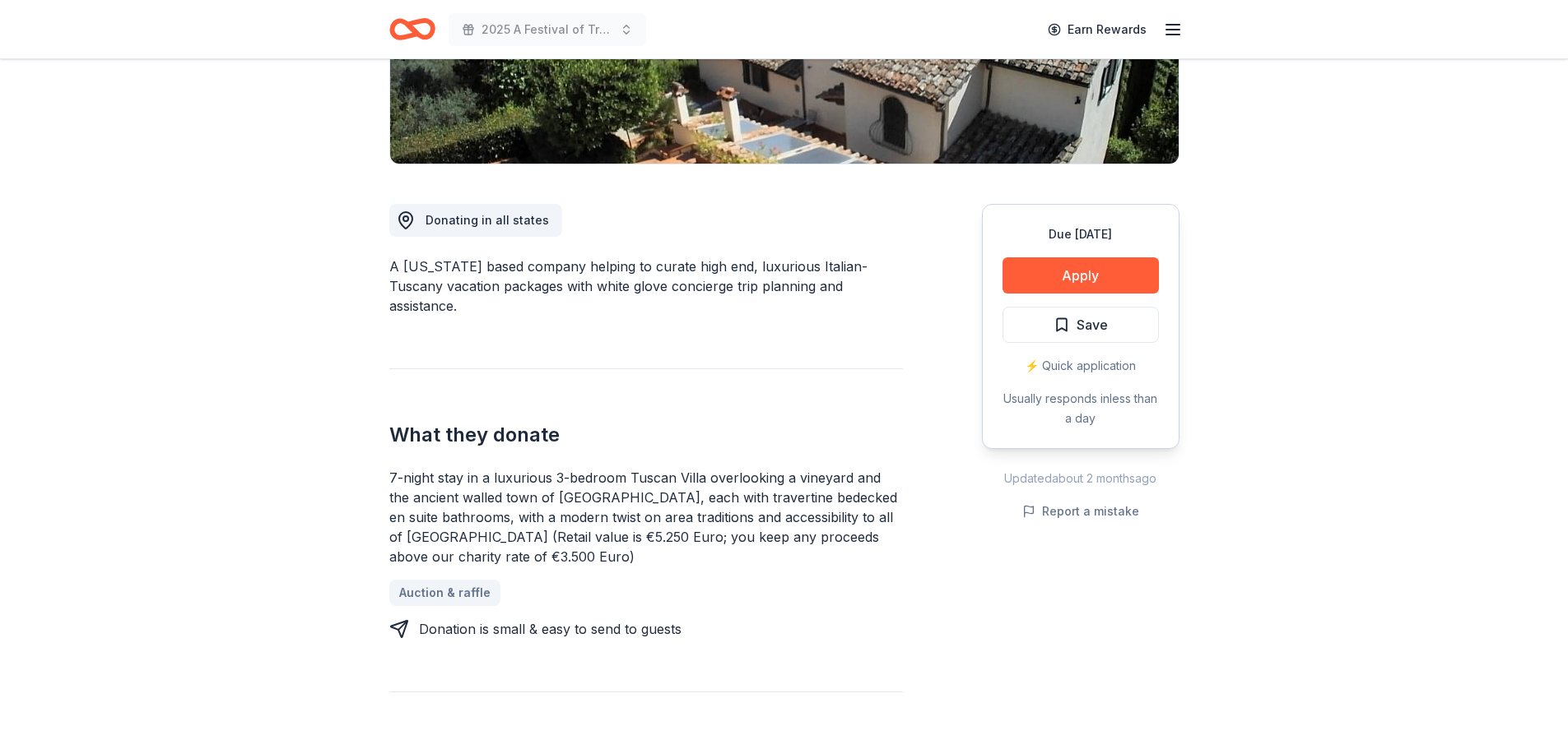
scroll to position [329, 0]
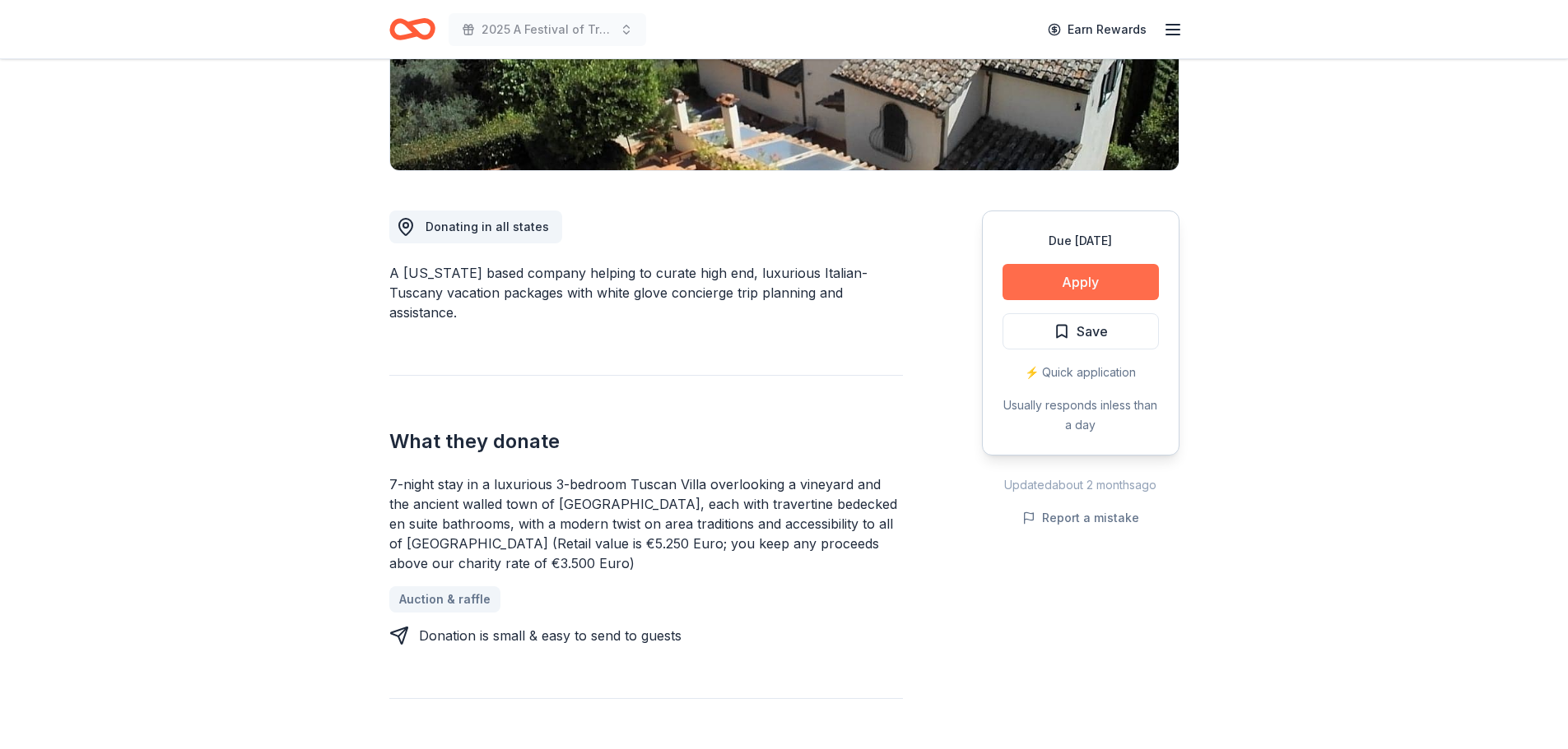
click at [1065, 278] on button "Apply" at bounding box center [1080, 282] width 157 height 36
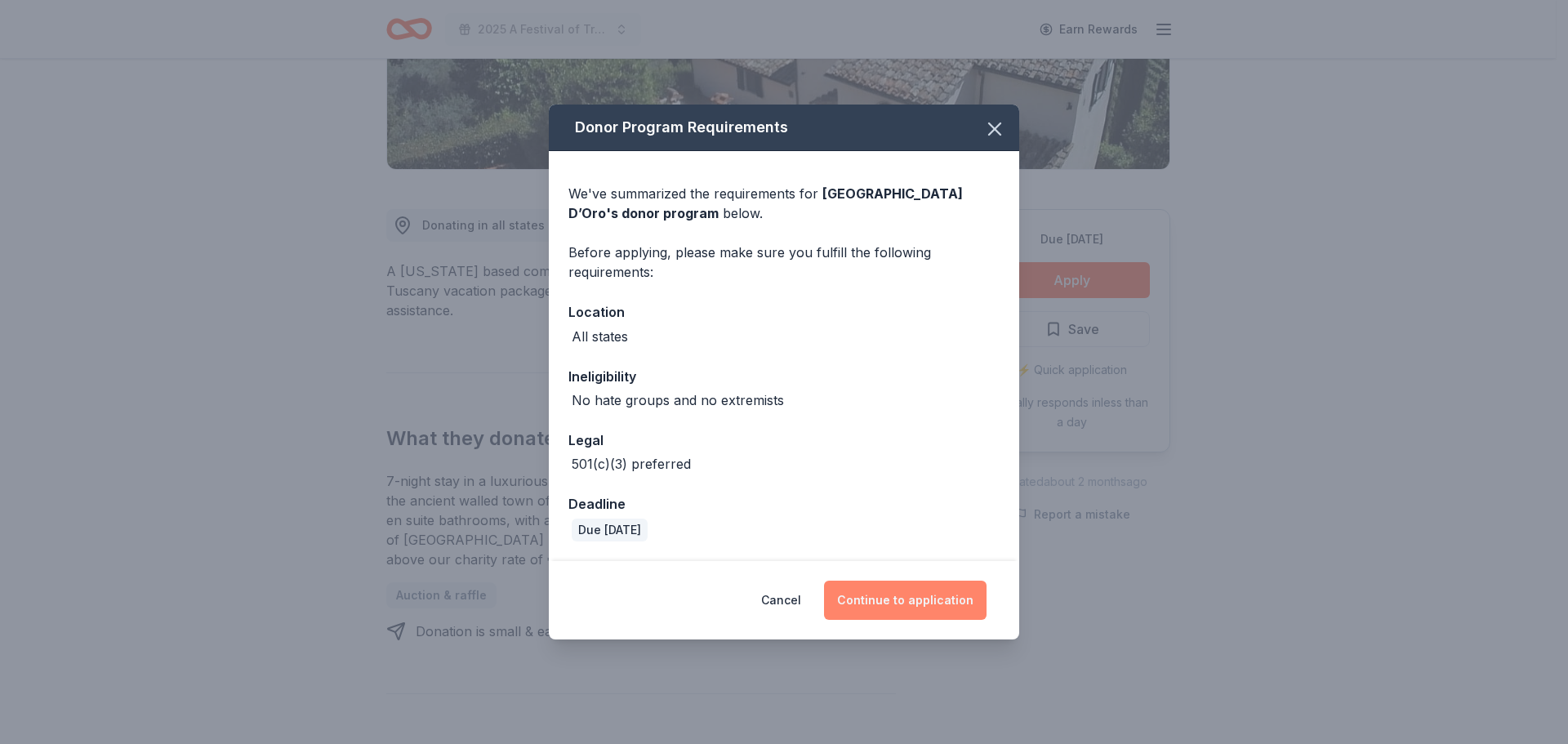
click at [901, 610] on button "Continue to application" at bounding box center [905, 600] width 162 height 40
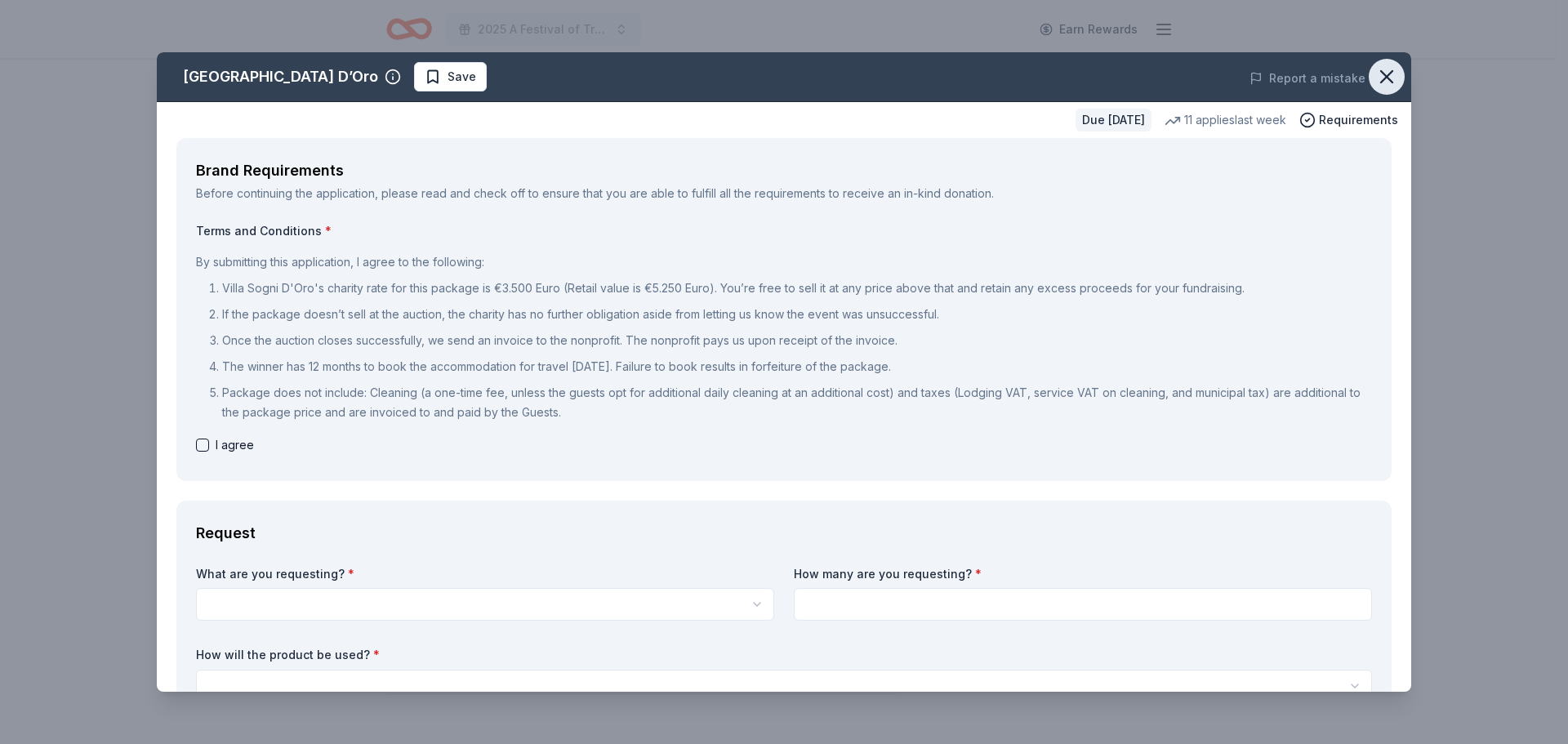
click at [1378, 70] on icon "button" at bounding box center [1386, 76] width 23 height 23
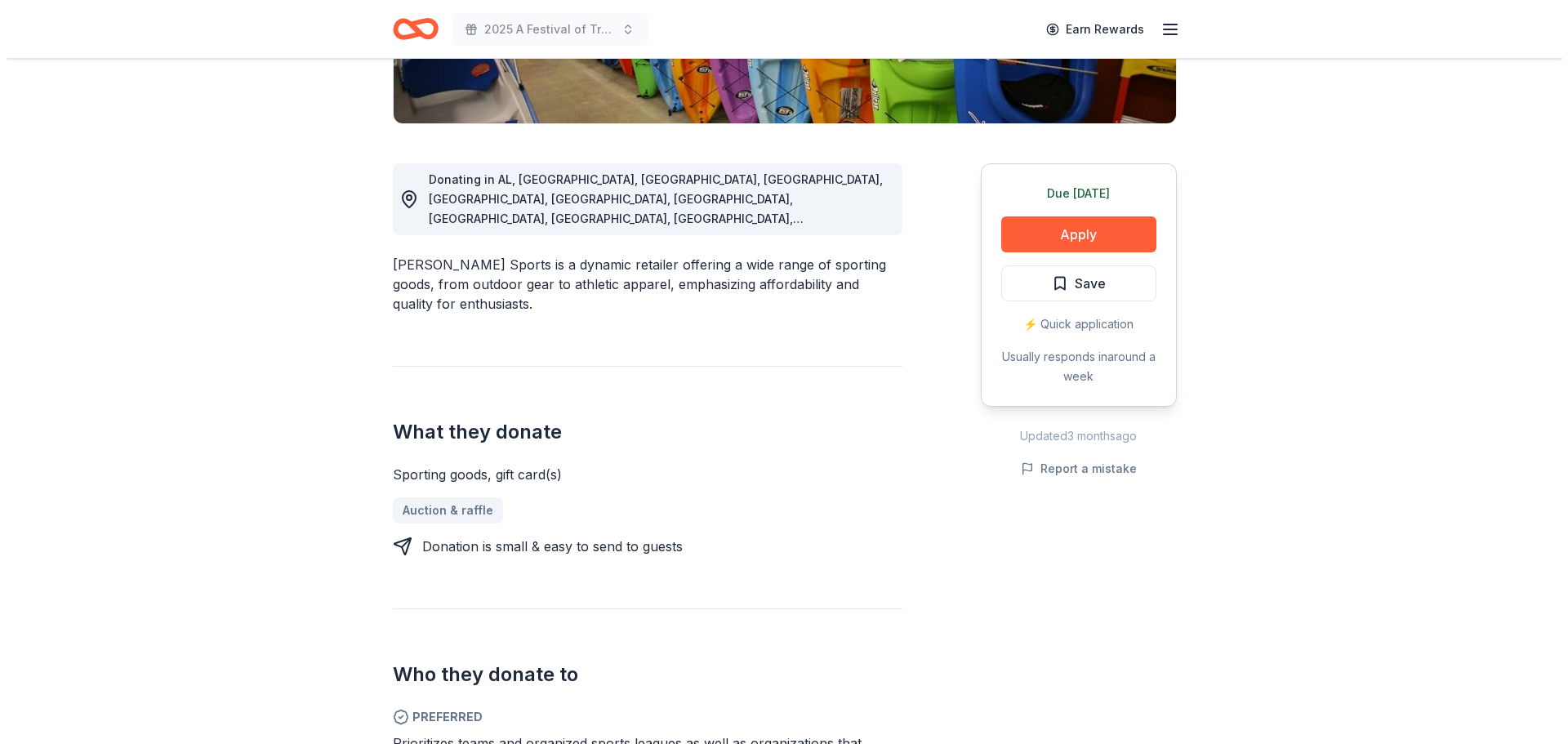
scroll to position [408, 0]
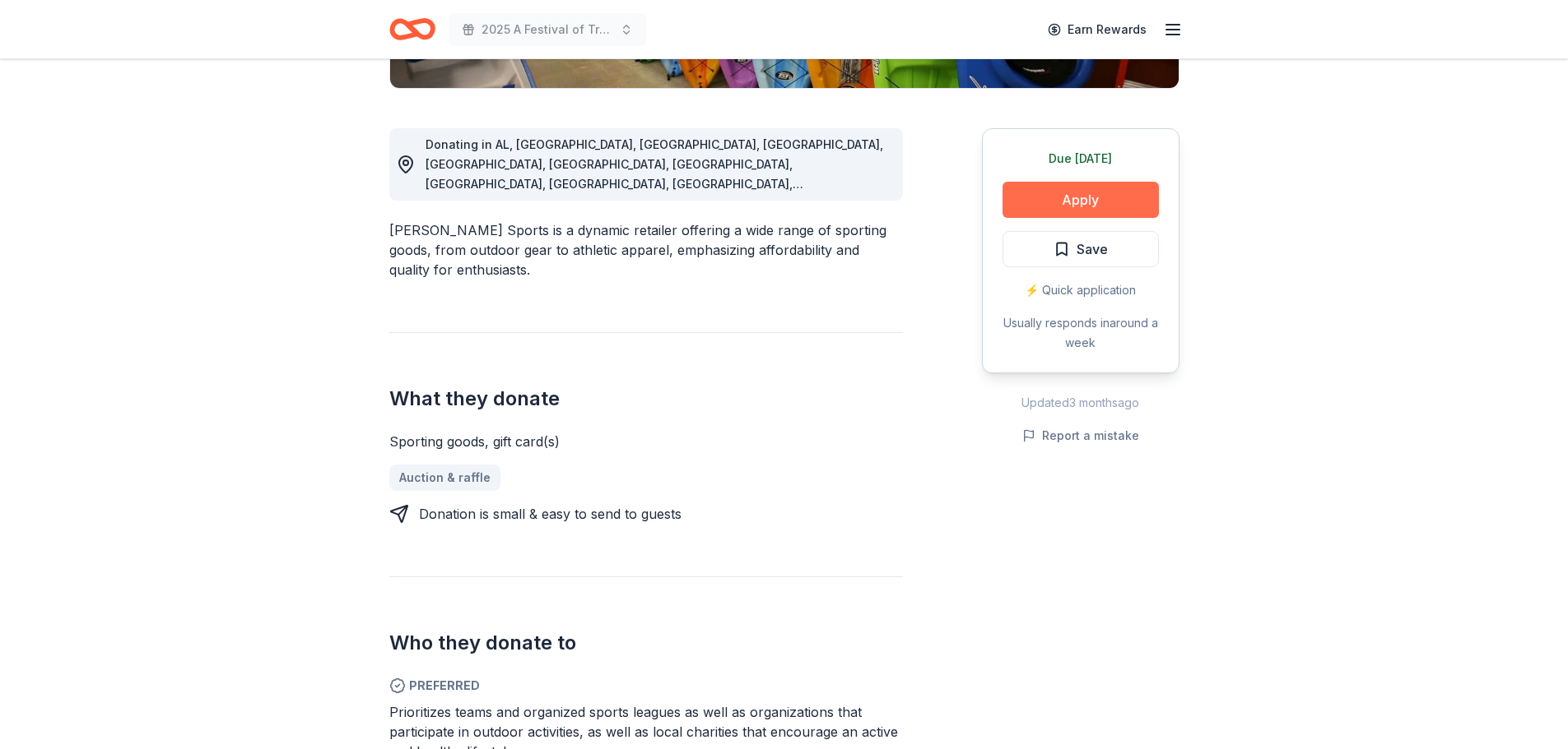
click at [1036, 206] on button "Apply" at bounding box center [1080, 200] width 157 height 36
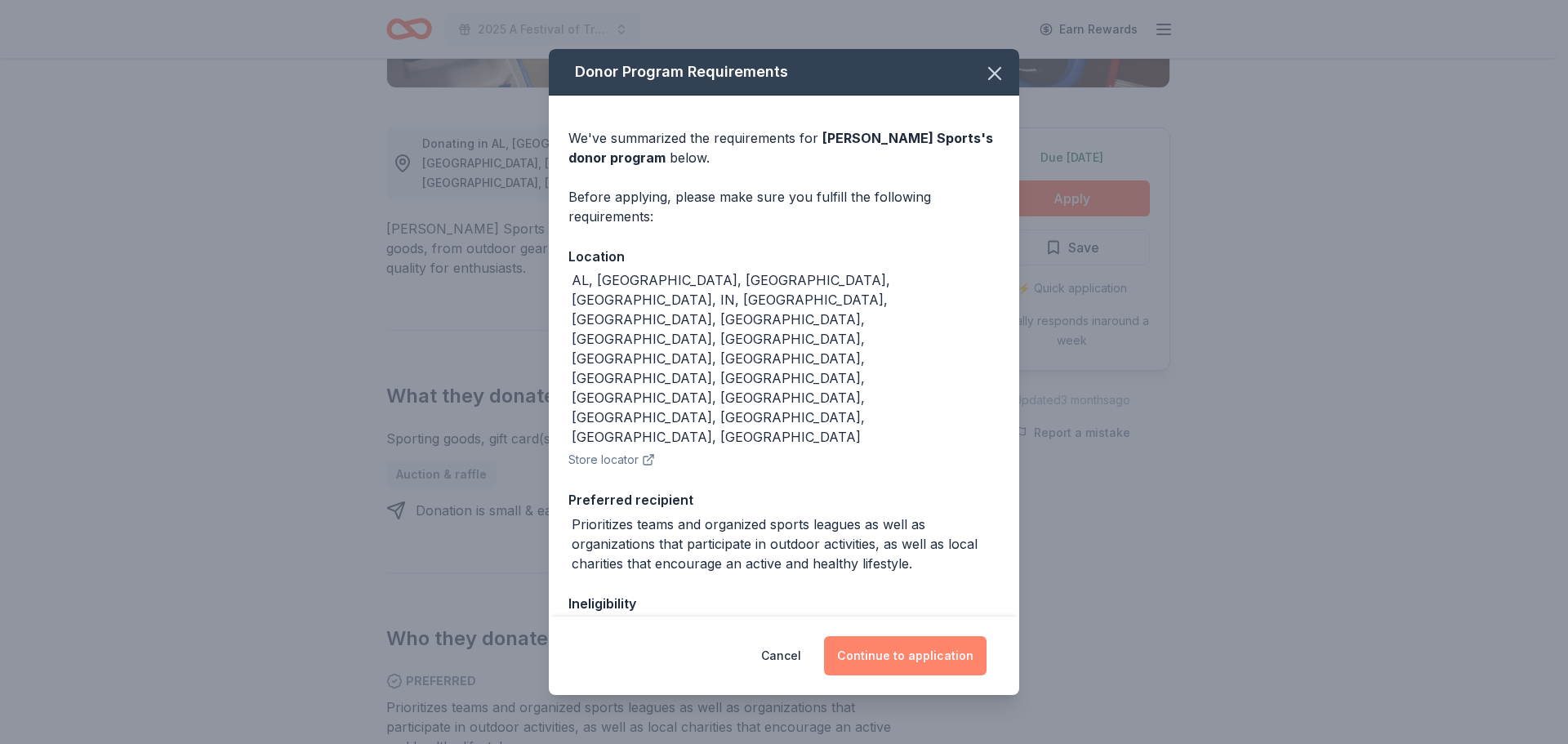
click at [904, 658] on button "Continue to application" at bounding box center [905, 656] width 162 height 40
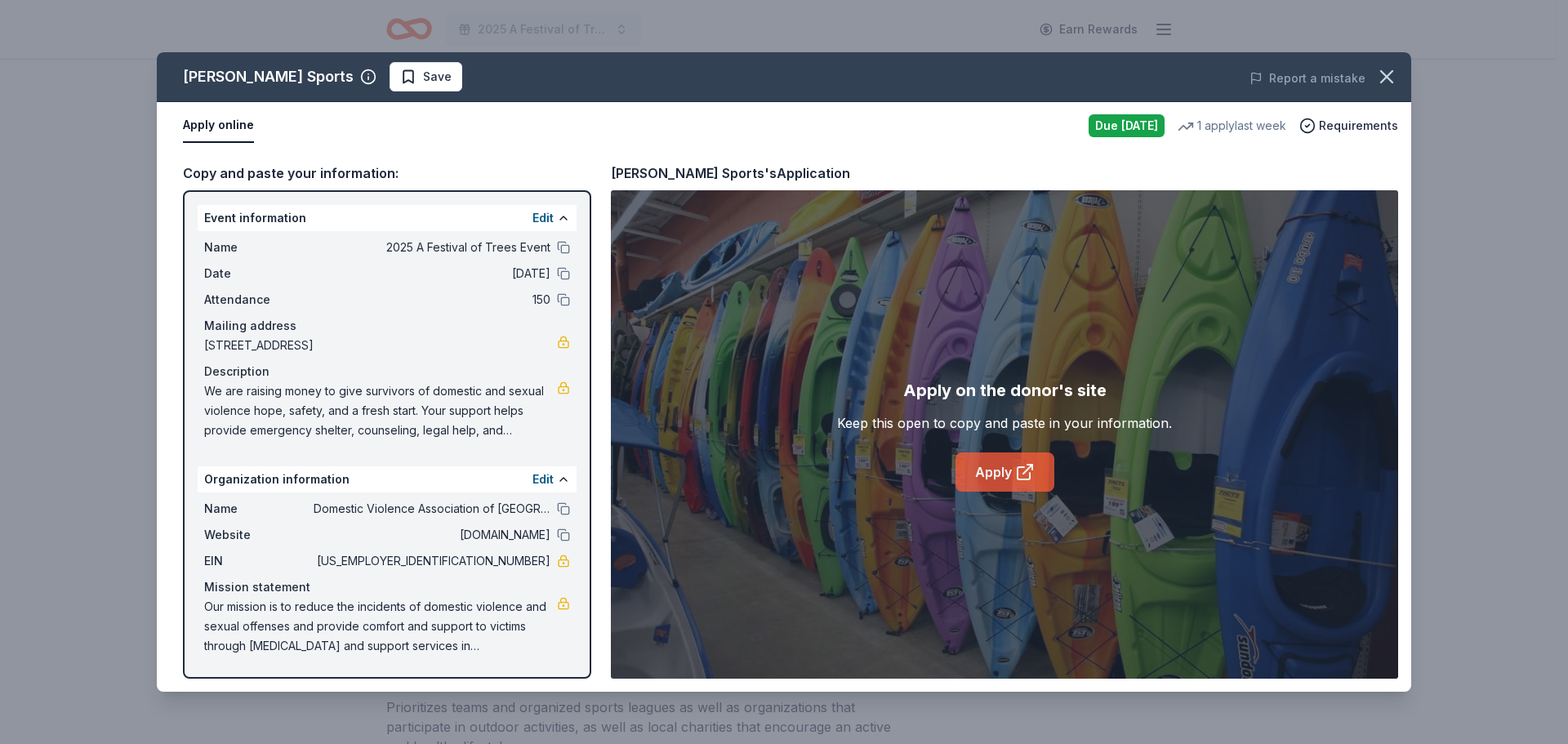
click at [1019, 479] on icon at bounding box center [1025, 472] width 19 height 19
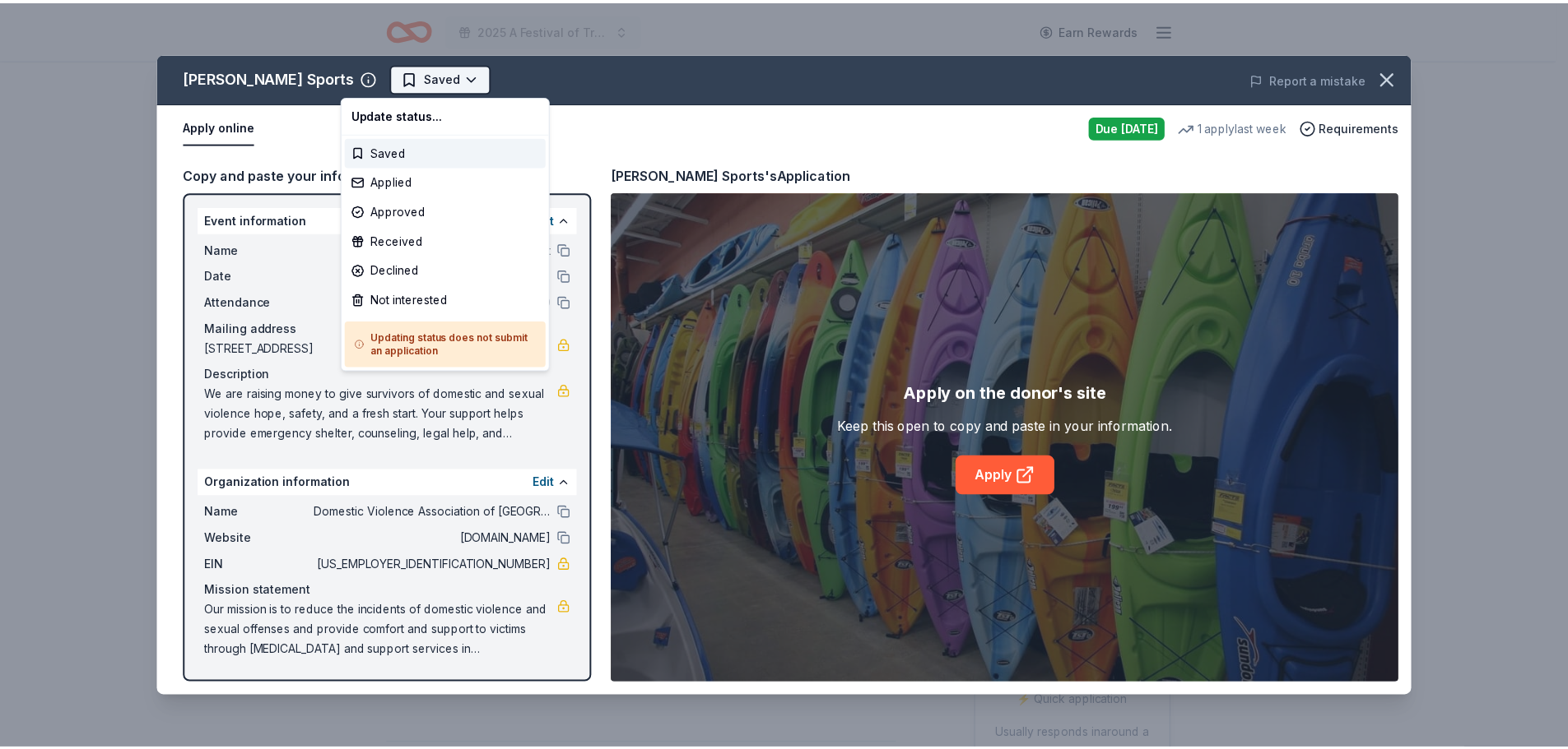
scroll to position [0, 0]
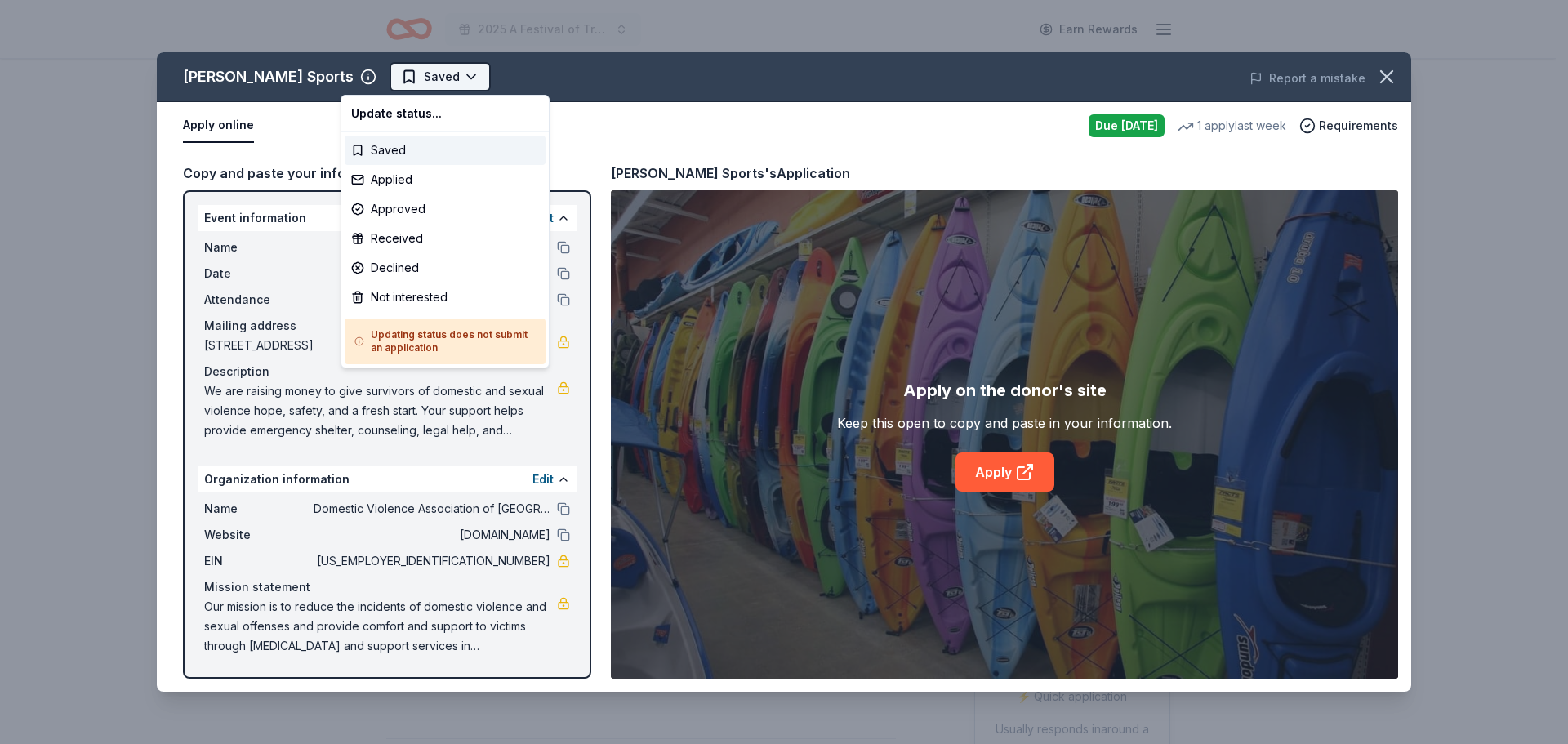
click at [420, 79] on html "2025 A Festival of Trees Event Earn Rewards Due tomorrow Share Dunham's Sports …" at bounding box center [784, 372] width 1568 height 744
click at [386, 175] on div "Applied" at bounding box center [445, 179] width 201 height 29
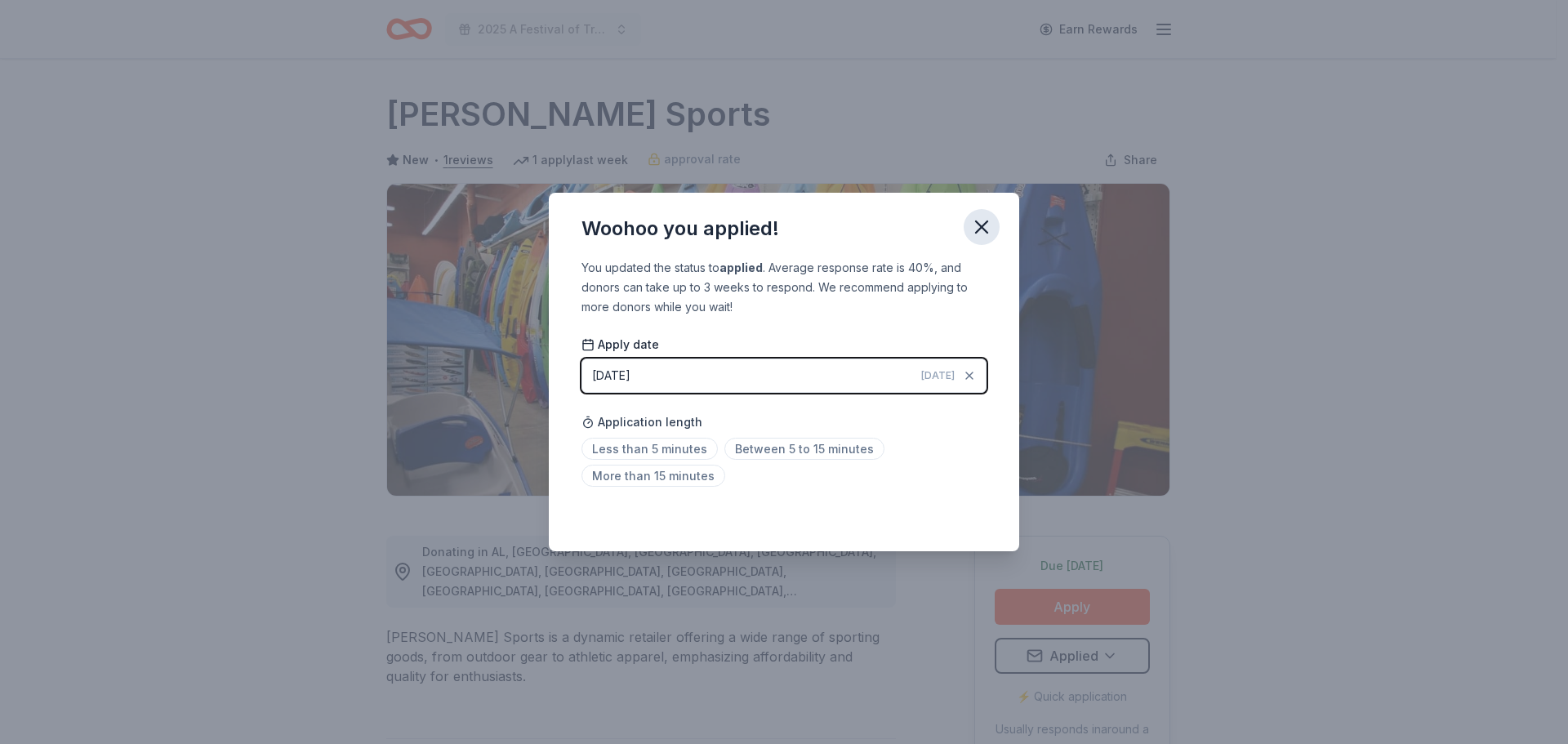
click at [983, 222] on icon "button" at bounding box center [982, 228] width 23 height 23
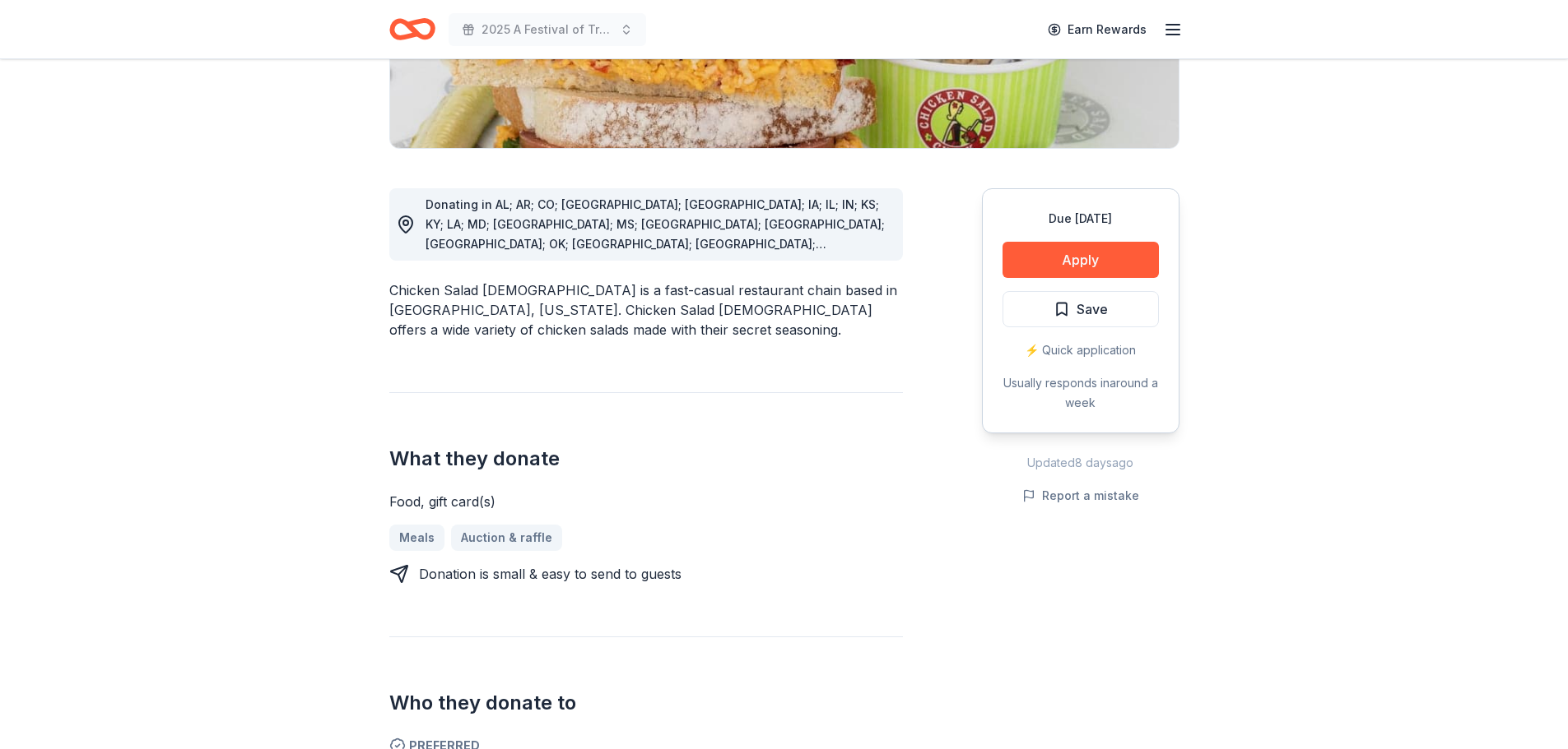
scroll to position [329, 0]
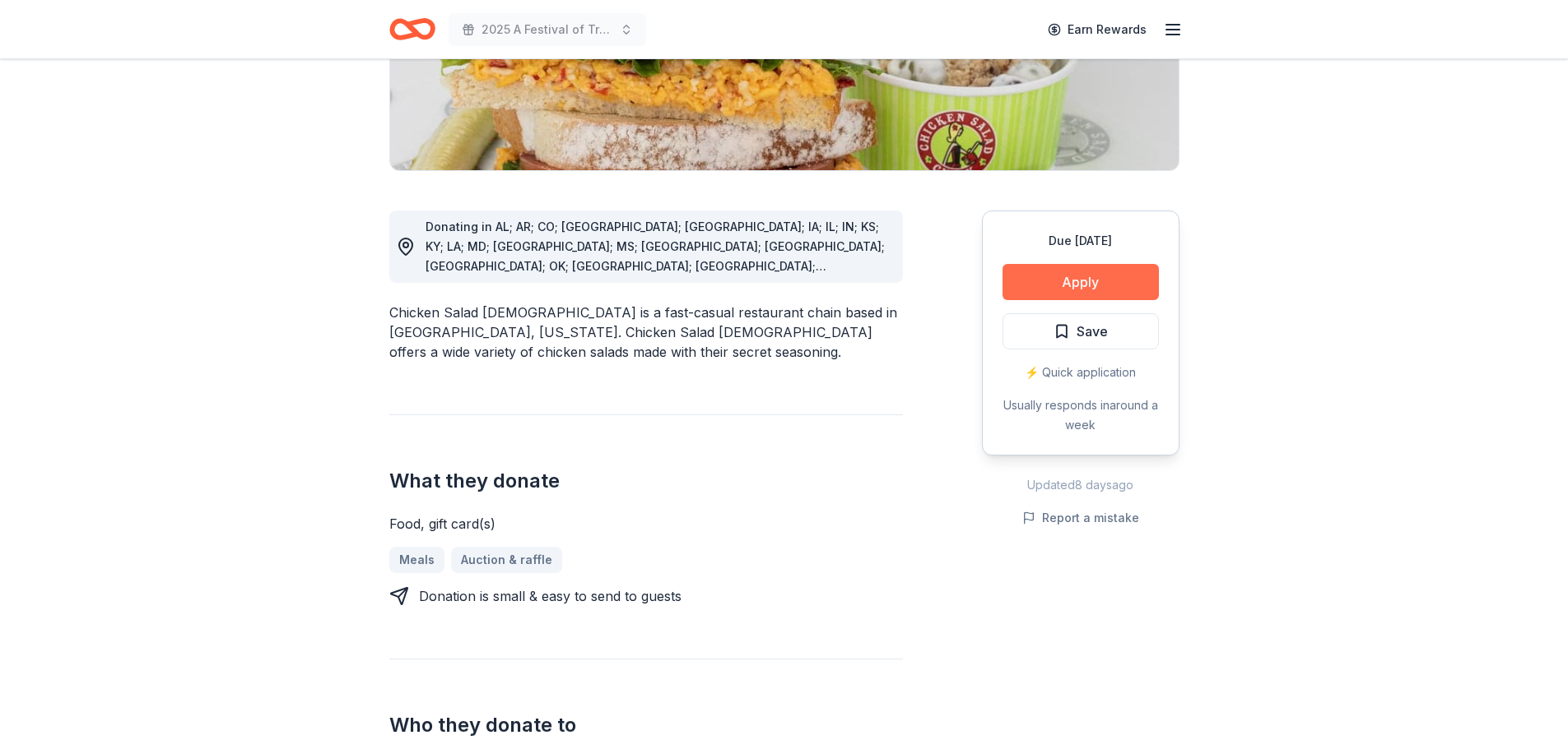
click at [1085, 285] on button "Apply" at bounding box center [1080, 282] width 157 height 36
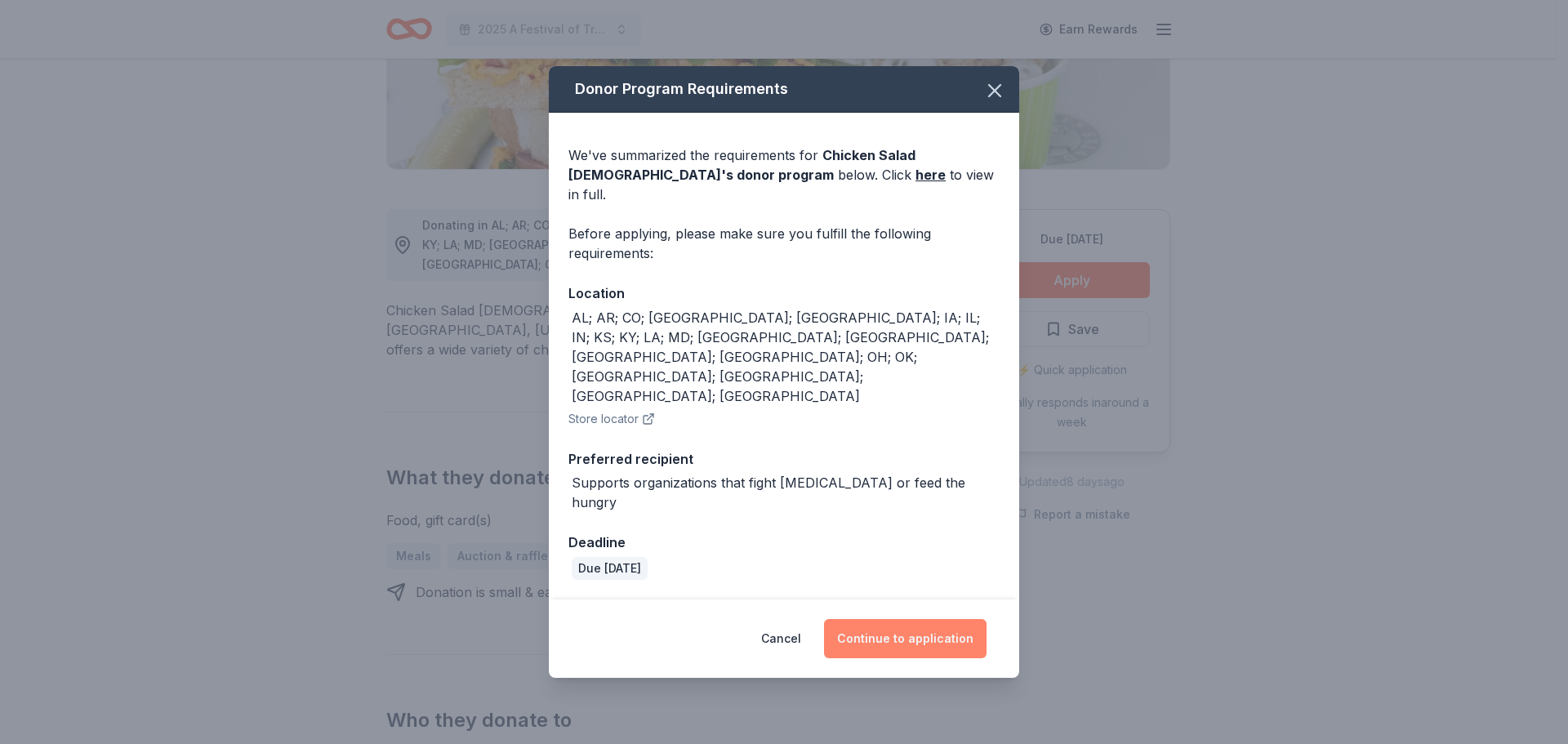
click at [937, 619] on button "Continue to application" at bounding box center [905, 639] width 162 height 40
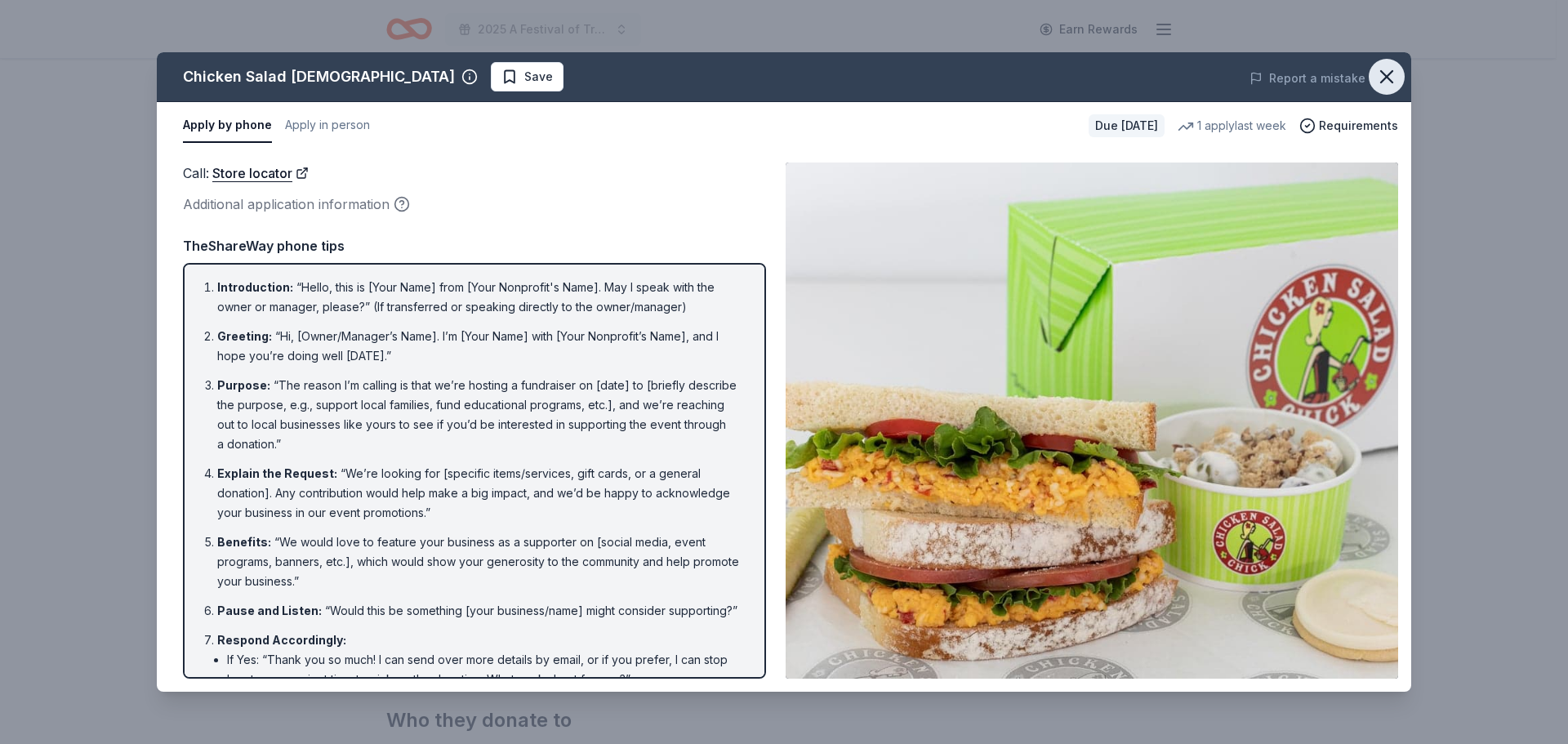
click at [1385, 71] on icon "button" at bounding box center [1386, 76] width 23 height 23
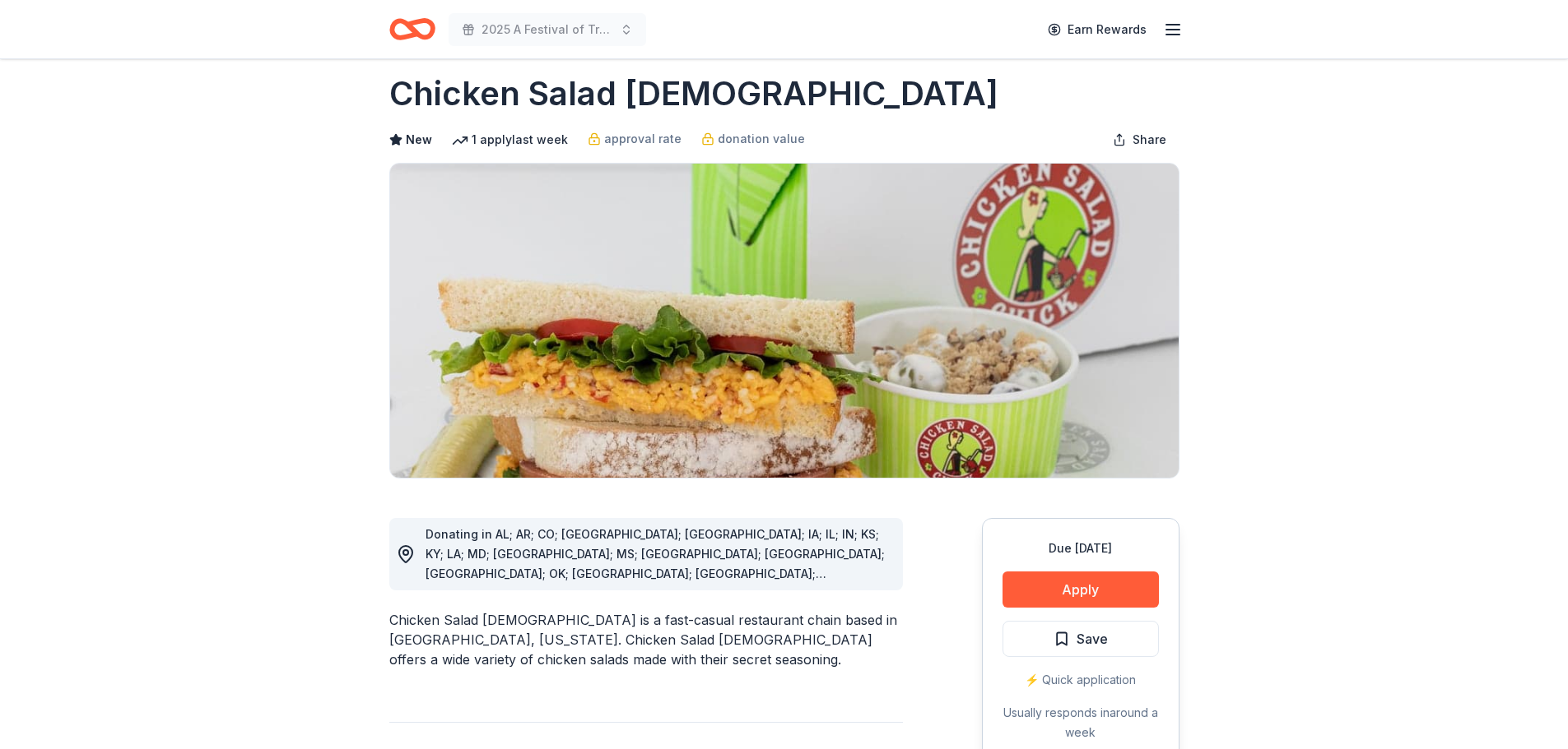
scroll to position [0, 0]
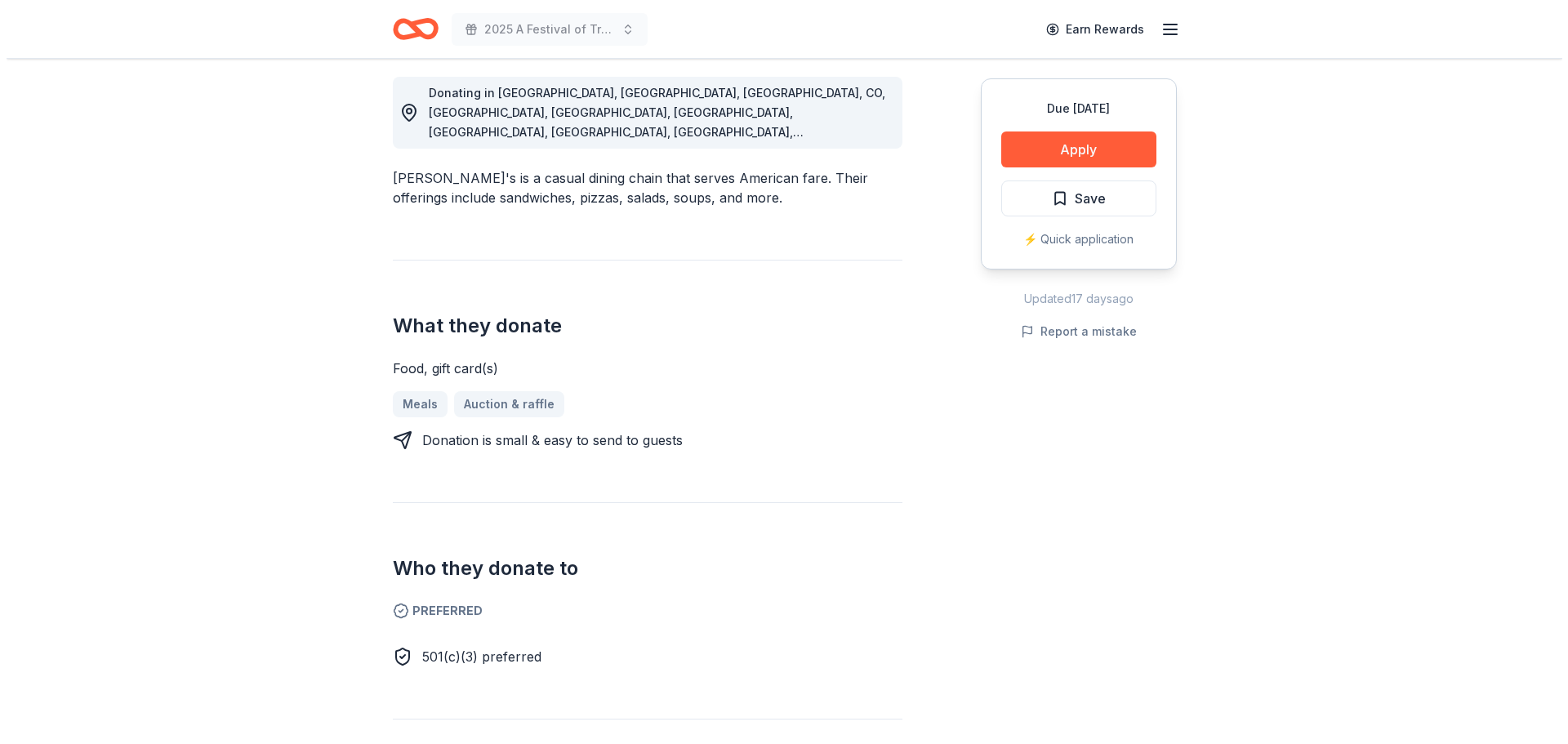
scroll to position [408, 0]
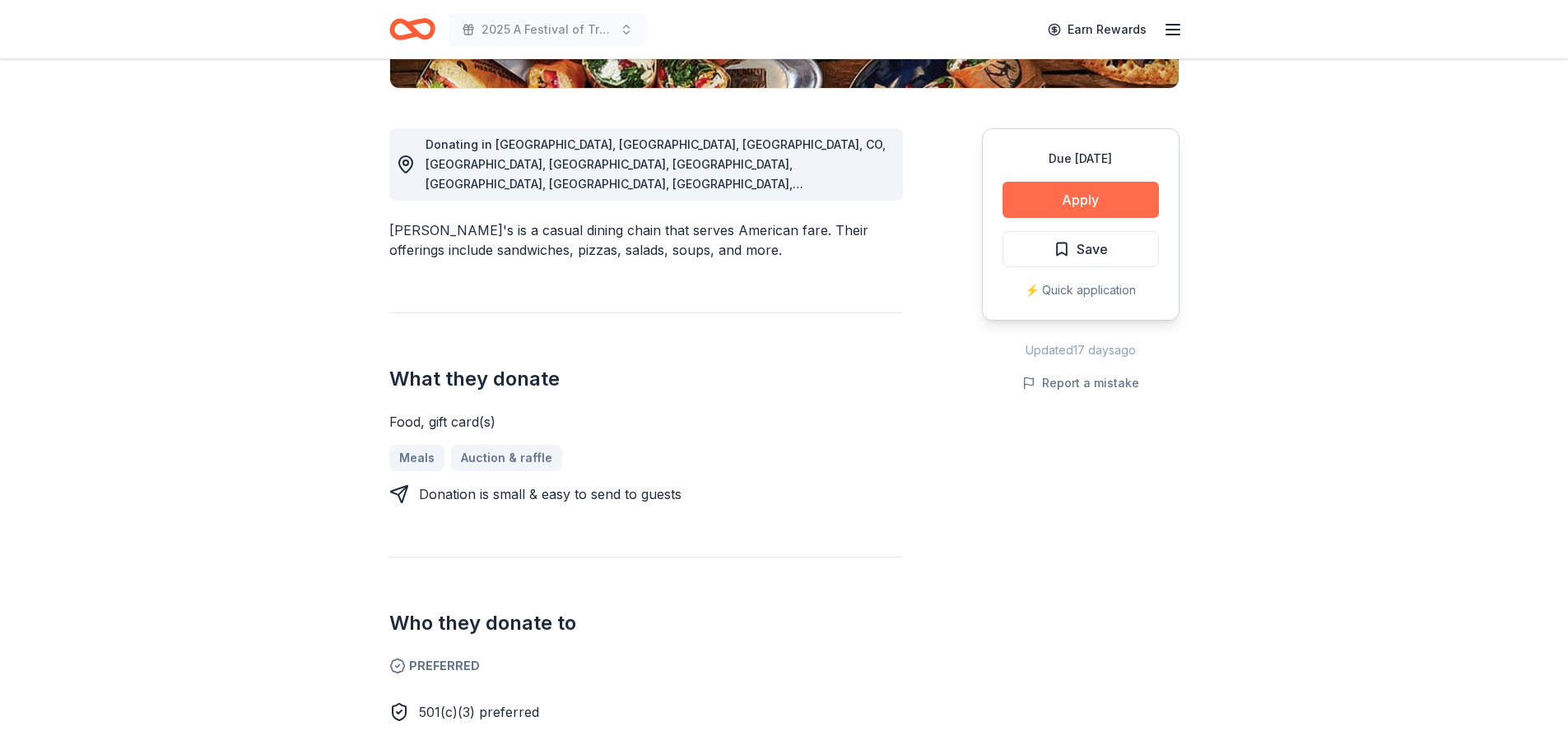
click at [1041, 195] on button "Apply" at bounding box center [1080, 200] width 157 height 36
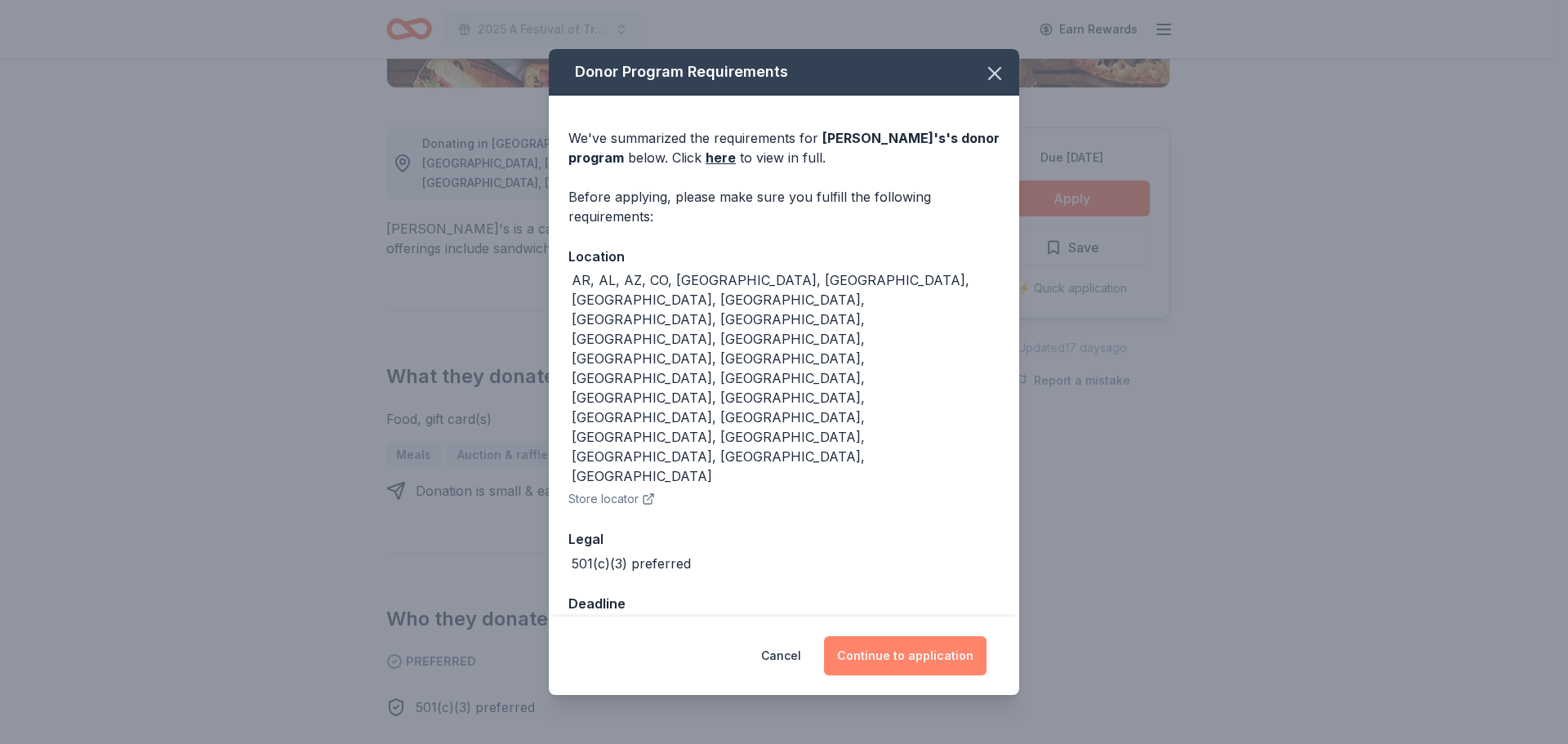
drag, startPoint x: 926, startPoint y: 586, endPoint x: 927, endPoint y: 578, distance: 8.1
click at [927, 637] on button "Continue to application" at bounding box center [905, 656] width 162 height 40
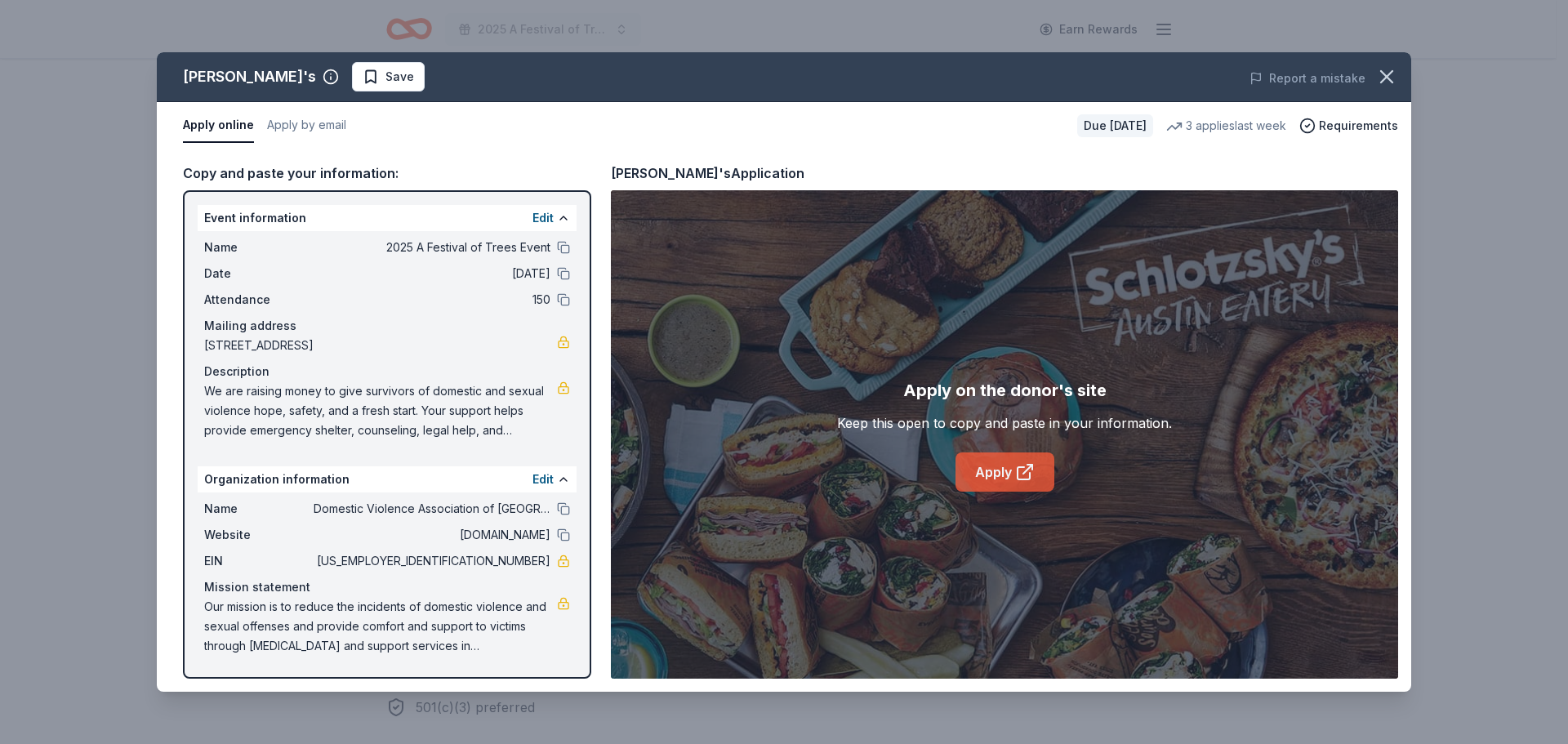
click at [1012, 469] on link "Apply" at bounding box center [1004, 472] width 99 height 40
click at [363, 76] on span "Save" at bounding box center [388, 76] width 52 height 19
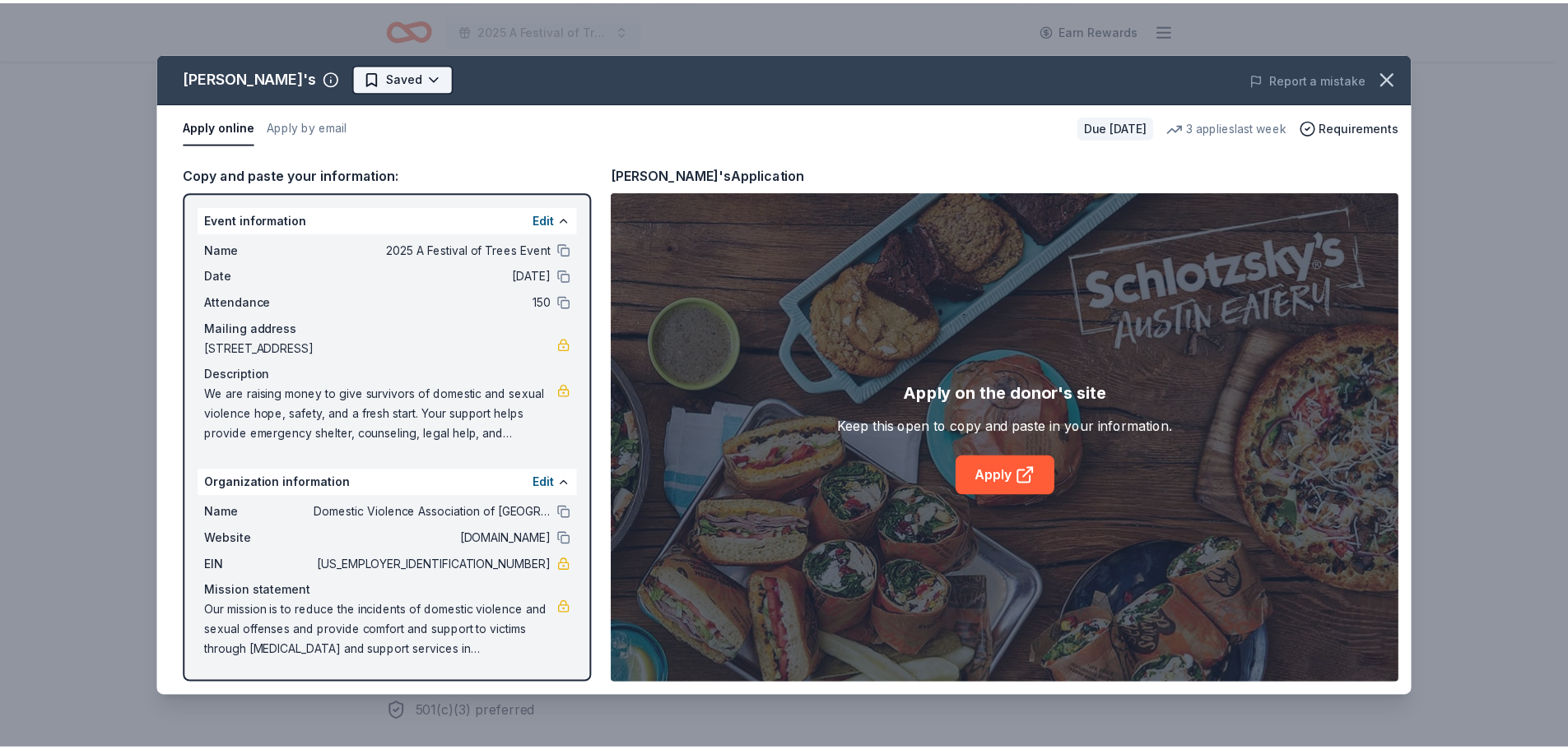
scroll to position [0, 0]
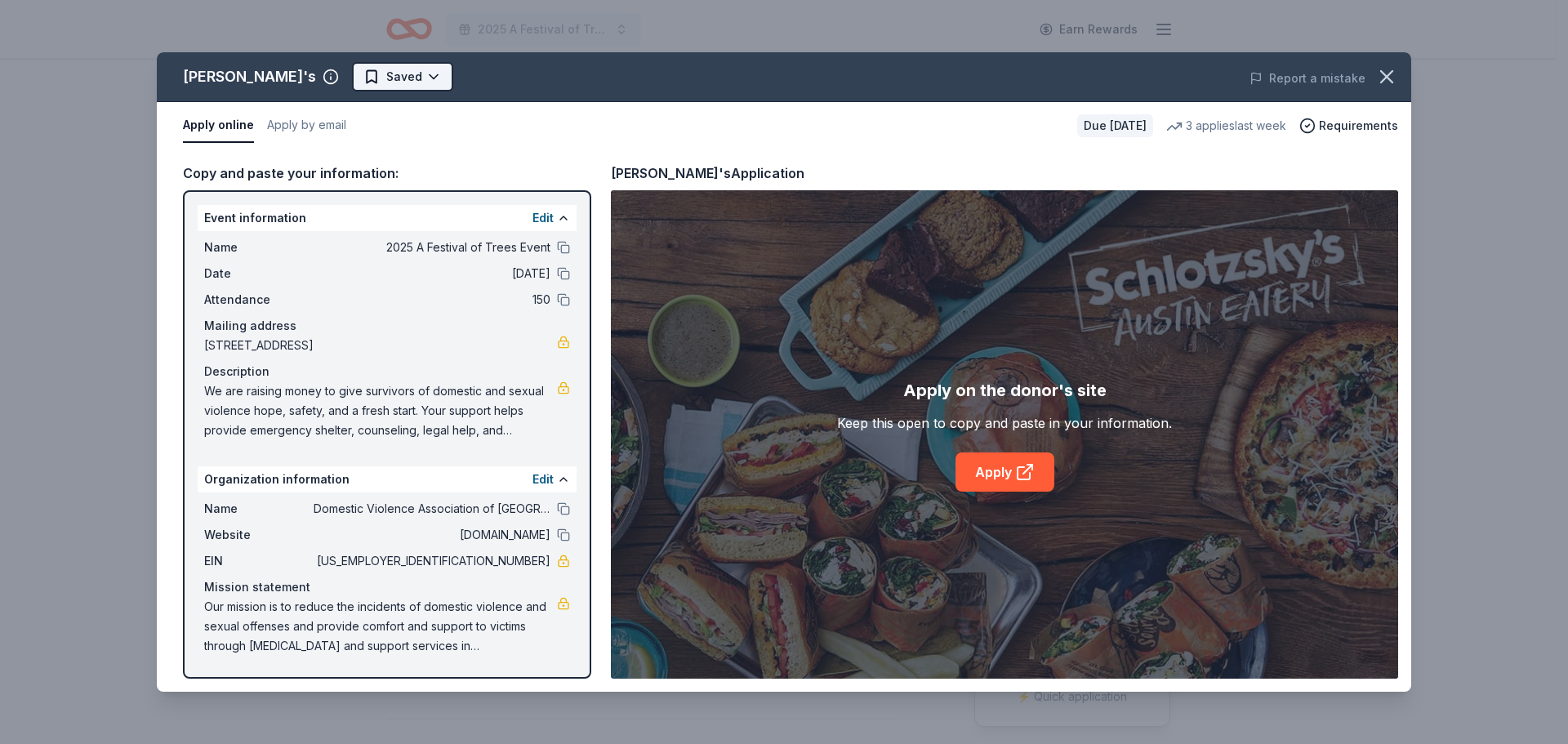
click at [389, 78] on html "2025 A Festival of Trees Event Earn Rewards Due in 43 days Share Schlotzsky's N…" at bounding box center [784, 372] width 1568 height 744
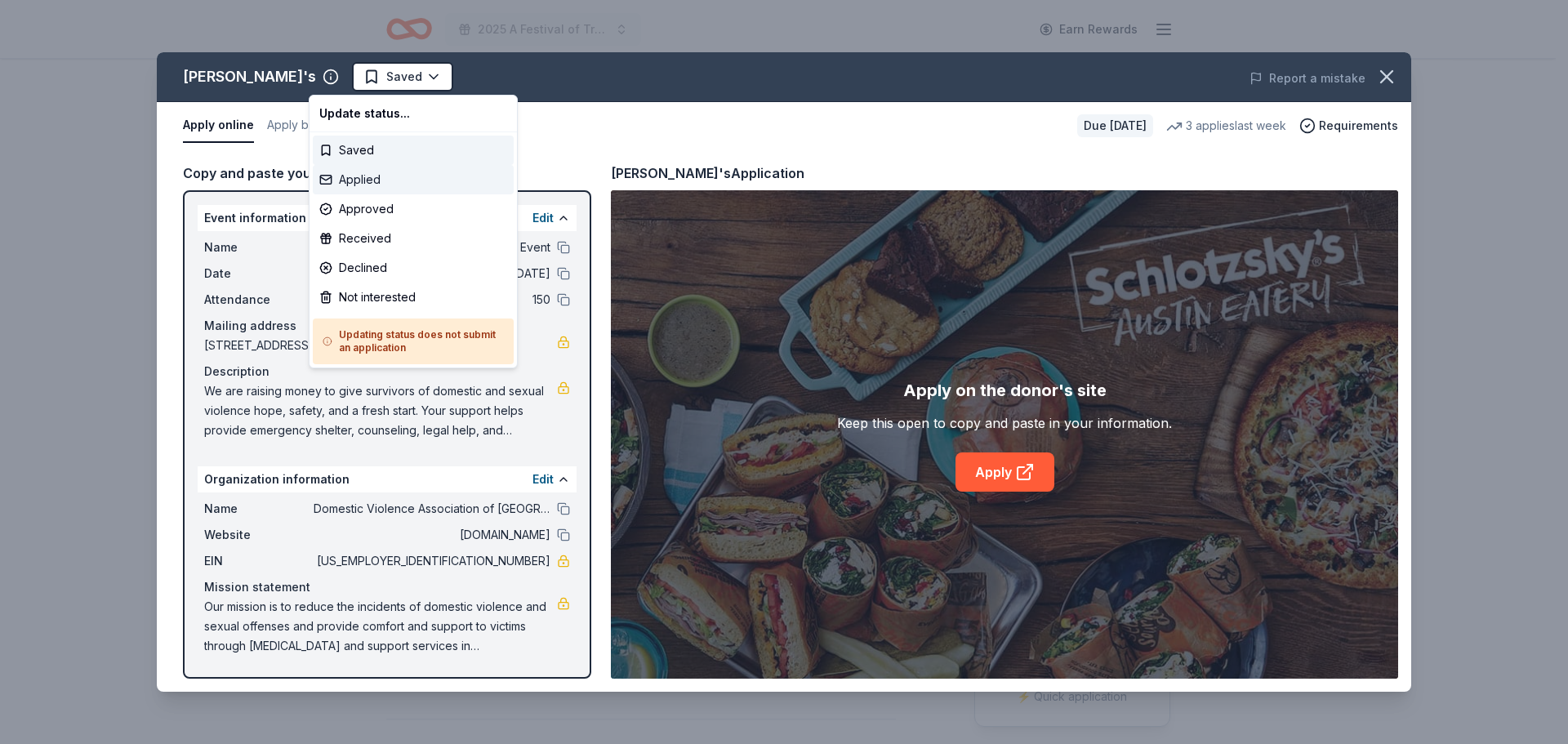
click at [365, 173] on div "Applied" at bounding box center [413, 179] width 201 height 29
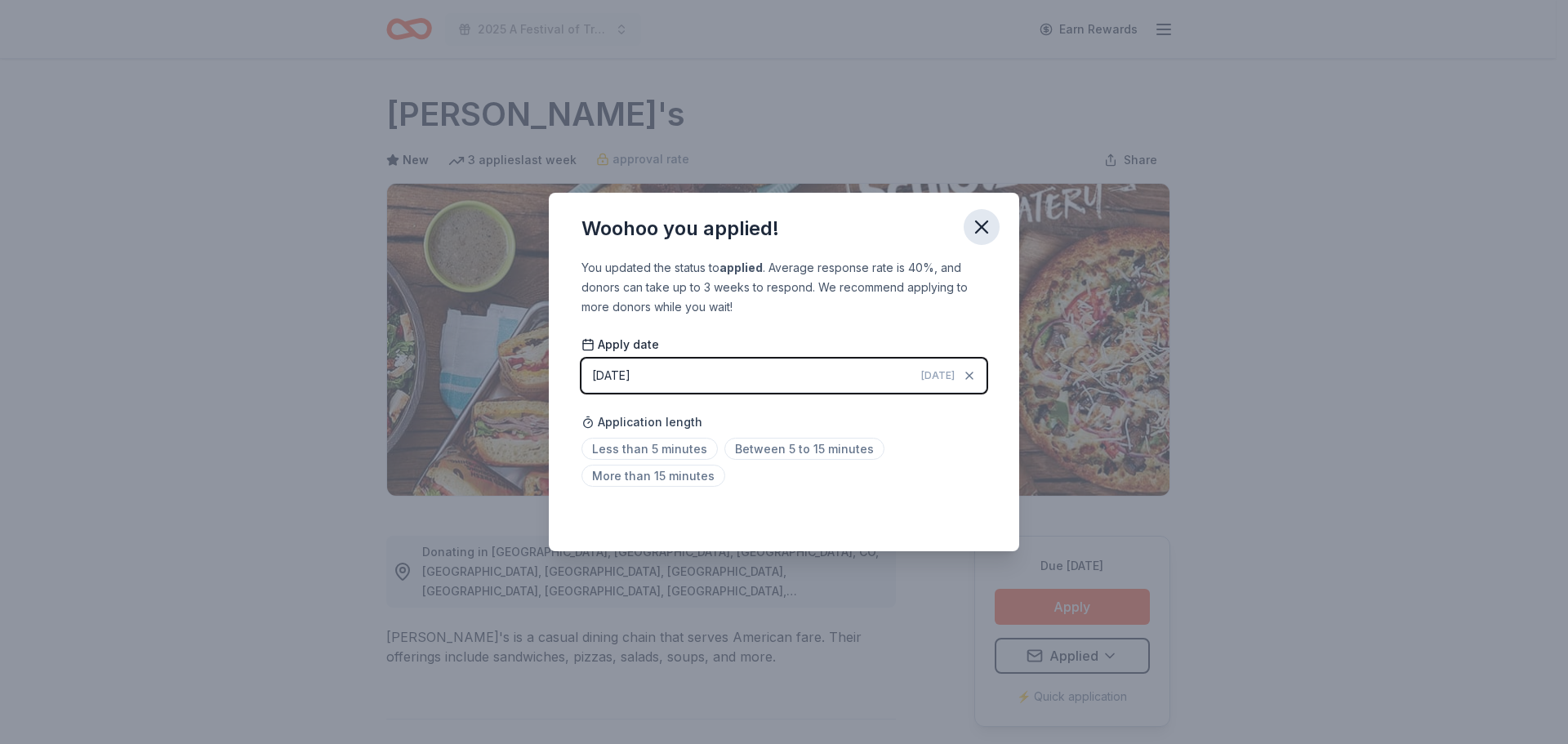
click at [982, 228] on icon "button" at bounding box center [982, 227] width 11 height 11
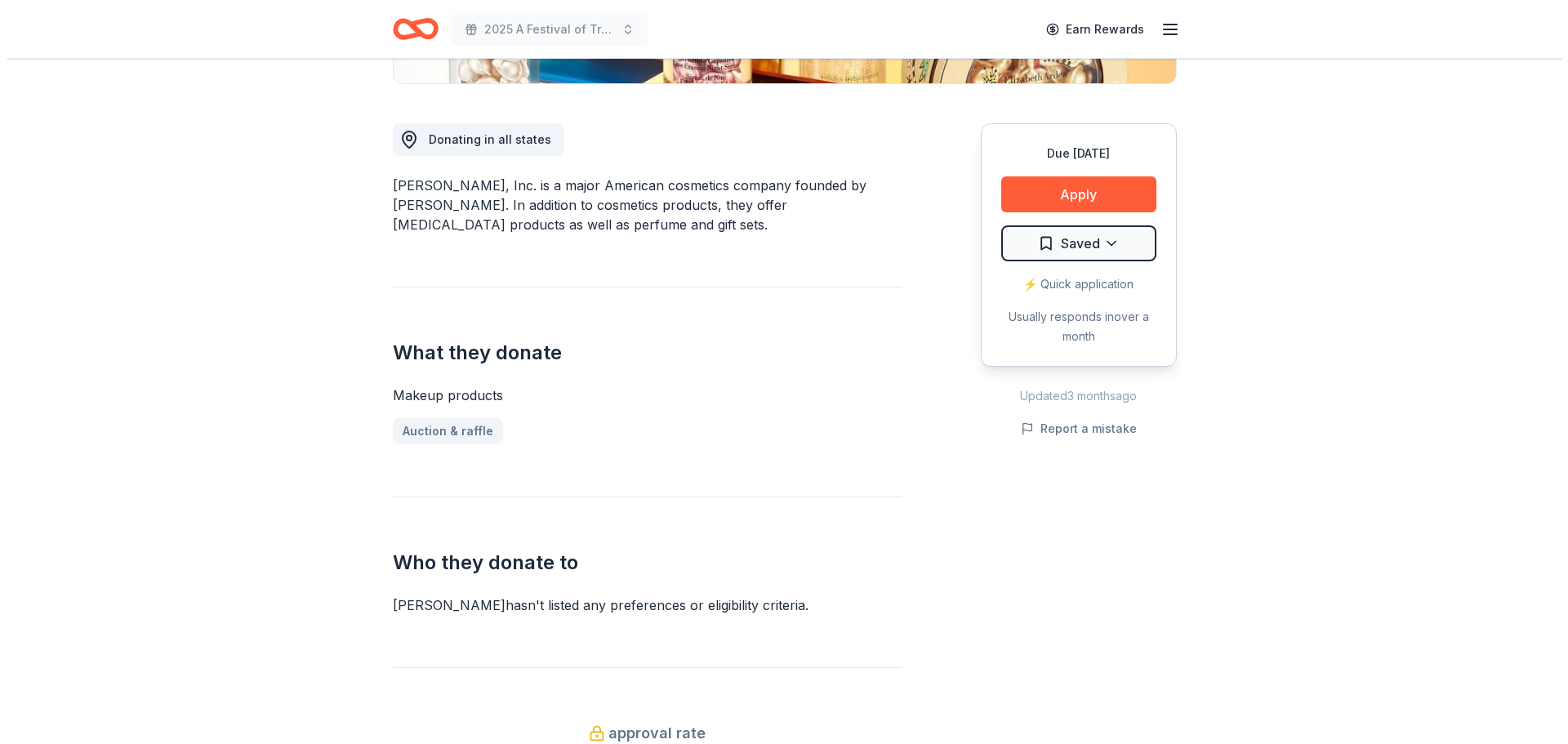
scroll to position [327, 0]
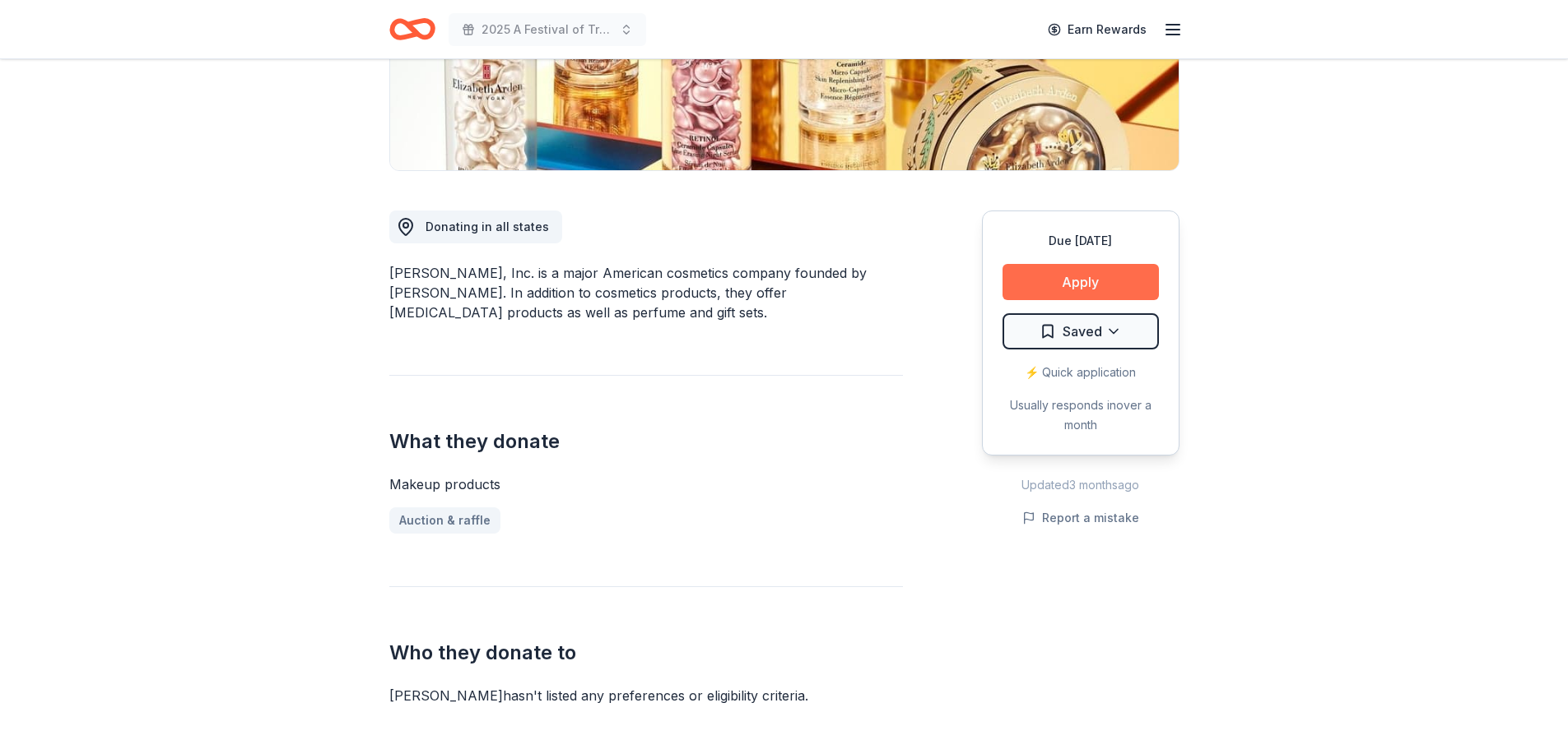
click at [1064, 277] on button "Apply" at bounding box center [1080, 282] width 157 height 36
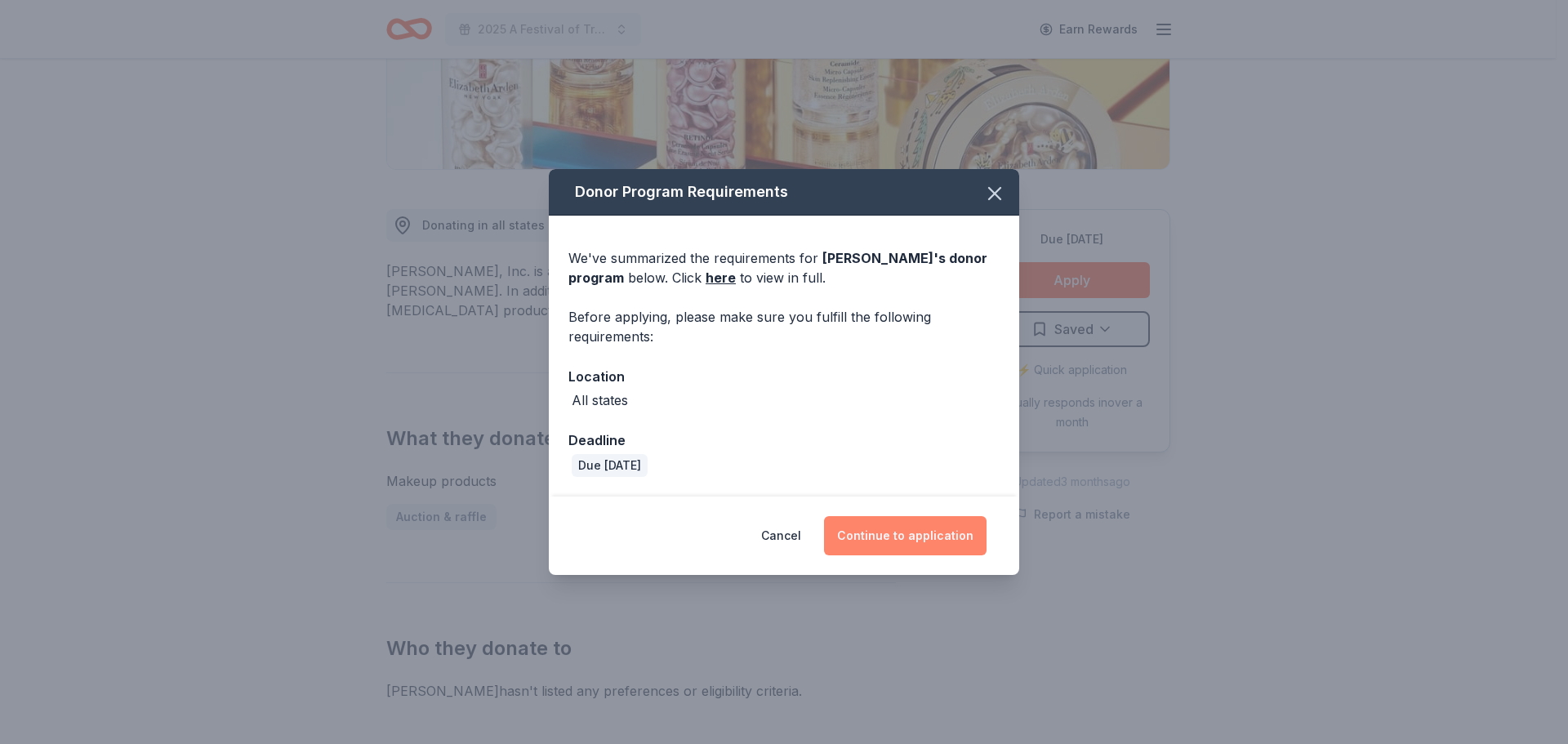
click at [897, 524] on button "Continue to application" at bounding box center [905, 536] width 162 height 40
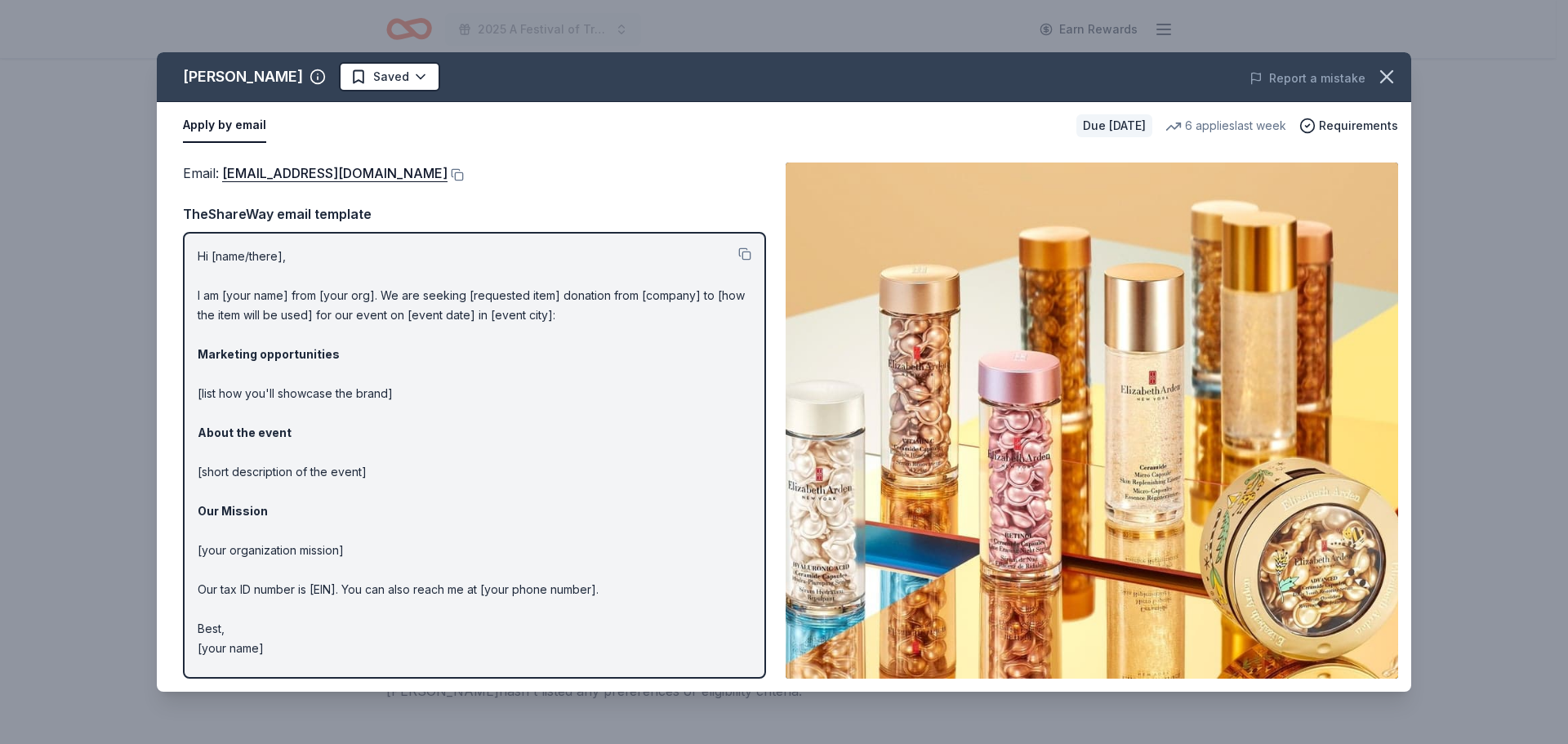
click at [526, 408] on p "Hi [name/there], I am [your name] from [your org]. We are seeking [requested it…" at bounding box center [474, 452] width 554 height 412
